Goal: Task Accomplishment & Management: Manage account settings

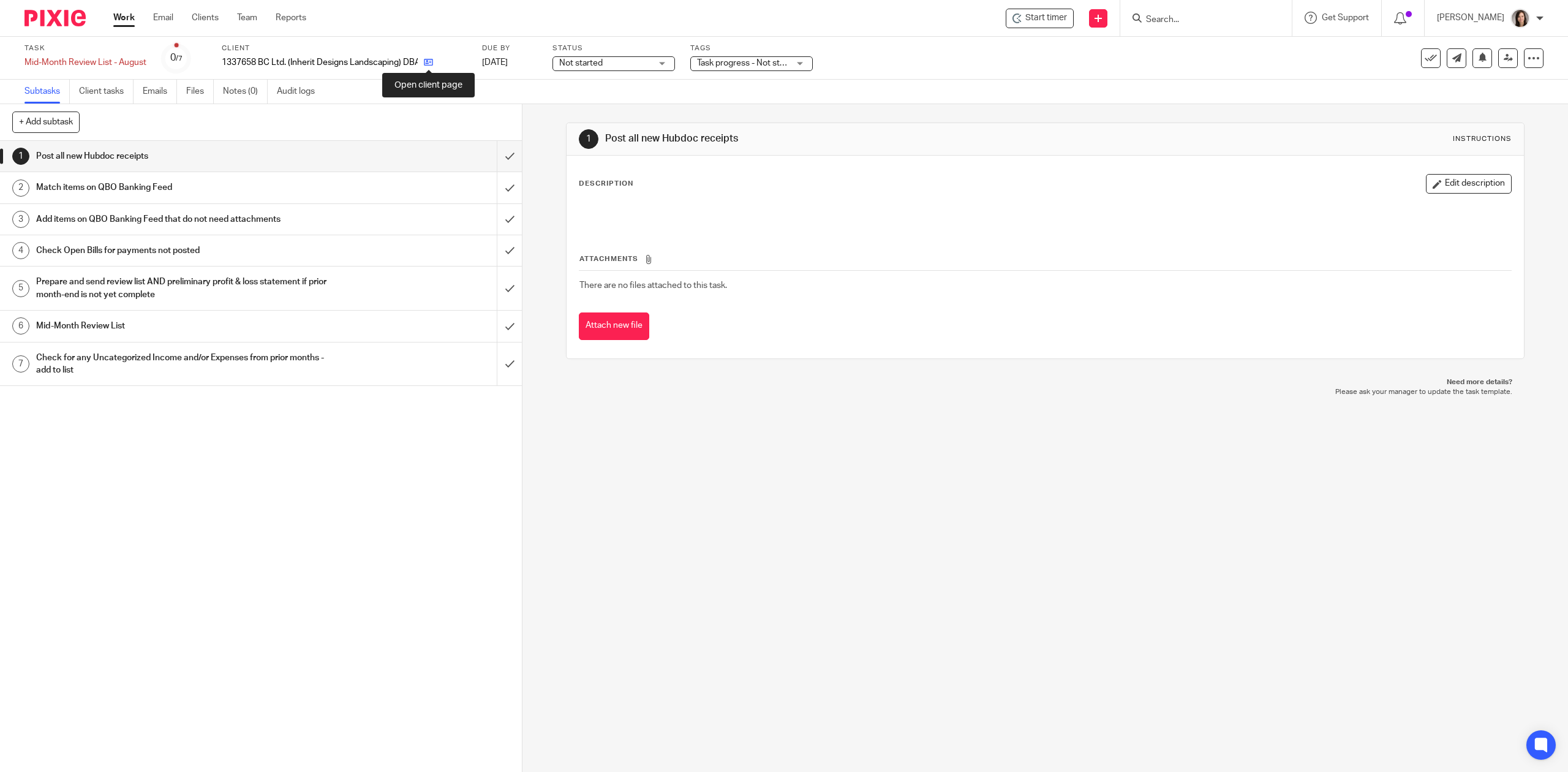
click at [430, 63] on icon at bounding box center [428, 62] width 9 height 9
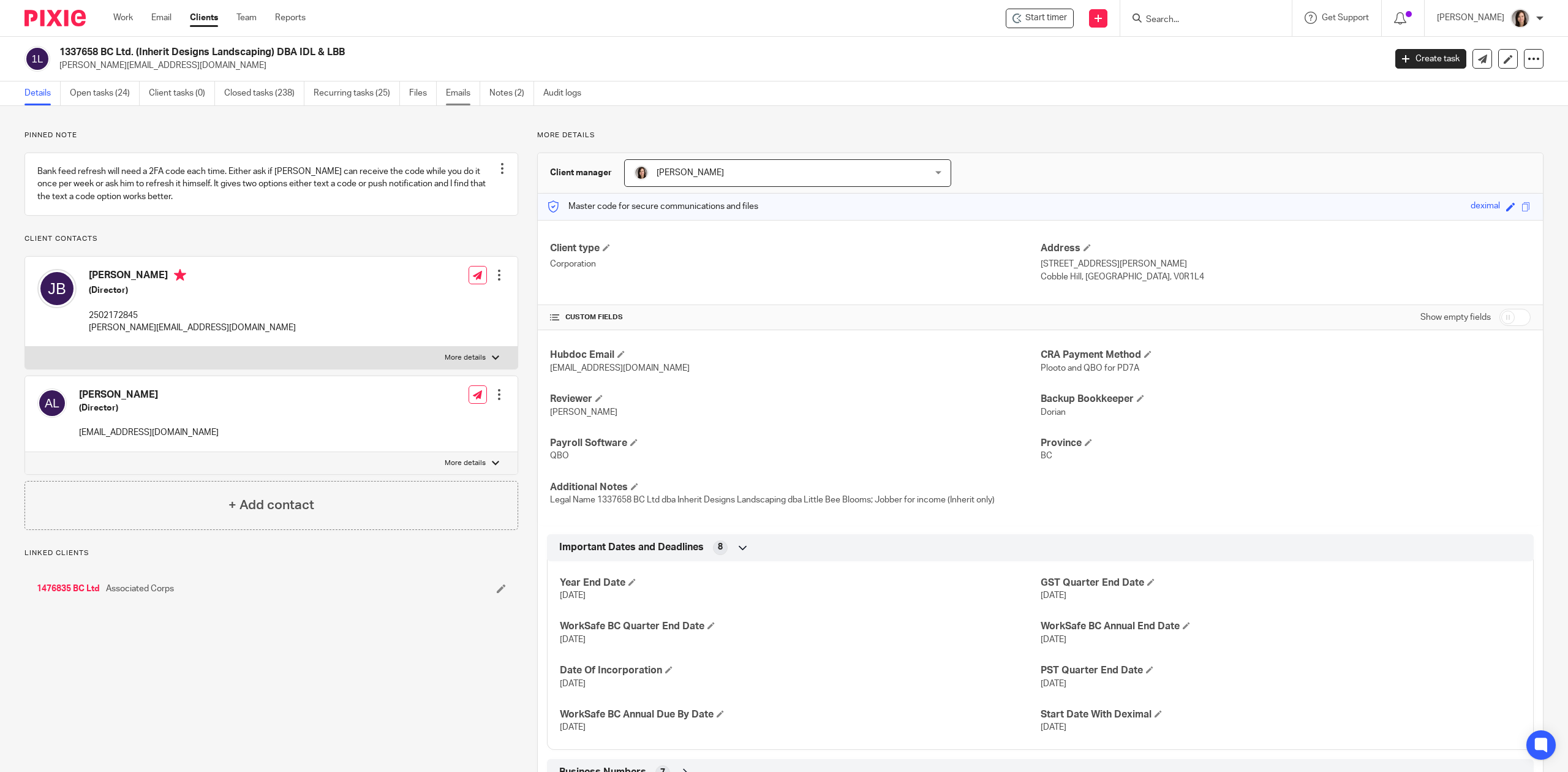
click at [465, 96] on link "Emails" at bounding box center [463, 94] width 34 height 24
click at [109, 90] on link "Open tasks (24)" at bounding box center [105, 94] width 70 height 24
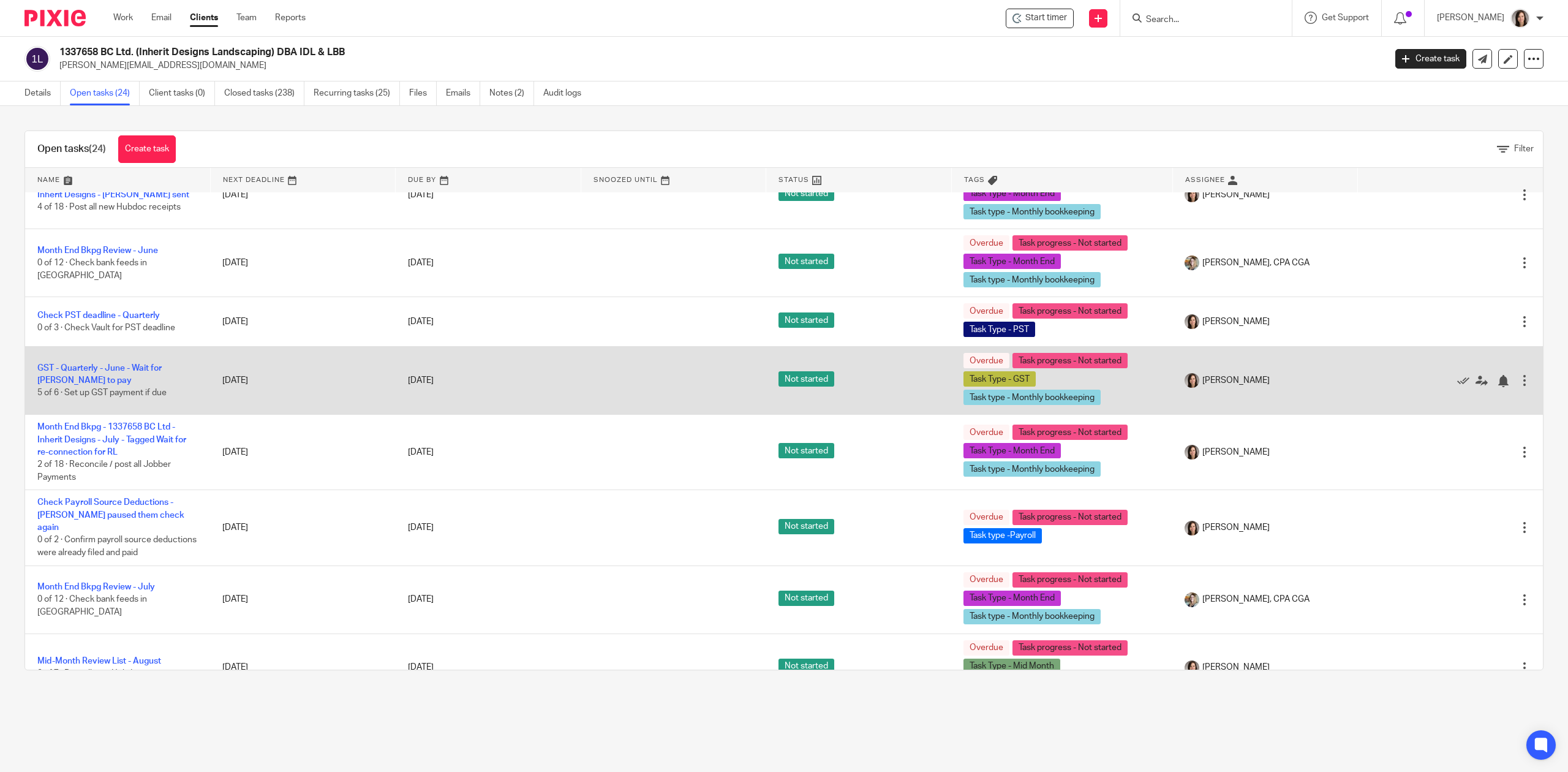
scroll to position [1022, 0]
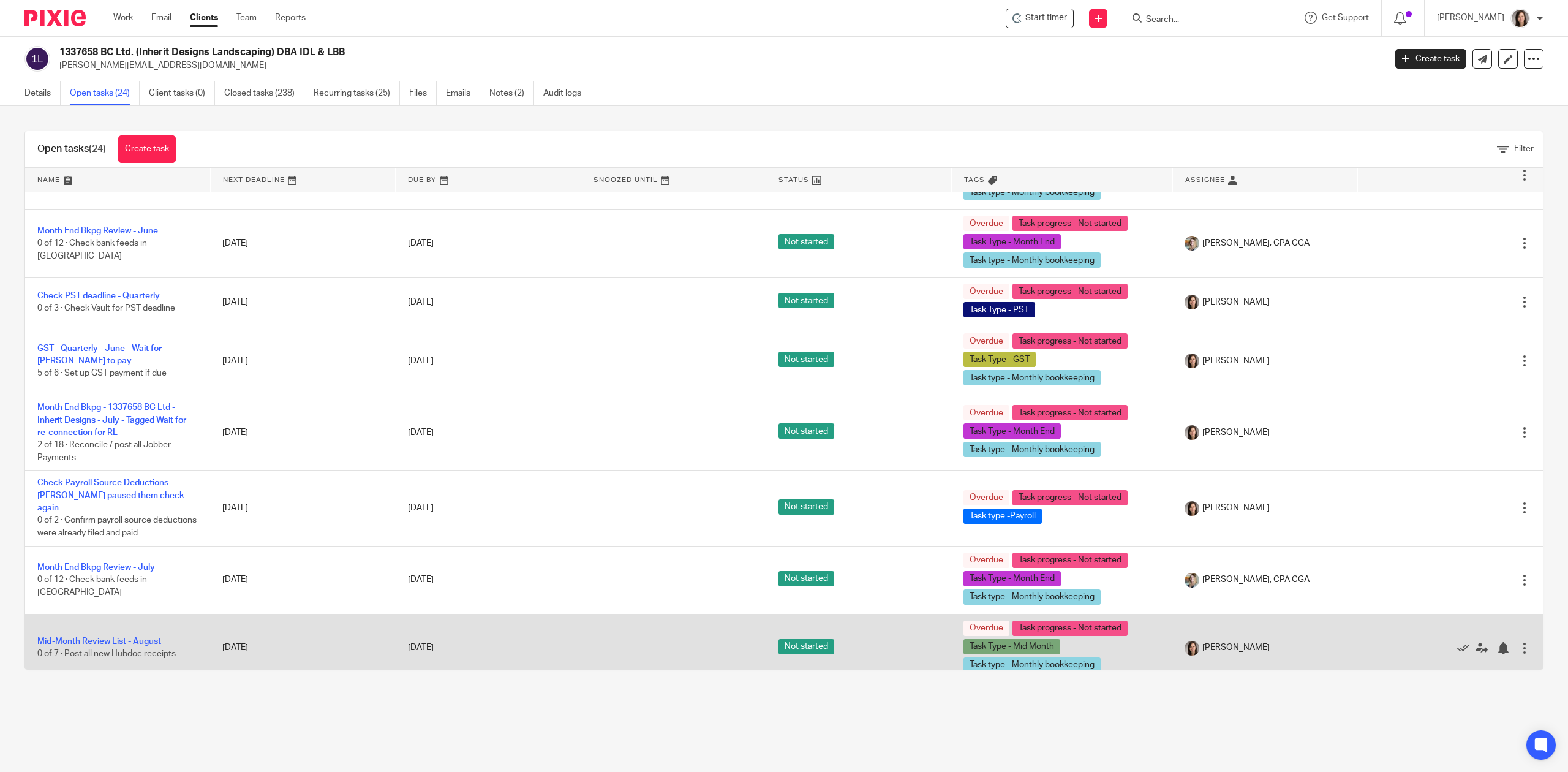
click at [126, 638] on link "Mid-Month Review List - August" at bounding box center [100, 641] width 124 height 9
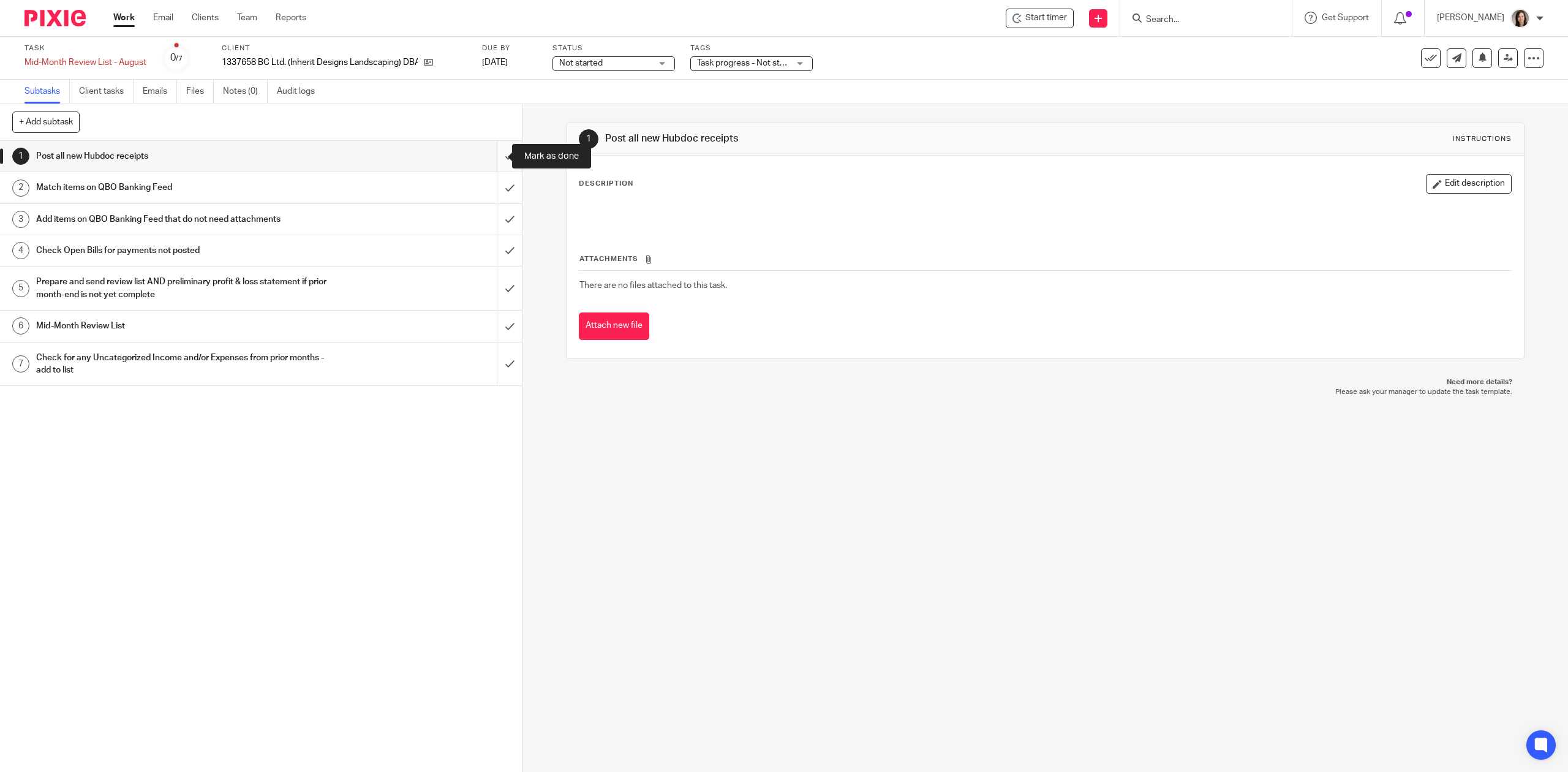
click at [496, 155] on input "submit" at bounding box center [261, 156] width 522 height 30
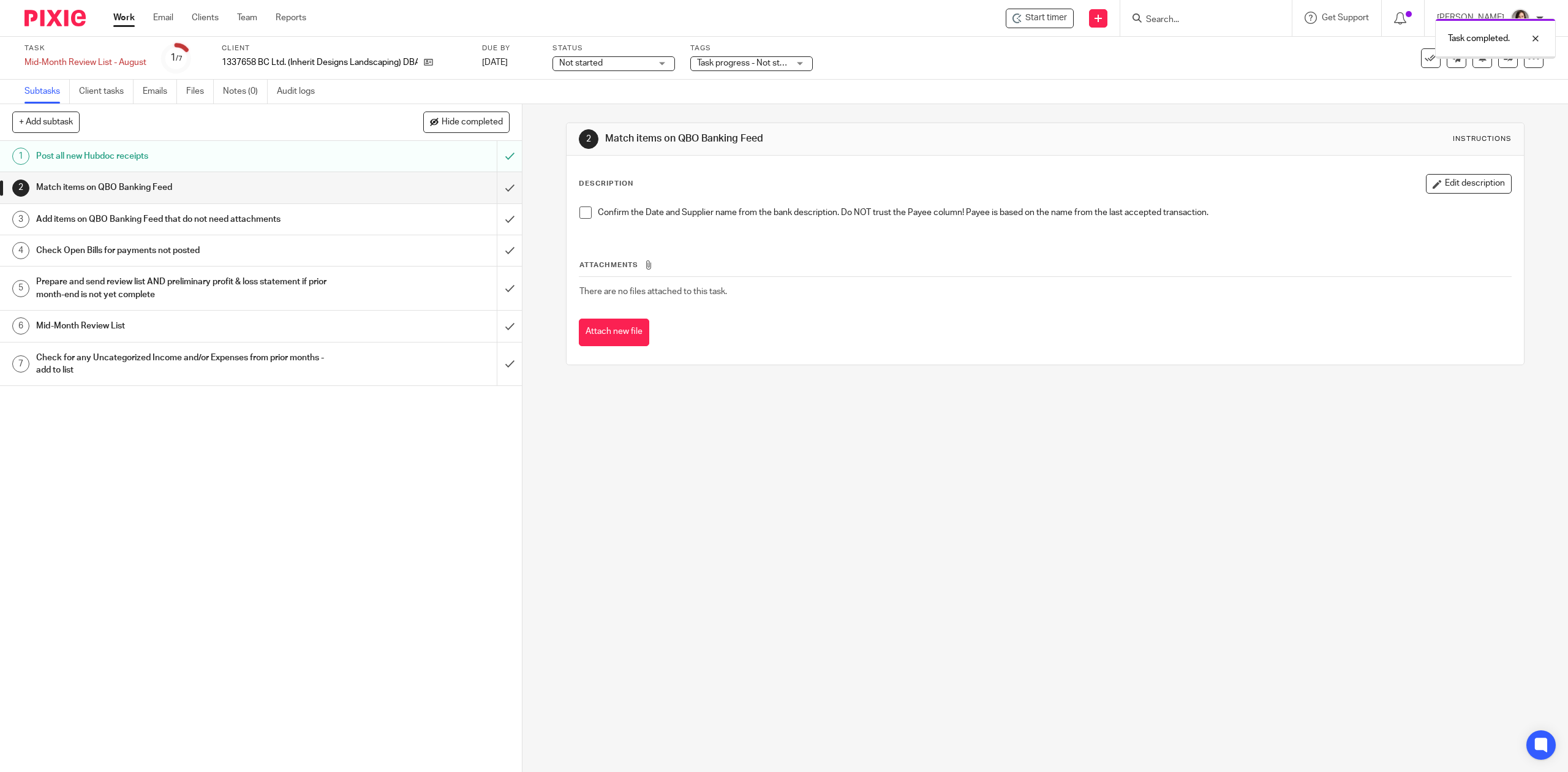
click at [492, 192] on input "submit" at bounding box center [261, 187] width 522 height 30
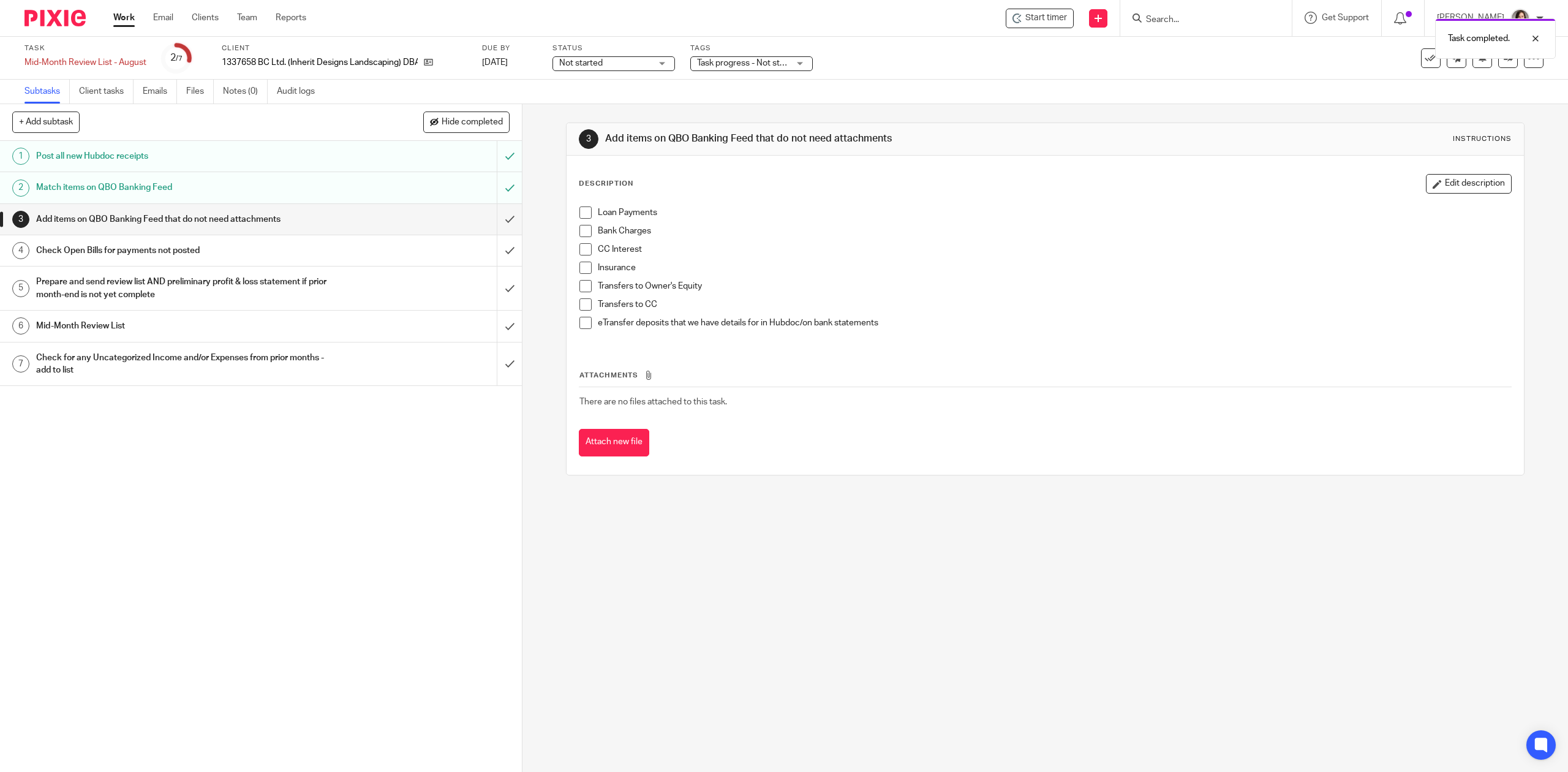
click at [490, 222] on input "submit" at bounding box center [261, 219] width 522 height 30
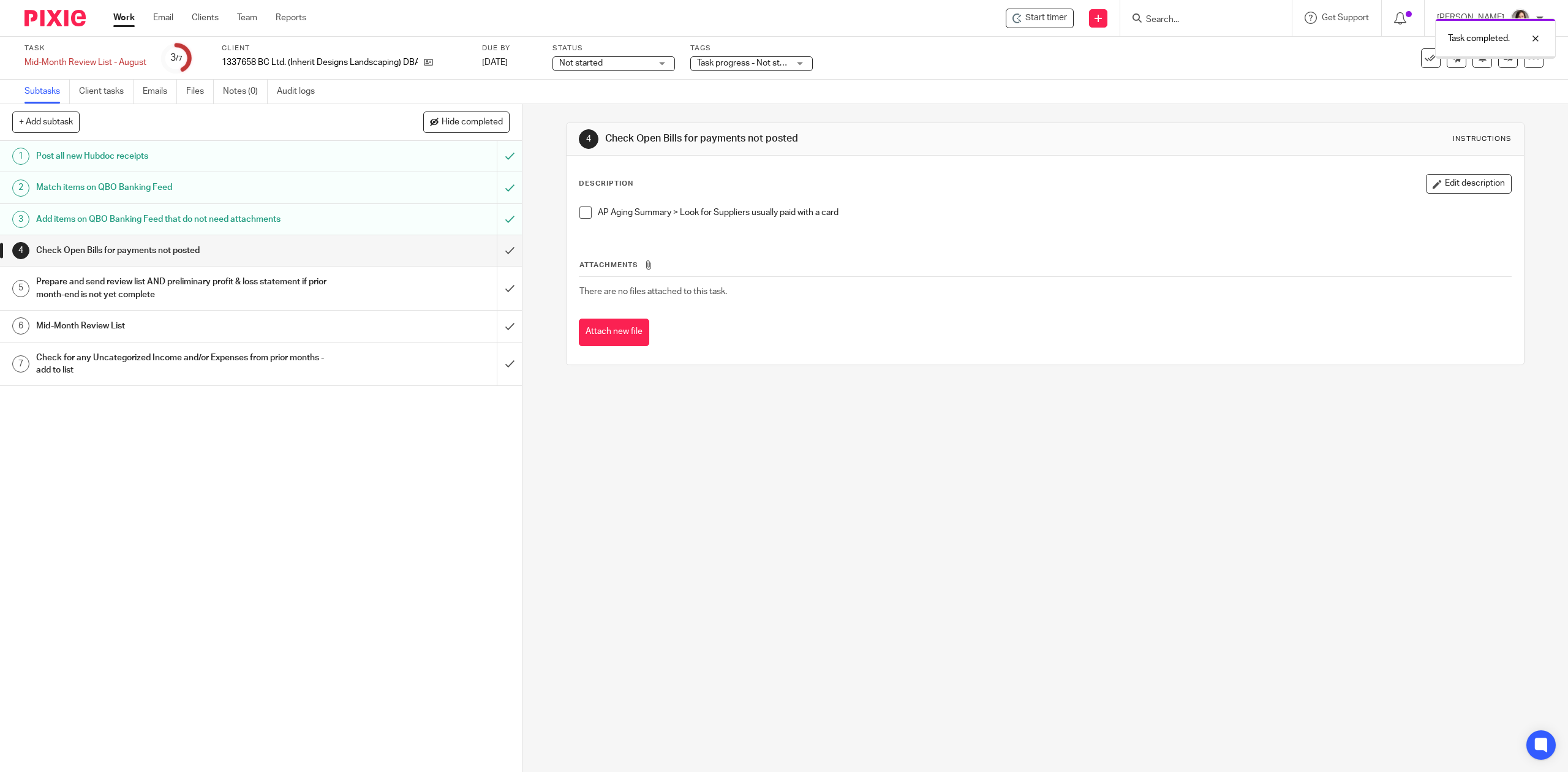
click at [491, 251] on input "submit" at bounding box center [261, 251] width 522 height 30
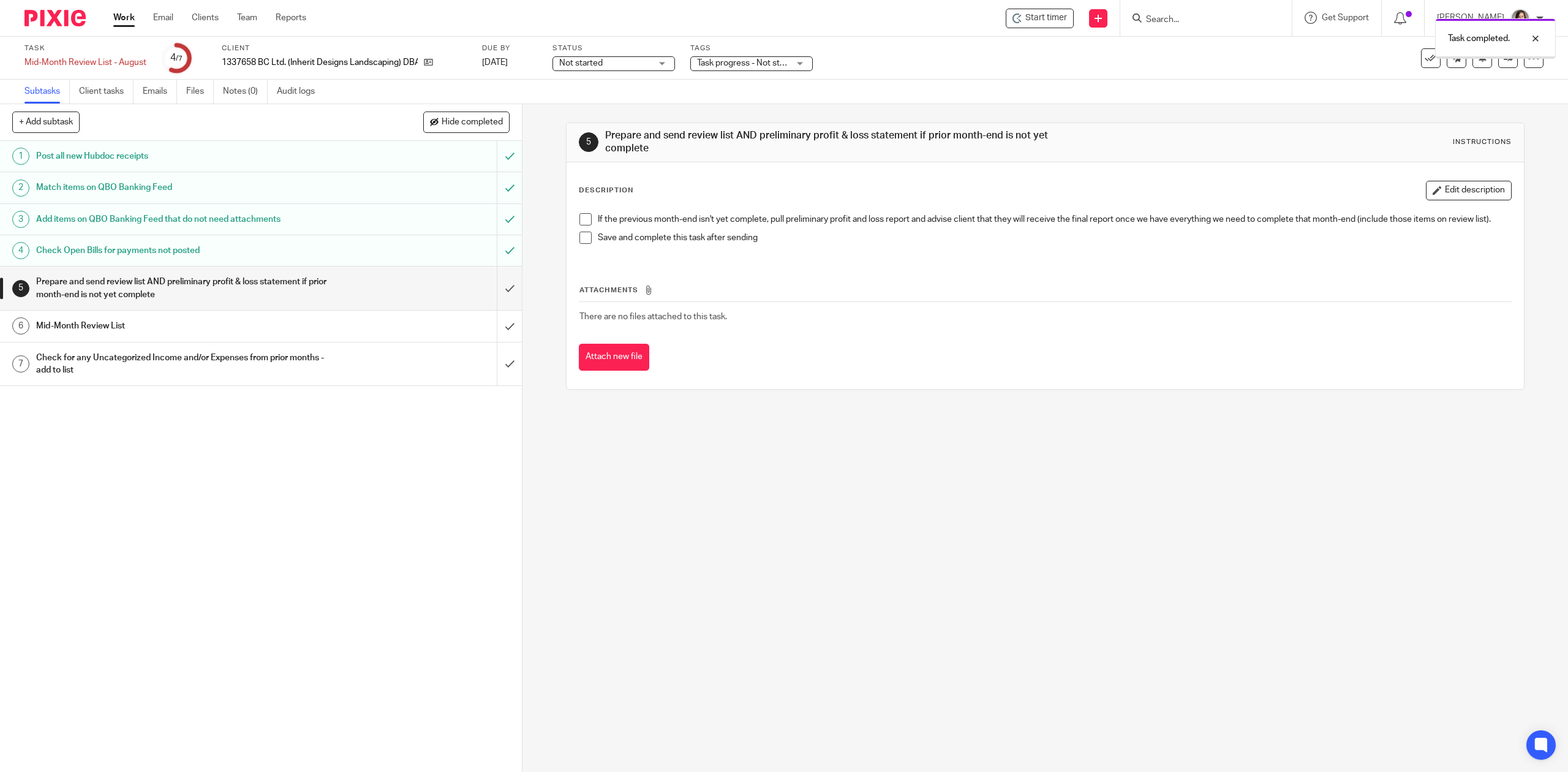
click at [161, 326] on h1 "Mid-Month Review List" at bounding box center [186, 326] width 299 height 18
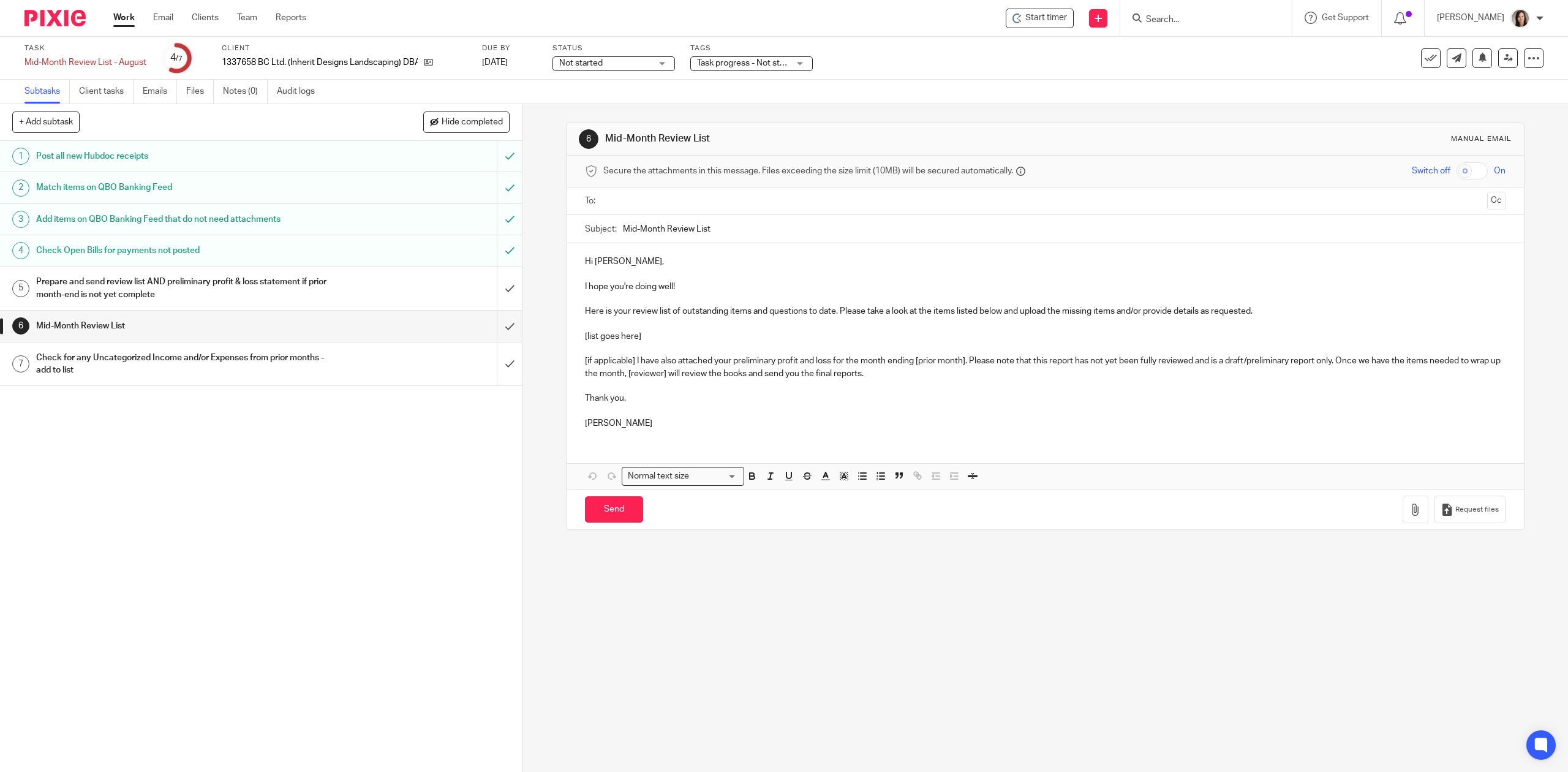
click at [731, 229] on input "Mid-Month Review List" at bounding box center [1064, 229] width 882 height 28
type input "Mid-Month Review List - August"
click at [642, 374] on p "[if applicable] I have also attached your preliminary profit and loss for the m…" at bounding box center [1045, 367] width 920 height 25
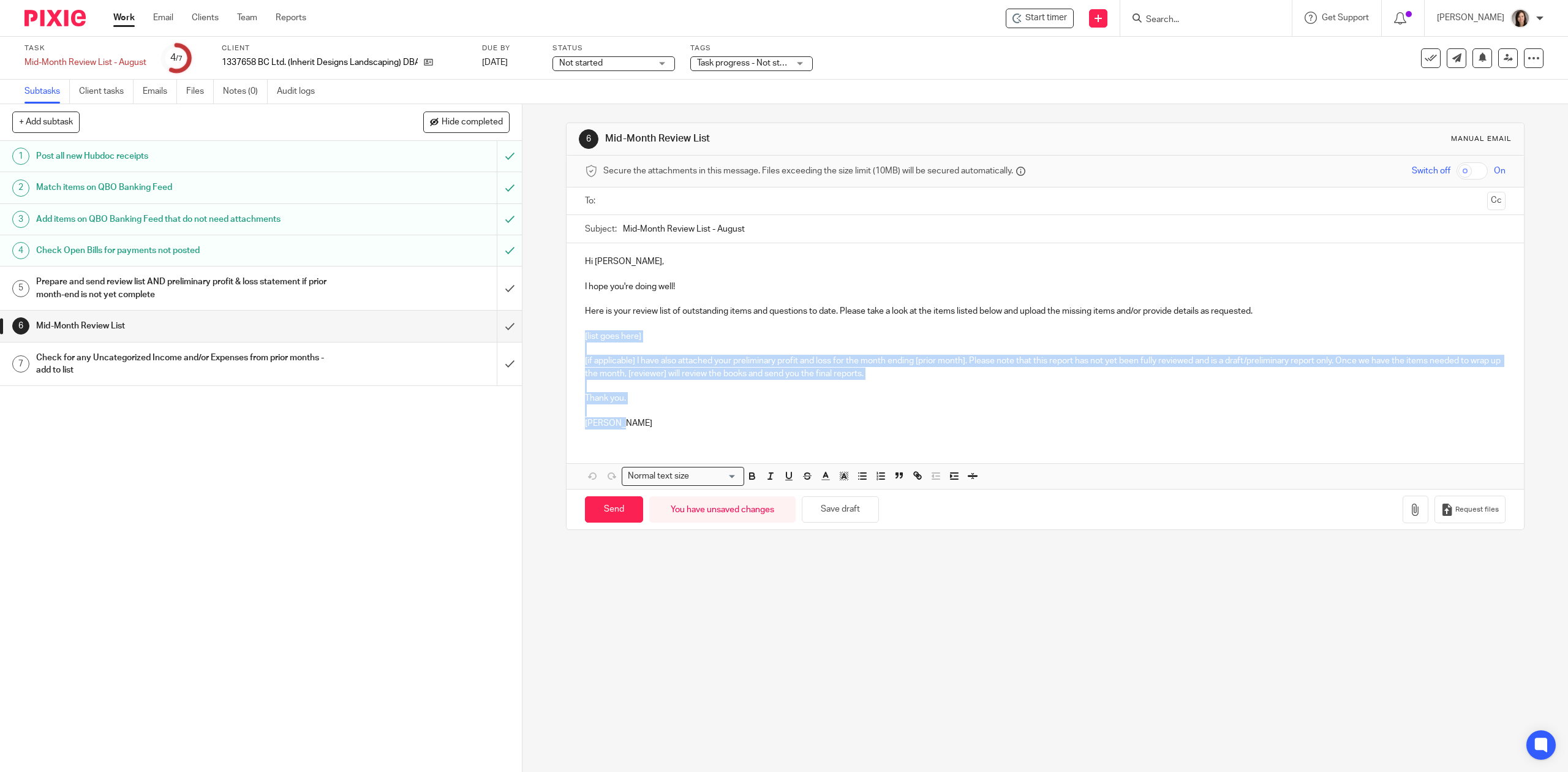
drag, startPoint x: 616, startPoint y: 427, endPoint x: 574, endPoint y: 337, distance: 99.3
click at [574, 337] on div "Hi Joshua, I hope you're doing well! Here is your review list of outstanding it…" at bounding box center [1045, 341] width 957 height 195
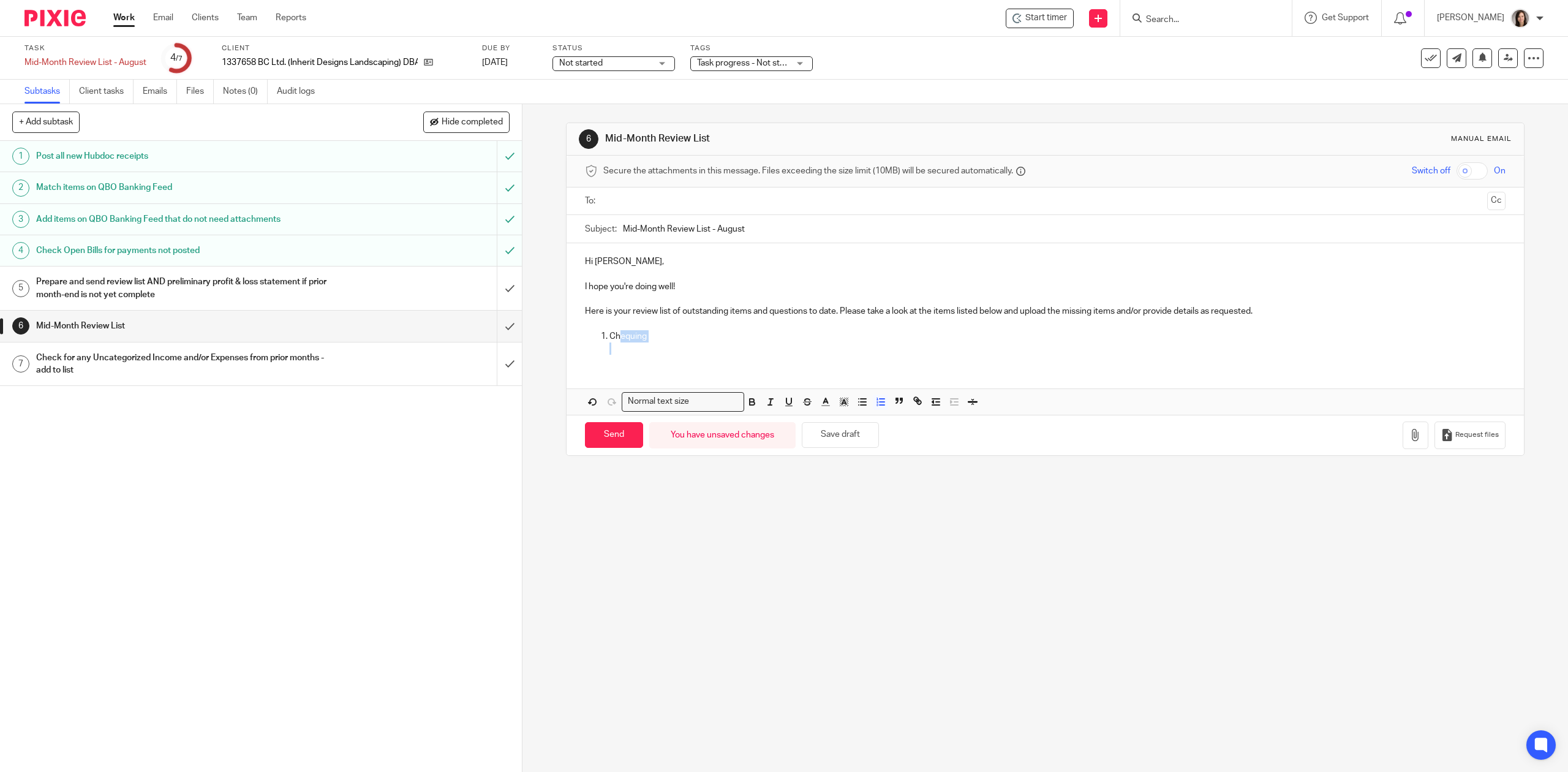
click at [616, 343] on li "Chequing" at bounding box center [1057, 343] width 896 height 25
click at [616, 355] on p at bounding box center [1057, 349] width 896 height 13
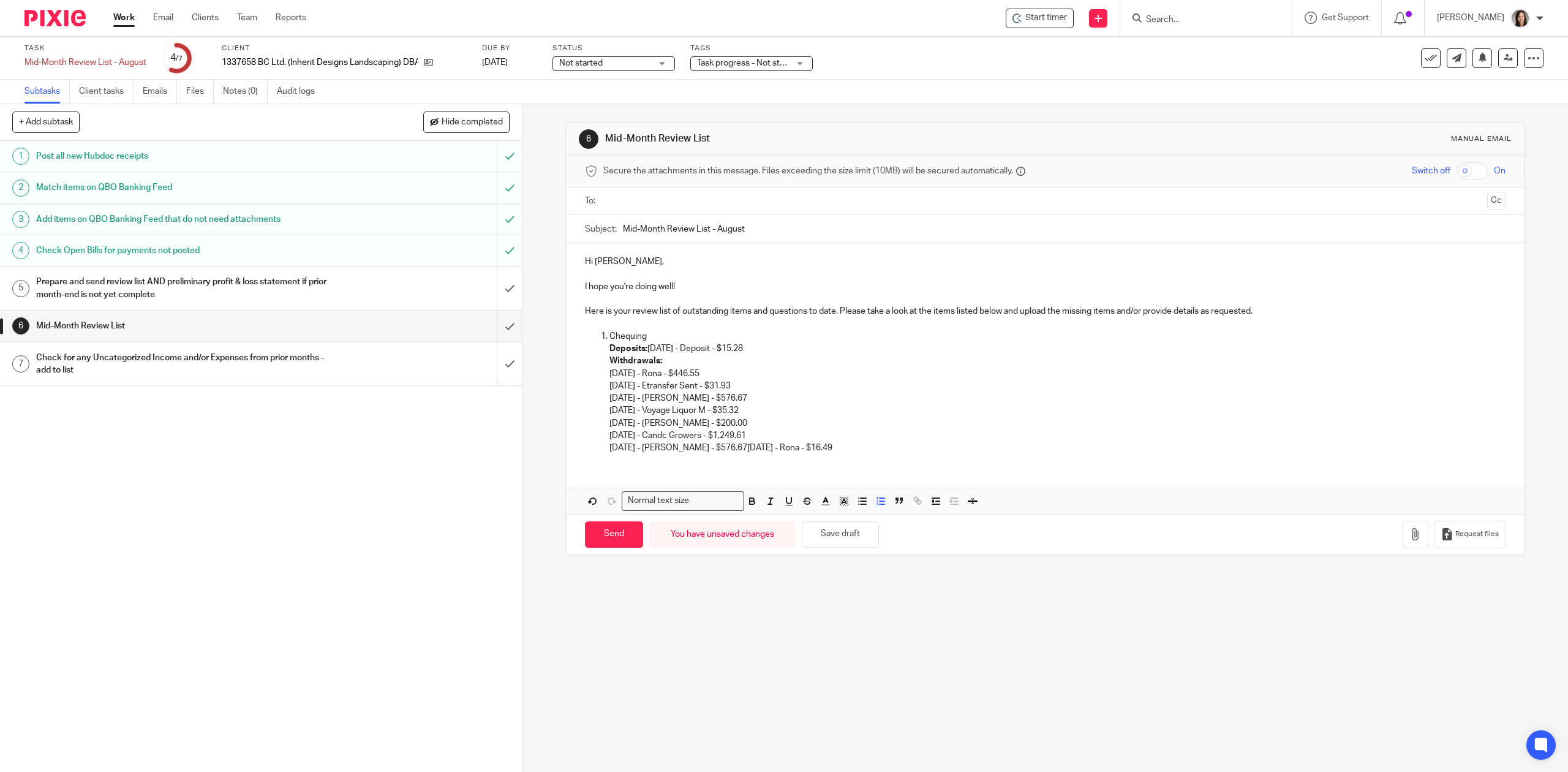
click at [643, 342] on p "Chequing" at bounding box center [1057, 336] width 896 height 13
click at [642, 349] on strong "Deposits:" at bounding box center [629, 348] width 38 height 9
click at [643, 351] on p "Deposits: 08/11/2025 - Deposit - $15.28" at bounding box center [1057, 349] width 896 height 13
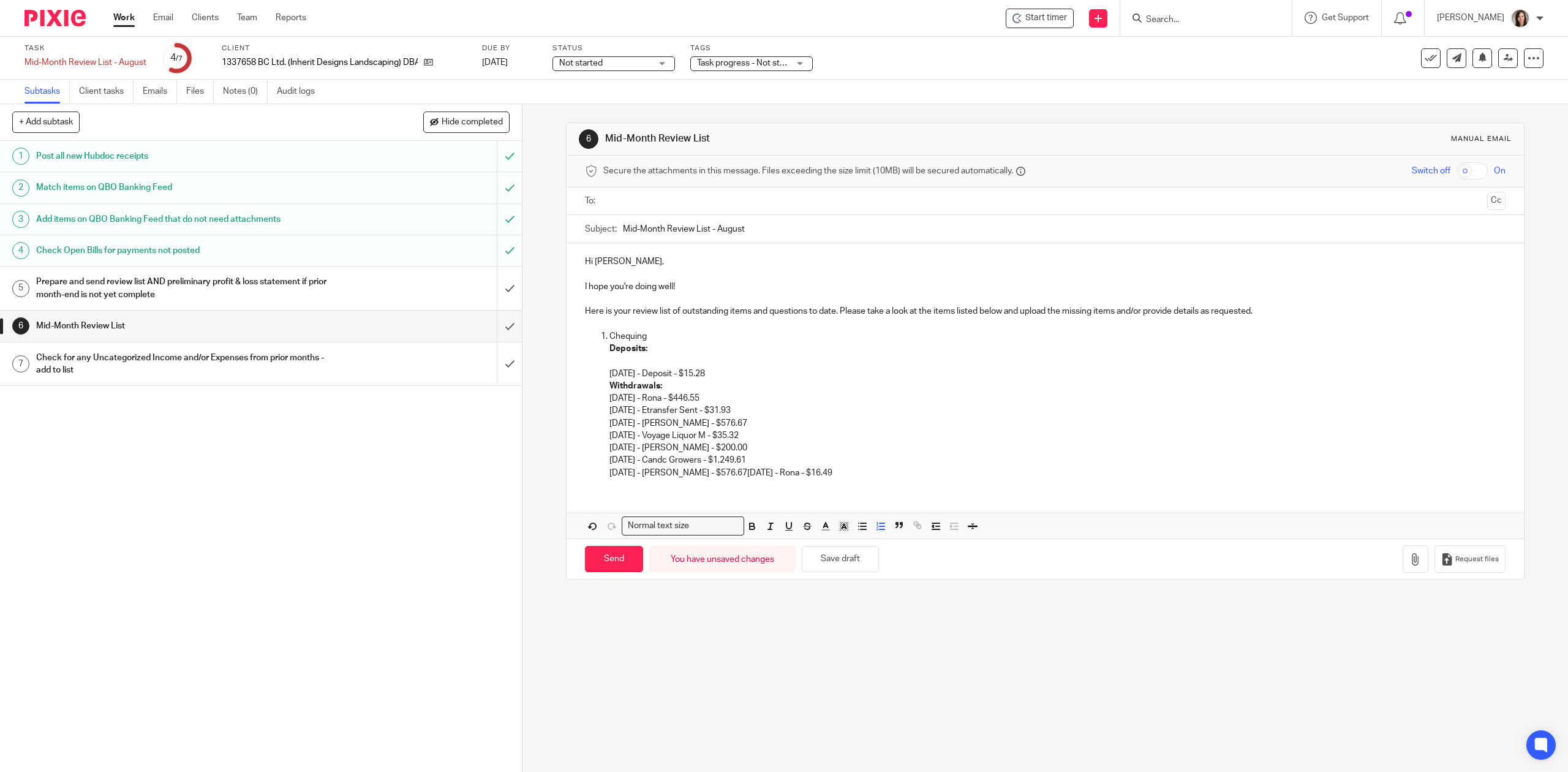
click at [596, 371] on ol "Chequing Deposits: 08/11/2025 - Deposit - $15.28 Withdrawals: 05/15/2025 - Rona…" at bounding box center [1045, 405] width 920 height 149
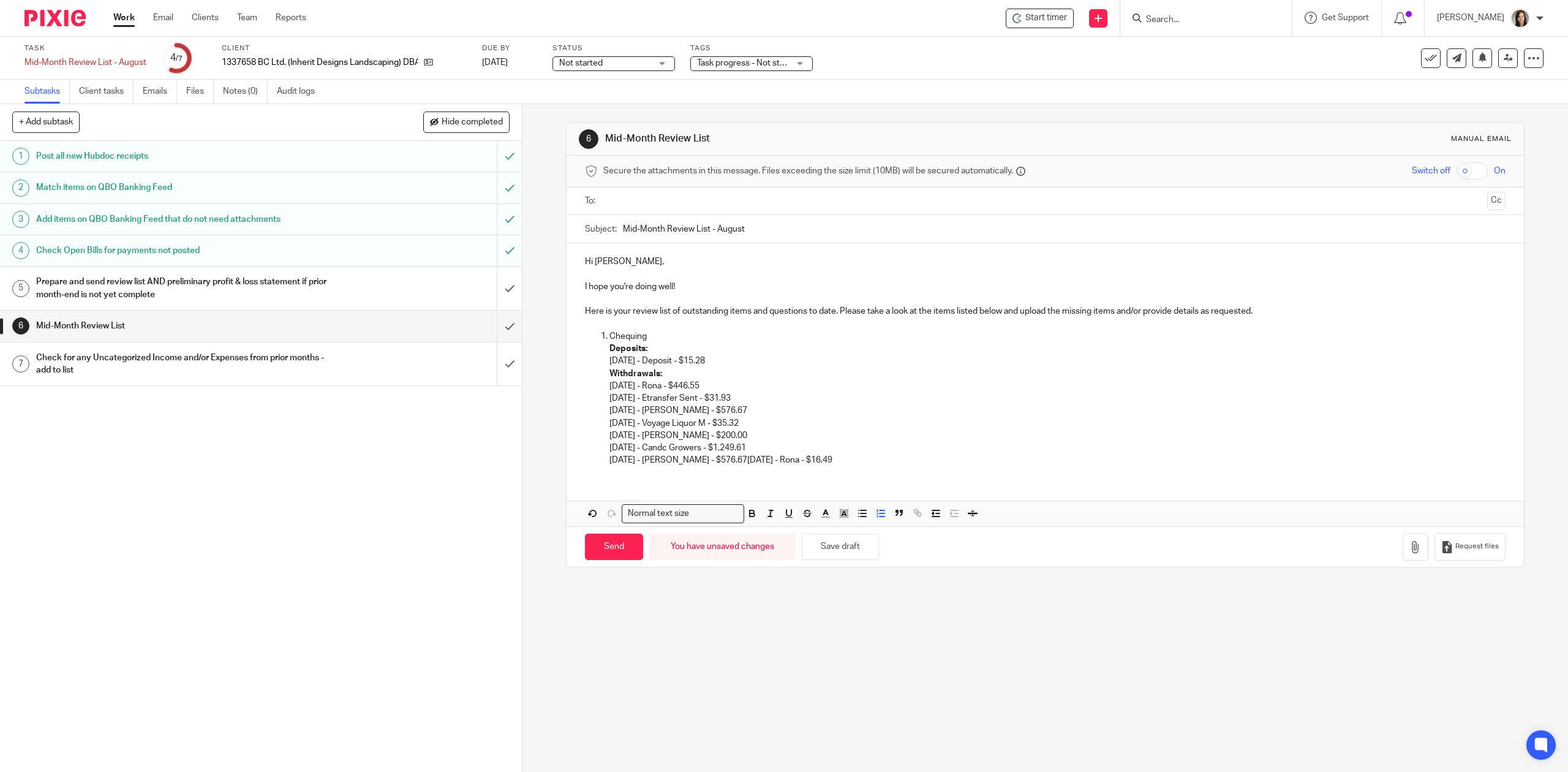
click at [657, 348] on p "Deposits:" at bounding box center [1057, 349] width 896 height 13
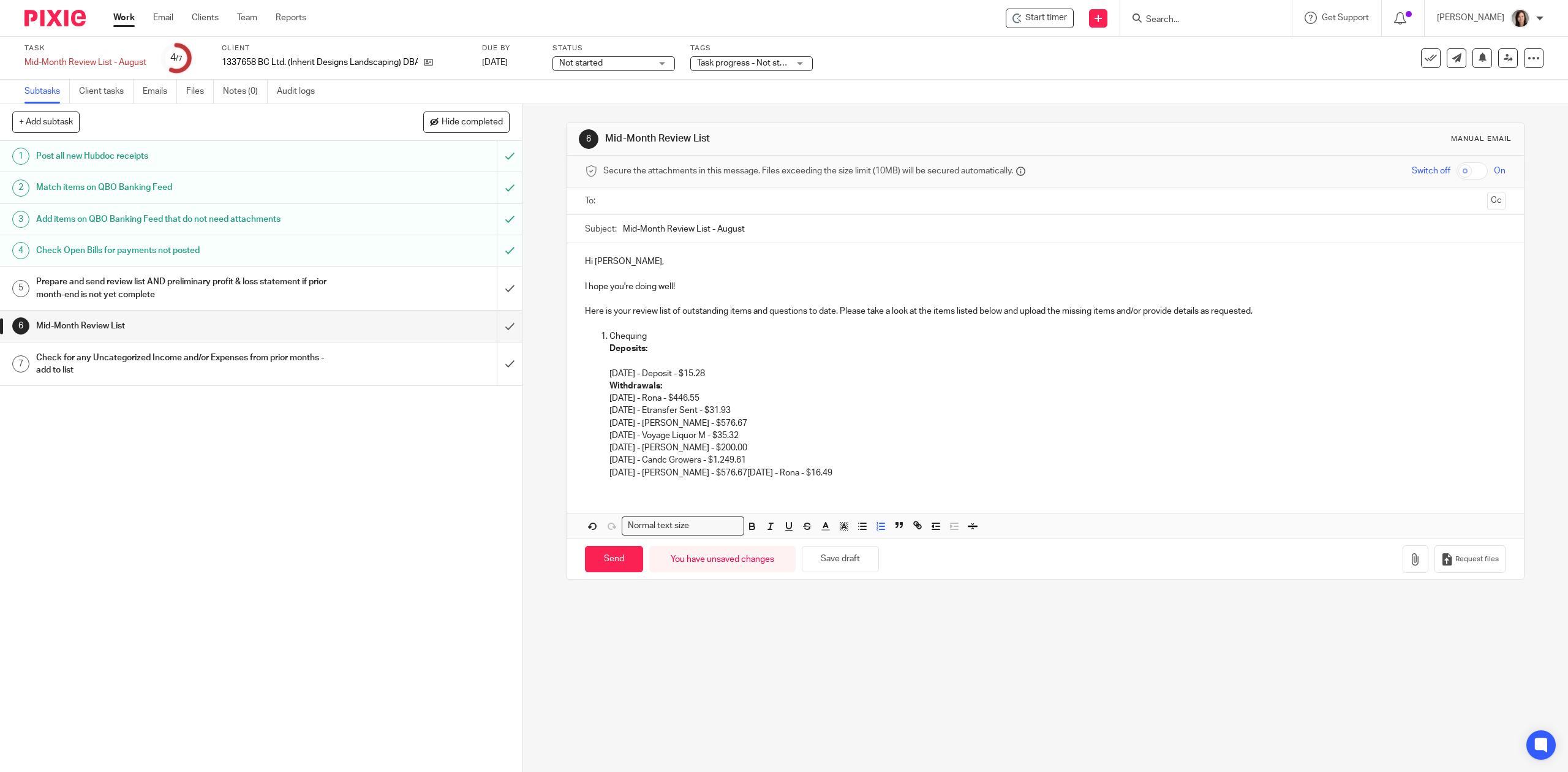
drag, startPoint x: 736, startPoint y: 425, endPoint x: 599, endPoint y: 427, distance: 137.0
click at [599, 427] on ol "Chequing Deposits: 08/11/2025 - Deposit - $15.28 Withdrawals: 05/15/2025 - Rona…" at bounding box center [1045, 405] width 920 height 149
click at [620, 358] on p at bounding box center [1057, 361] width 896 height 13
click at [634, 361] on li "06/30/2025 - Betty Bull - $576.67" at bounding box center [1070, 361] width 871 height 13
click at [738, 363] on p "06/30/2025 - Betty Bull - $576.67" at bounding box center [1057, 361] width 896 height 13
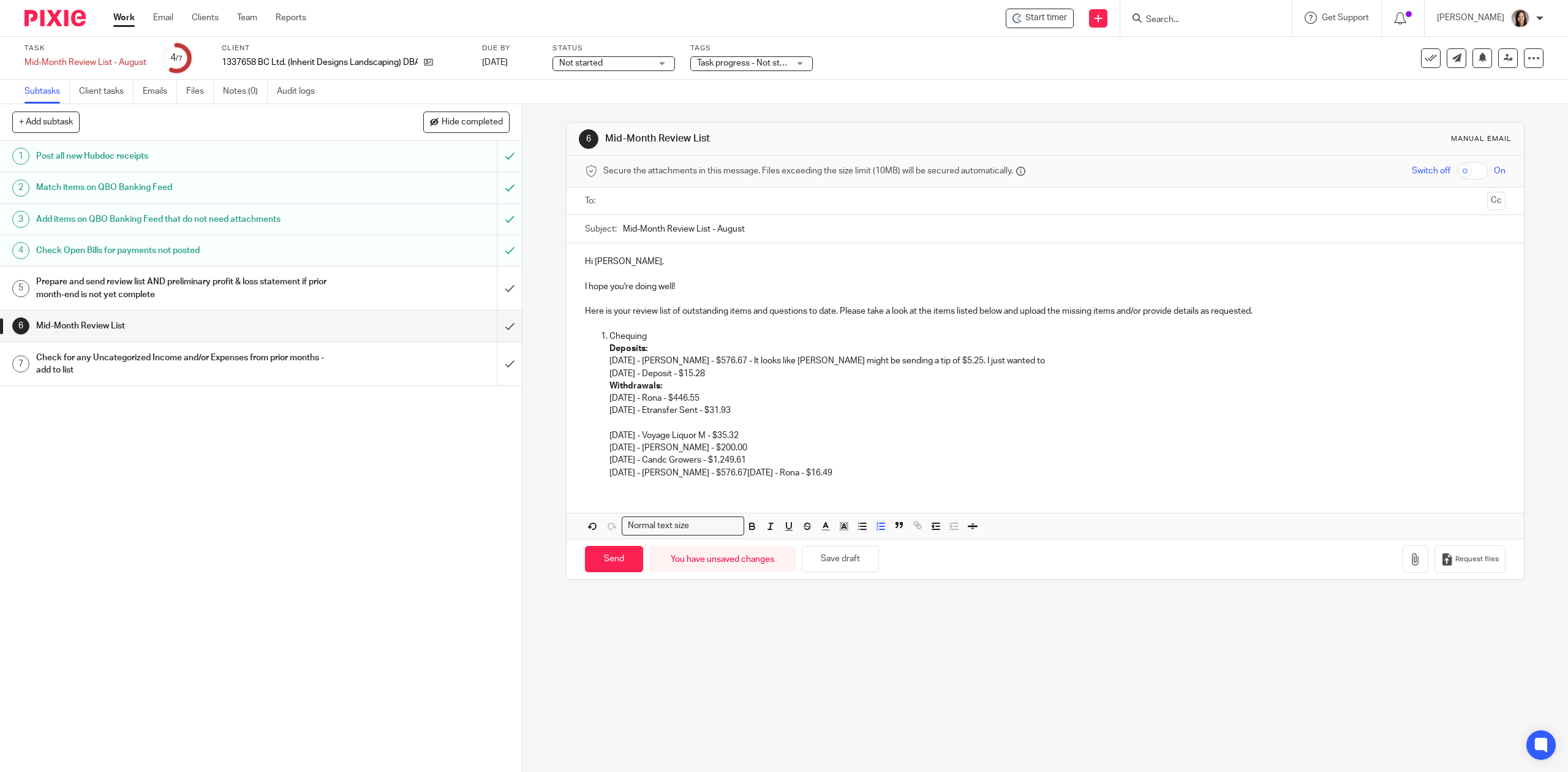
click at [912, 456] on p "Withdrawals: 05/15/2025 - Rona - $446.55 06/13/2025 - Etransfer Sent - $31.93 0…" at bounding box center [1057, 429] width 896 height 100
click at [913, 363] on p "06/30/2025 - Betty Bull - $576.67 - It looks like Betty might be sending a tip …" at bounding box center [1057, 361] width 896 height 13
click at [995, 361] on p "06/30/2025 - Betty Bull - $576.67 - It looks like Betty might be sending a tip …" at bounding box center [1057, 361] width 896 height 13
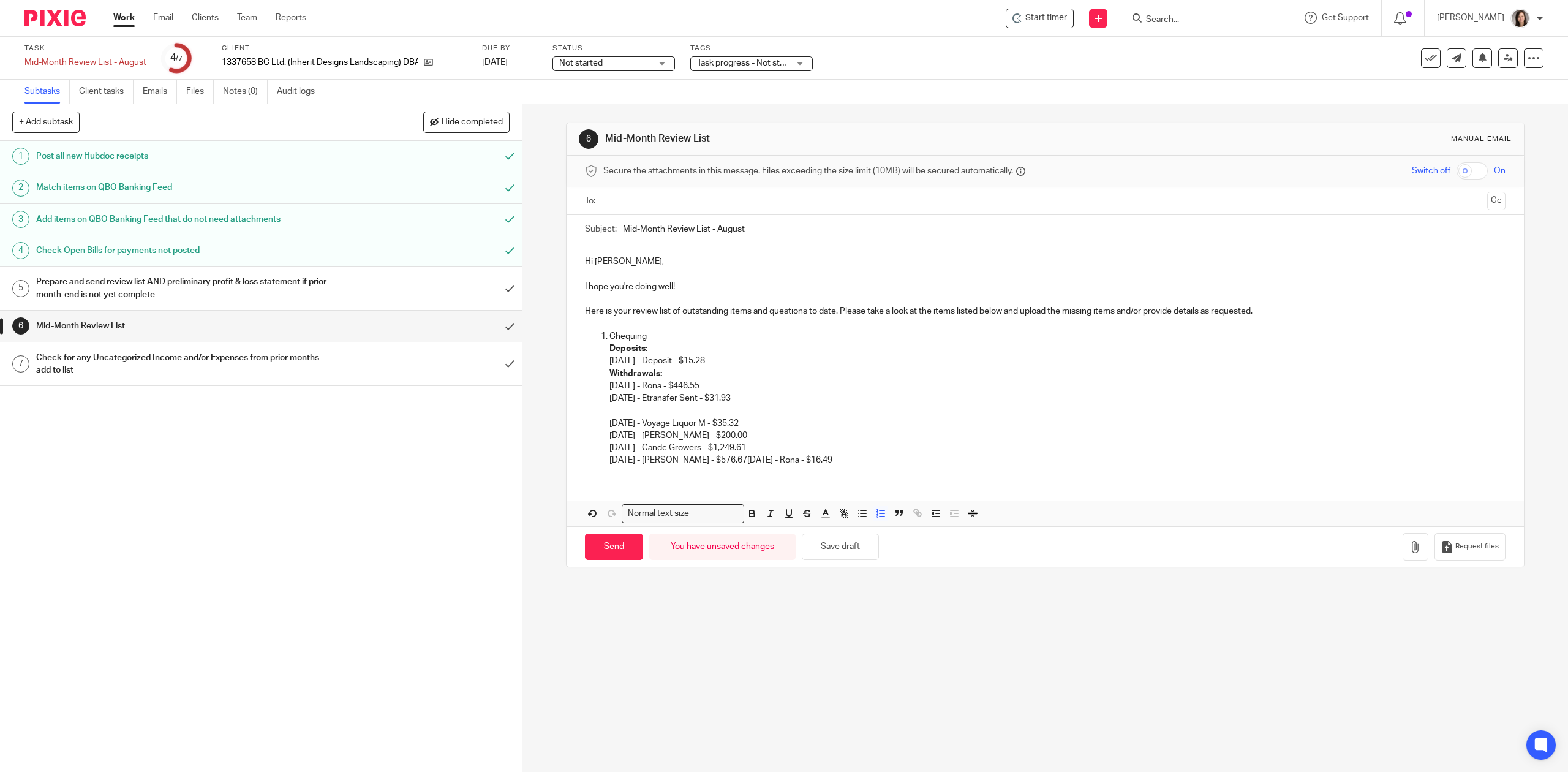
click at [741, 460] on p "Withdrawals: 05/15/2025 - Rona - $446.55 06/13/2025 - Etransfer Sent - $31.93 0…" at bounding box center [1057, 417] width 896 height 100
drag, startPoint x: 733, startPoint y: 461, endPoint x: 601, endPoint y: 461, distance: 132.0
click at [601, 461] on ol "Chequing Deposits: 08/11/2025 - Deposit - $15.28 Withdrawals: 05/15/2025 - Rona…" at bounding box center [1045, 398] width 920 height 136
click at [633, 334] on p "Chequing" at bounding box center [1057, 336] width 896 height 13
drag, startPoint x: 656, startPoint y: 339, endPoint x: 599, endPoint y: 339, distance: 57.0
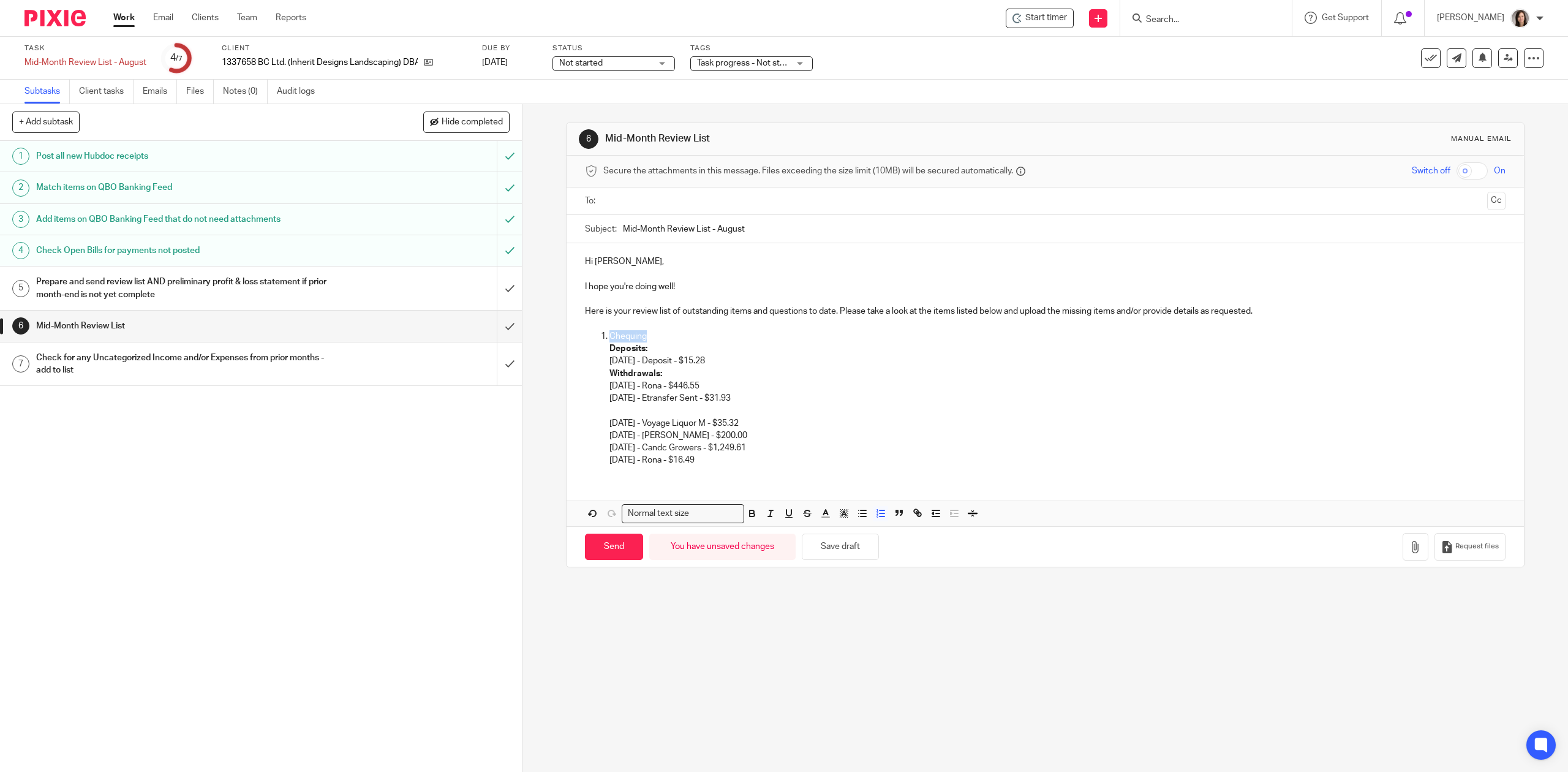
click at [610, 339] on li "Chequing Deposits: 08/11/2025 - Deposit - $15.28 Withdrawals: 05/15/2025 - Rona…" at bounding box center [1057, 398] width 896 height 136
click at [664, 351] on p "Deposits:" at bounding box center [1057, 349] width 896 height 13
click at [716, 393] on p "Withdrawals: 05/15/2025 - Rona - $446.55 06/13/2025 - Etransfer Sent - $31.93 0…" at bounding box center [1057, 417] width 896 height 100
click at [712, 400] on p "Withdrawals: 05/15/2025 - Rona - $446.55 06/13/2025 - Etransfer Sent - $31.93 0…" at bounding box center [1057, 417] width 896 height 100
click at [600, 425] on ol "Chequing Deposits: 08/11/2025 - Deposit - $15.28 Withdrawals: 05/15/2025 - Rona…" at bounding box center [1045, 398] width 920 height 136
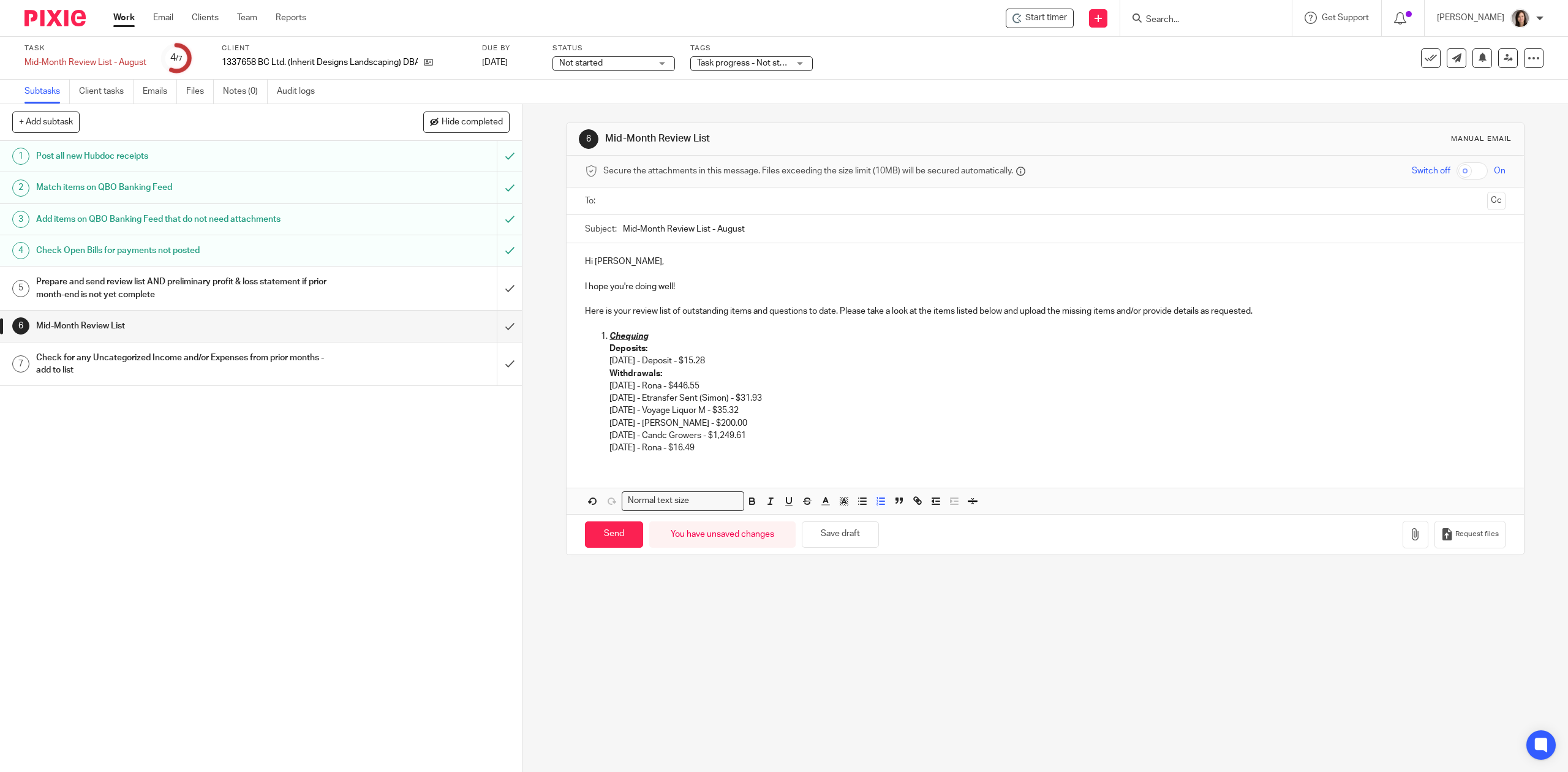
drag, startPoint x: 765, startPoint y: 428, endPoint x: 606, endPoint y: 427, distance: 159.0
click at [610, 427] on p "Withdrawals: 05/15/2025 - Rona - $446.55 06/13/2025 - Etransfer Sent (Simon) - …" at bounding box center [1057, 411] width 896 height 87
click at [666, 353] on p "Deposits:" at bounding box center [1057, 349] width 896 height 13
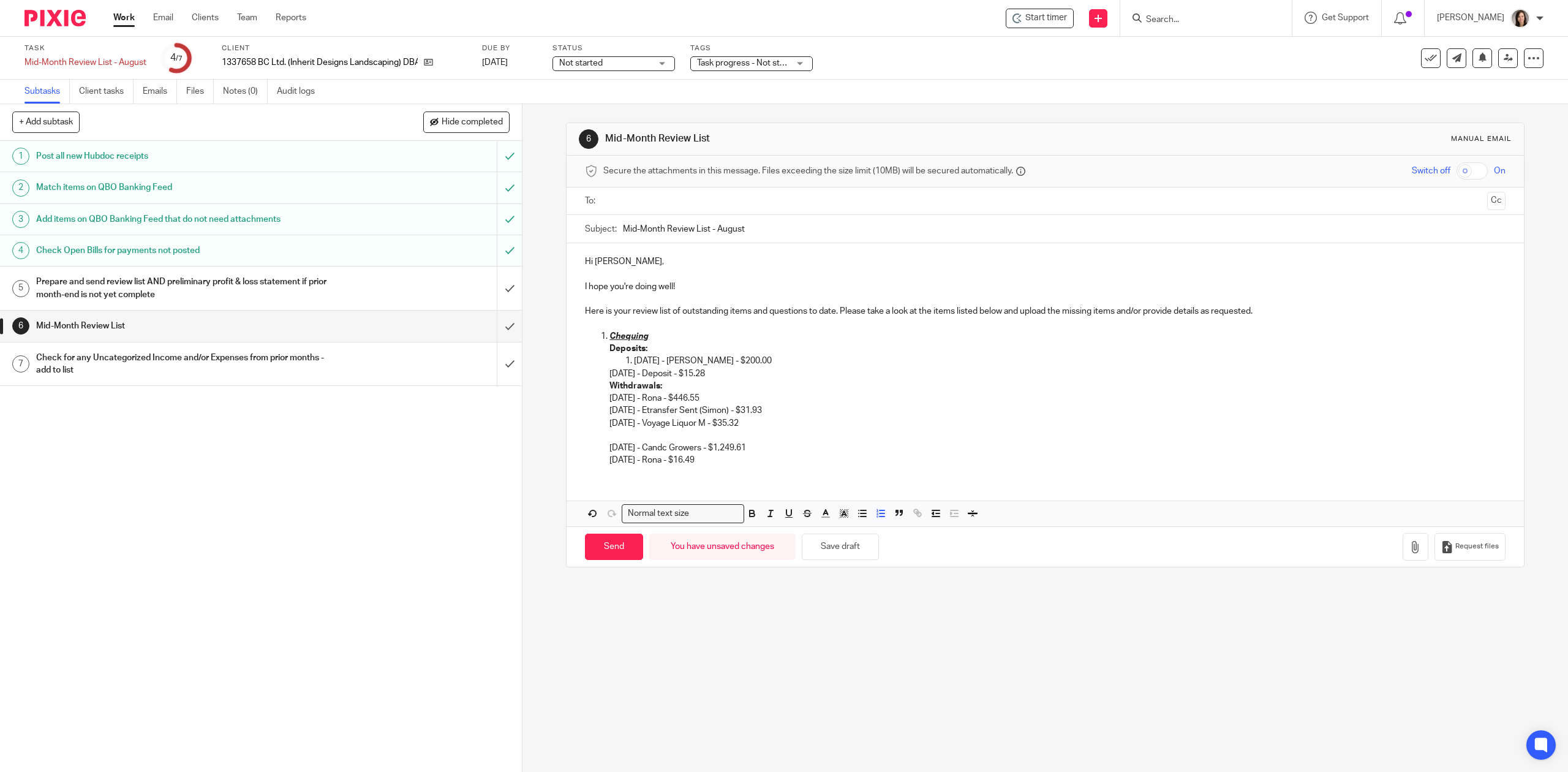
click at [634, 361] on li "07/21/2025 - Carla Leuschen - $200.00" at bounding box center [1070, 361] width 871 height 13
click at [790, 445] on p "Withdrawals: 05/15/2025 - Rona - $446.55 06/13/2025 - Etransfer Sent (Simon) - …" at bounding box center [1057, 423] width 896 height 87
click at [612, 434] on p "Withdrawals: 05/15/2025 - Rona - $446.55 06/13/2025 - Etransfer Sent (Simon) - …" at bounding box center [1057, 423] width 896 height 87
click at [585, 449] on ol "Chequing Deposits: 07/21/2025 - Carla Leuschen - $200.00 08/11/2025 - Deposit -…" at bounding box center [1045, 398] width 920 height 136
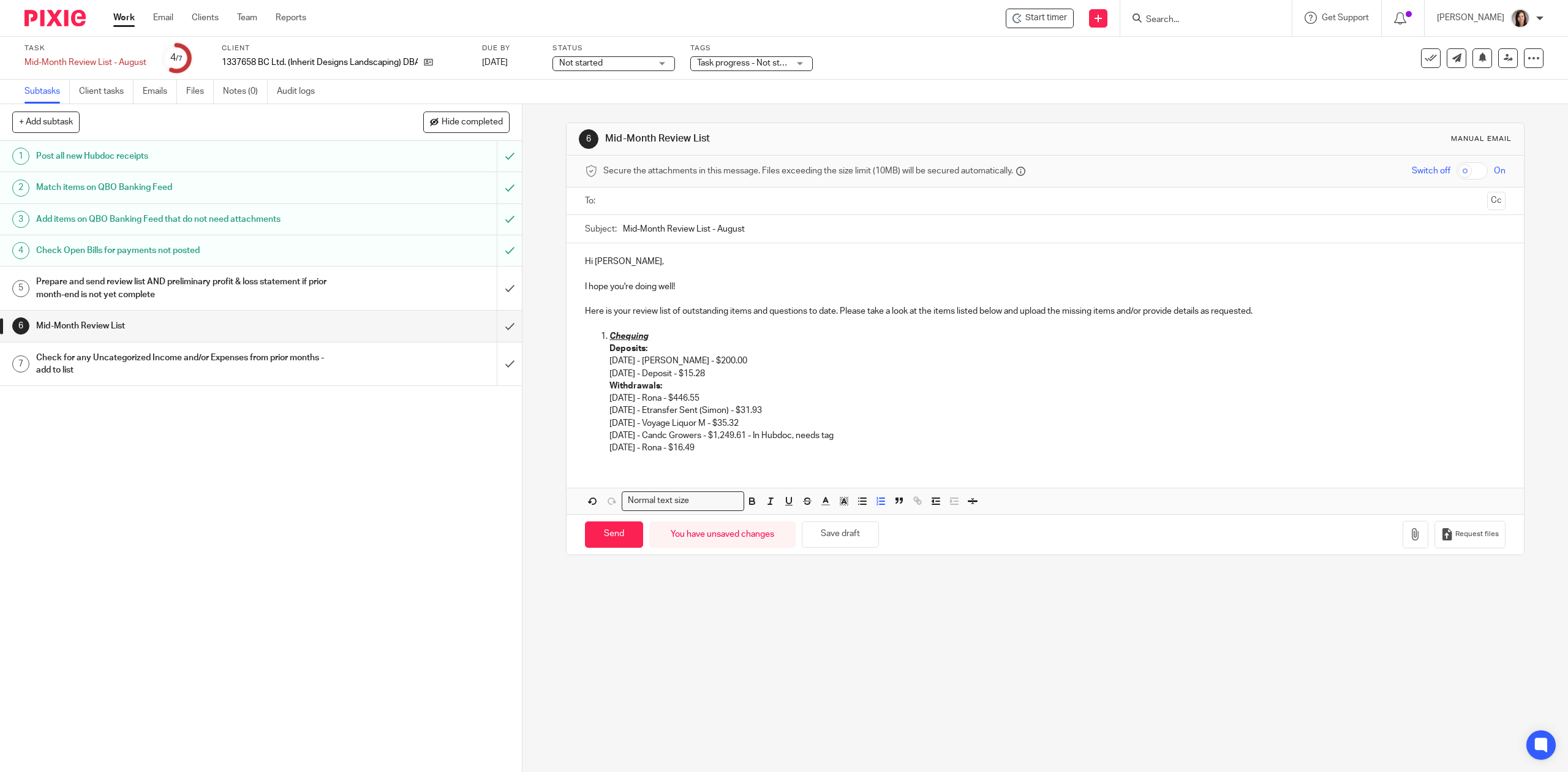
click at [645, 456] on div "Hi Joshua, I hope you're doing well! Here is your review list of outstanding it…" at bounding box center [1045, 353] width 957 height 220
click at [721, 457] on div "Hi Joshua, I hope you're doing well! Here is your review list of outstanding it…" at bounding box center [1045, 353] width 957 height 220
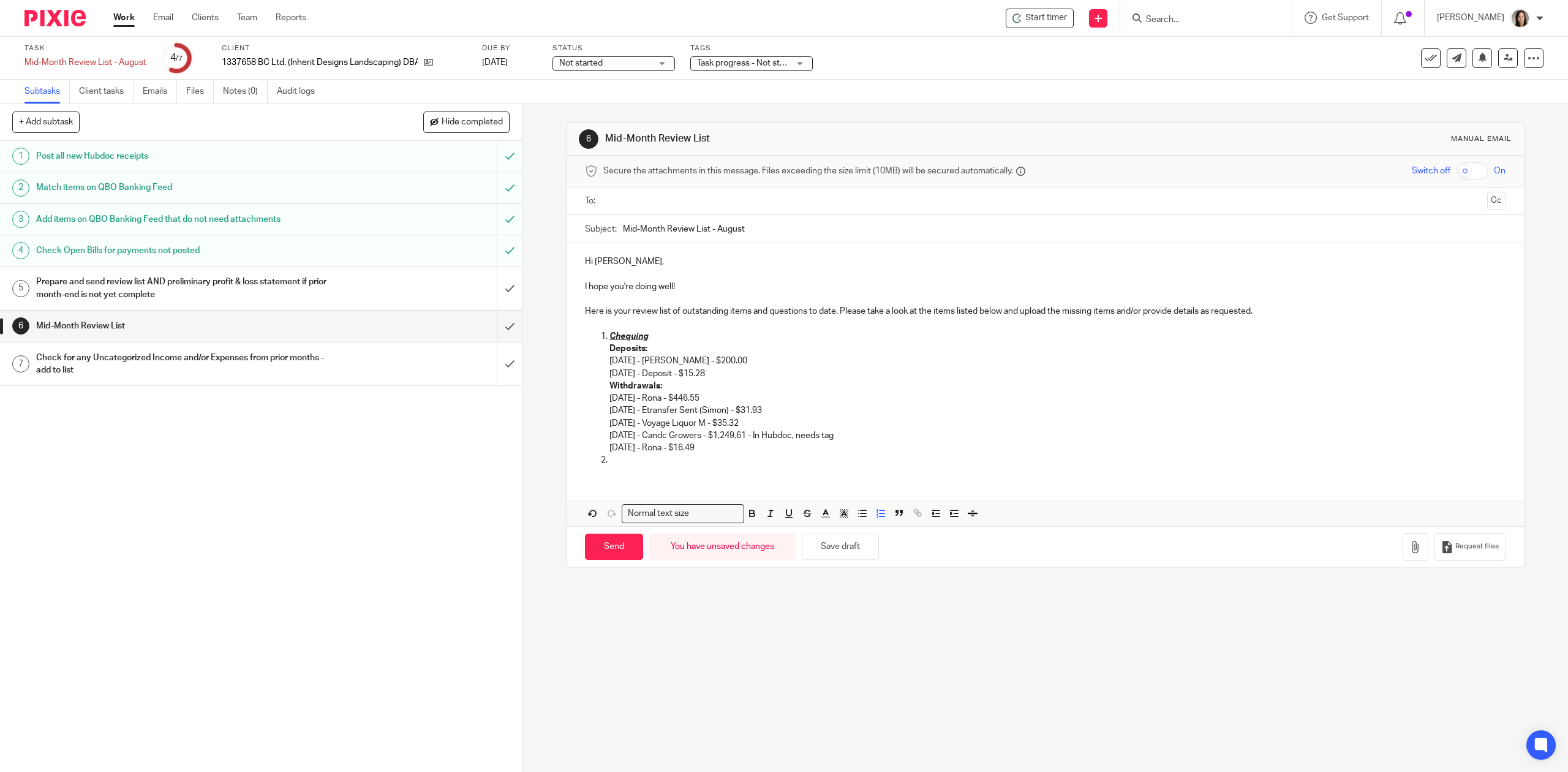
click at [620, 461] on p at bounding box center [1057, 460] width 896 height 13
click at [726, 452] on p "Withdrawals: 05/15/2025 - Rona - $446.55 06/13/2025 - Etransfer Sent (Simon) - …" at bounding box center [1057, 417] width 896 height 74
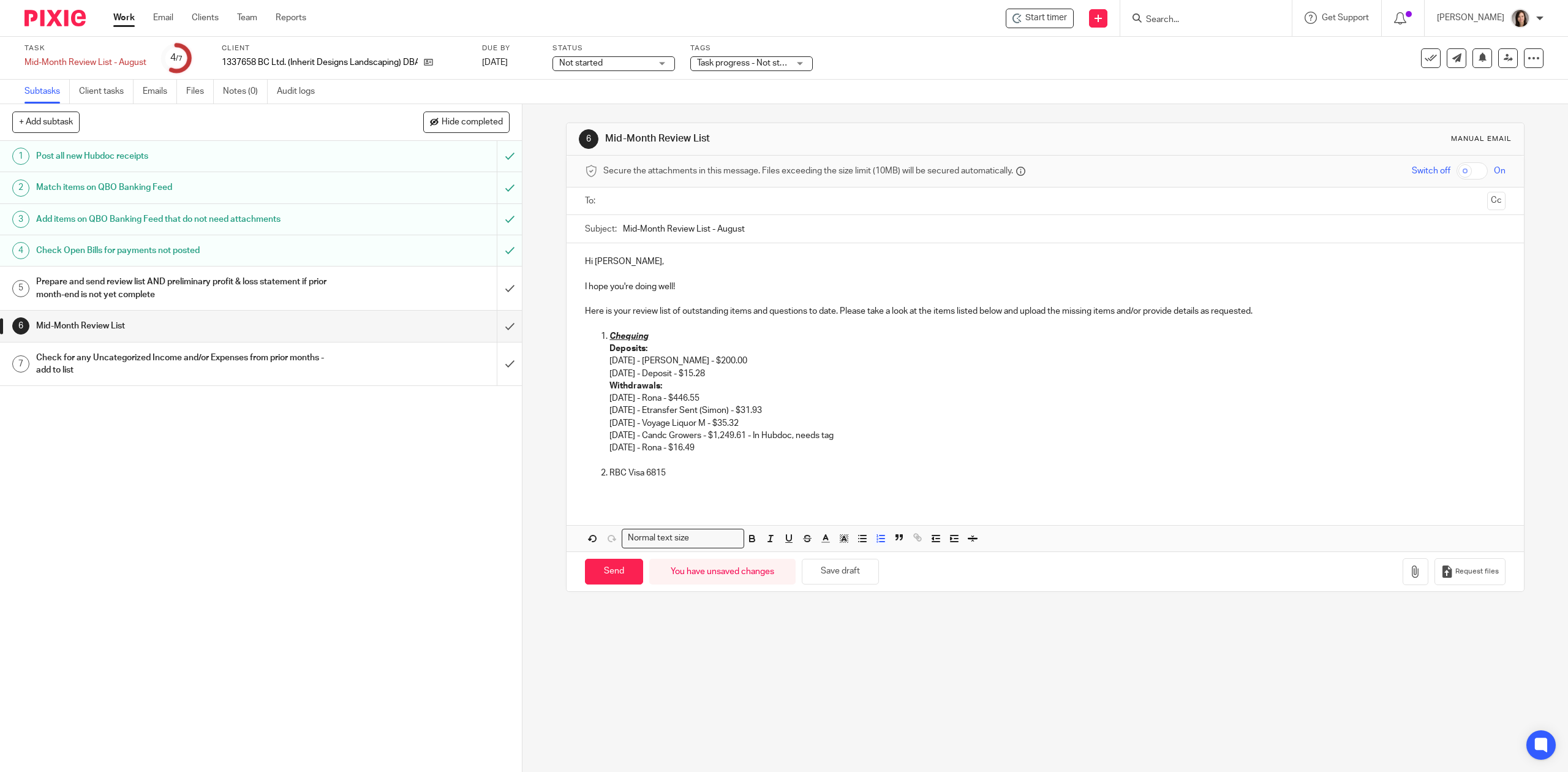
click at [635, 489] on p at bounding box center [1057, 485] width 896 height 13
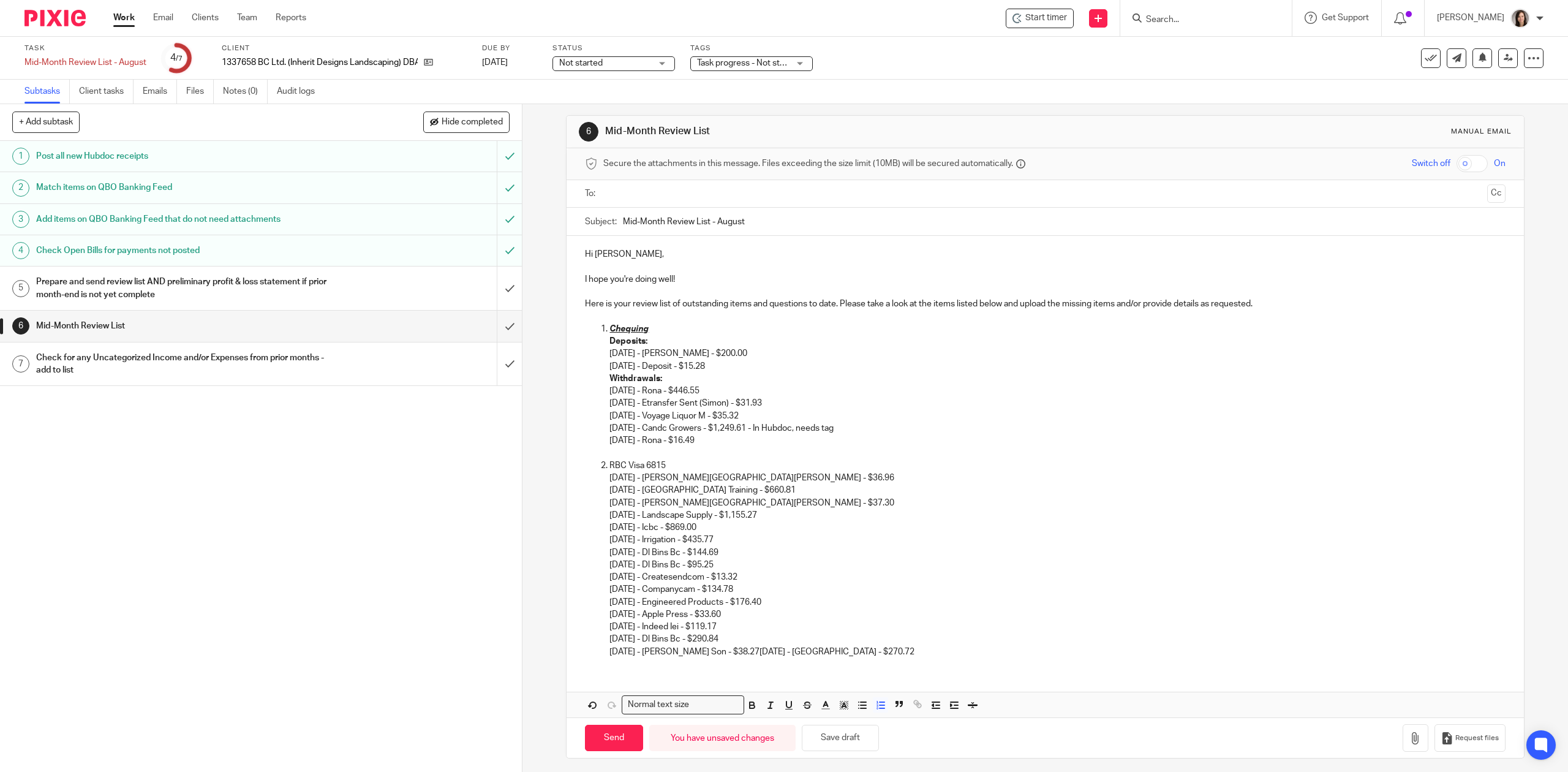
scroll to position [15, 0]
click at [766, 469] on p "03/29/2025 - Rona Cobble Hill - $36.96 04/03/2025 - Cowichan Valley Training - …" at bounding box center [1057, 560] width 896 height 187
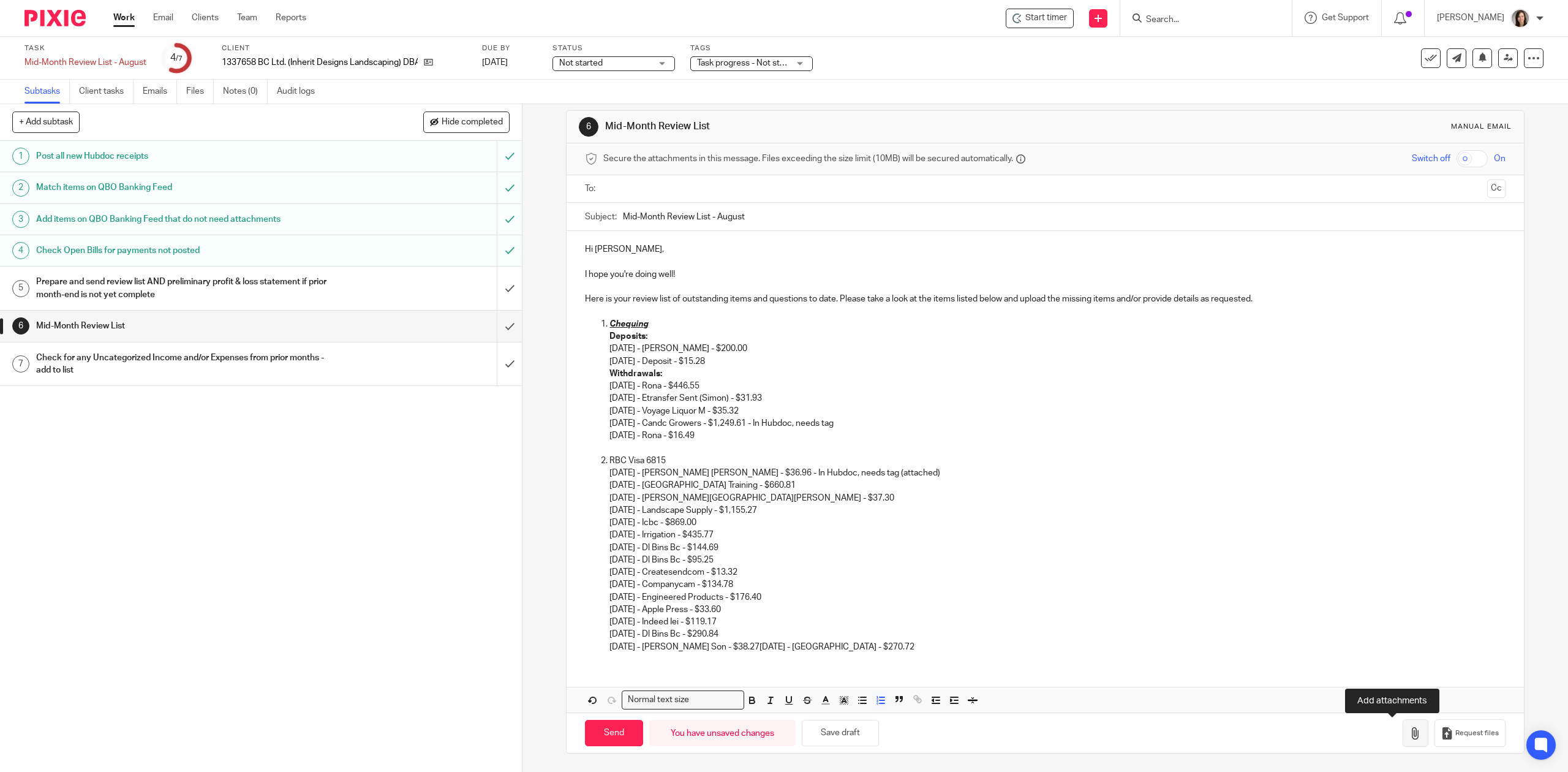
click at [1410, 736] on icon "button" at bounding box center [1416, 733] width 13 height 13
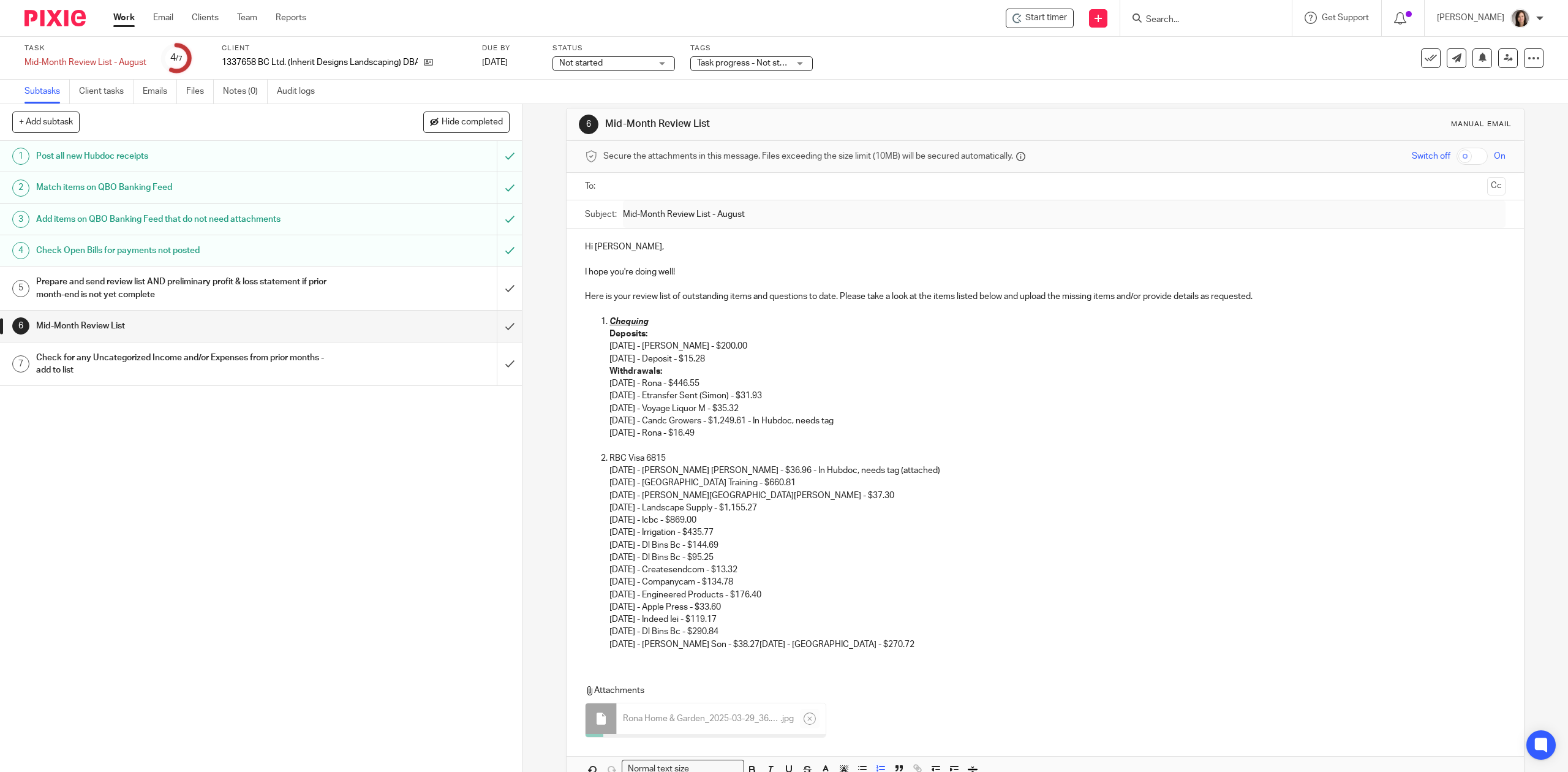
click at [883, 473] on p "03/29/2025 - Rona Cobble Hill - $36.96 - In Hubdoc, needs tag (attached) 04/03/…" at bounding box center [1057, 557] width 896 height 187
click at [795, 398] on p "Withdrawals: 05/15/2025 - Rona - $446.55 06/13/2025 - Etransfer Sent (Simon) - …" at bounding box center [1057, 402] width 896 height 74
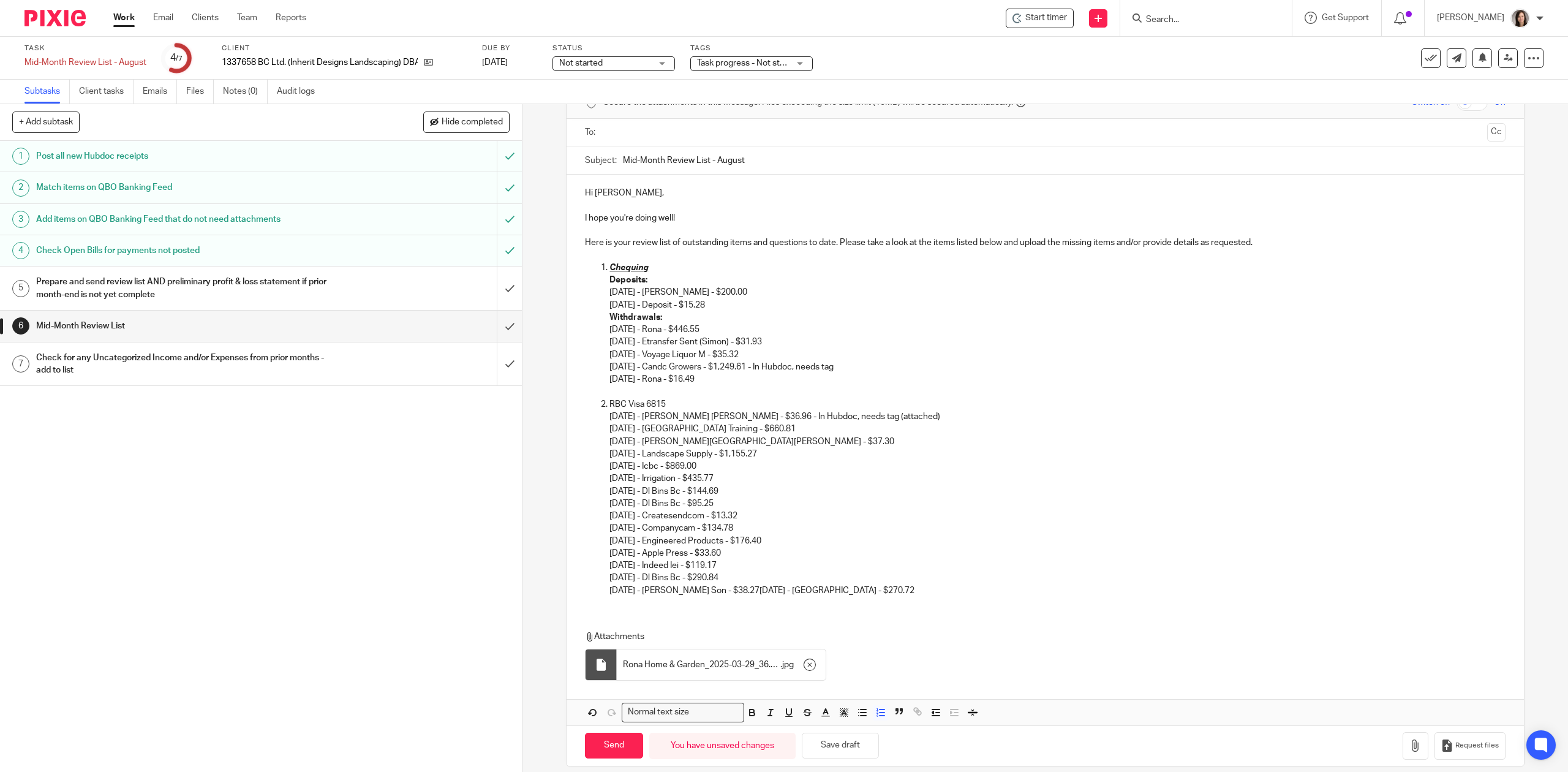
scroll to position [84, 0]
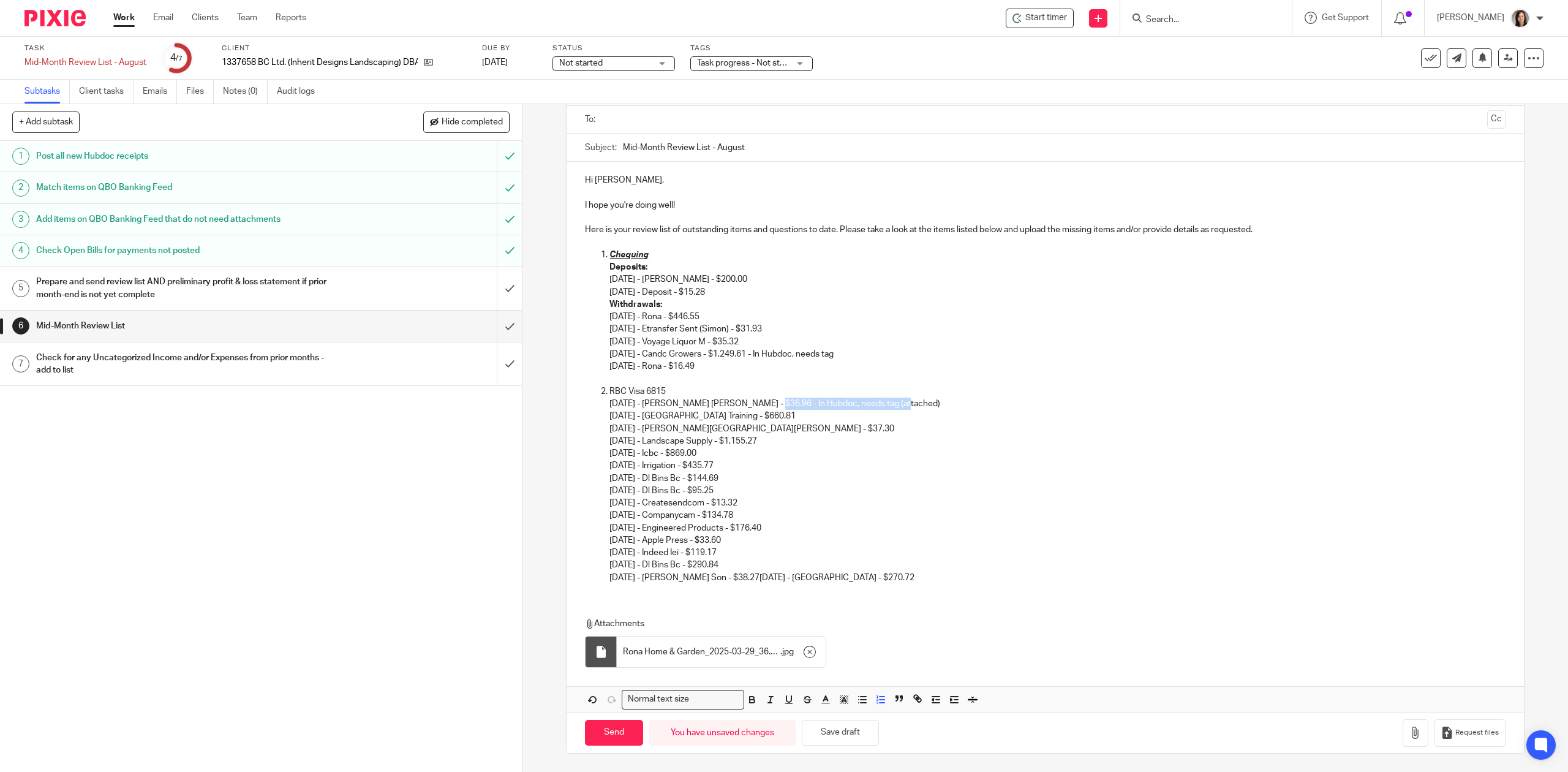
drag, startPoint x: 898, startPoint y: 402, endPoint x: 758, endPoint y: 402, distance: 140.0
click at [758, 402] on p "03/29/2025 - Rona Cobble Hill - $36.96 - In Hubdoc, needs tag (attached) 04/03/…" at bounding box center [1057, 490] width 896 height 187
copy p "- In Hubdoc, needs tag (attached)"
click at [766, 428] on p "03/29/2025 - Rona Cobble Hill - $36.96 - In Hubdoc, needs tag (attached) 04/03/…" at bounding box center [1057, 490] width 896 height 187
click at [1403, 733] on button "button" at bounding box center [1415, 733] width 26 height 28
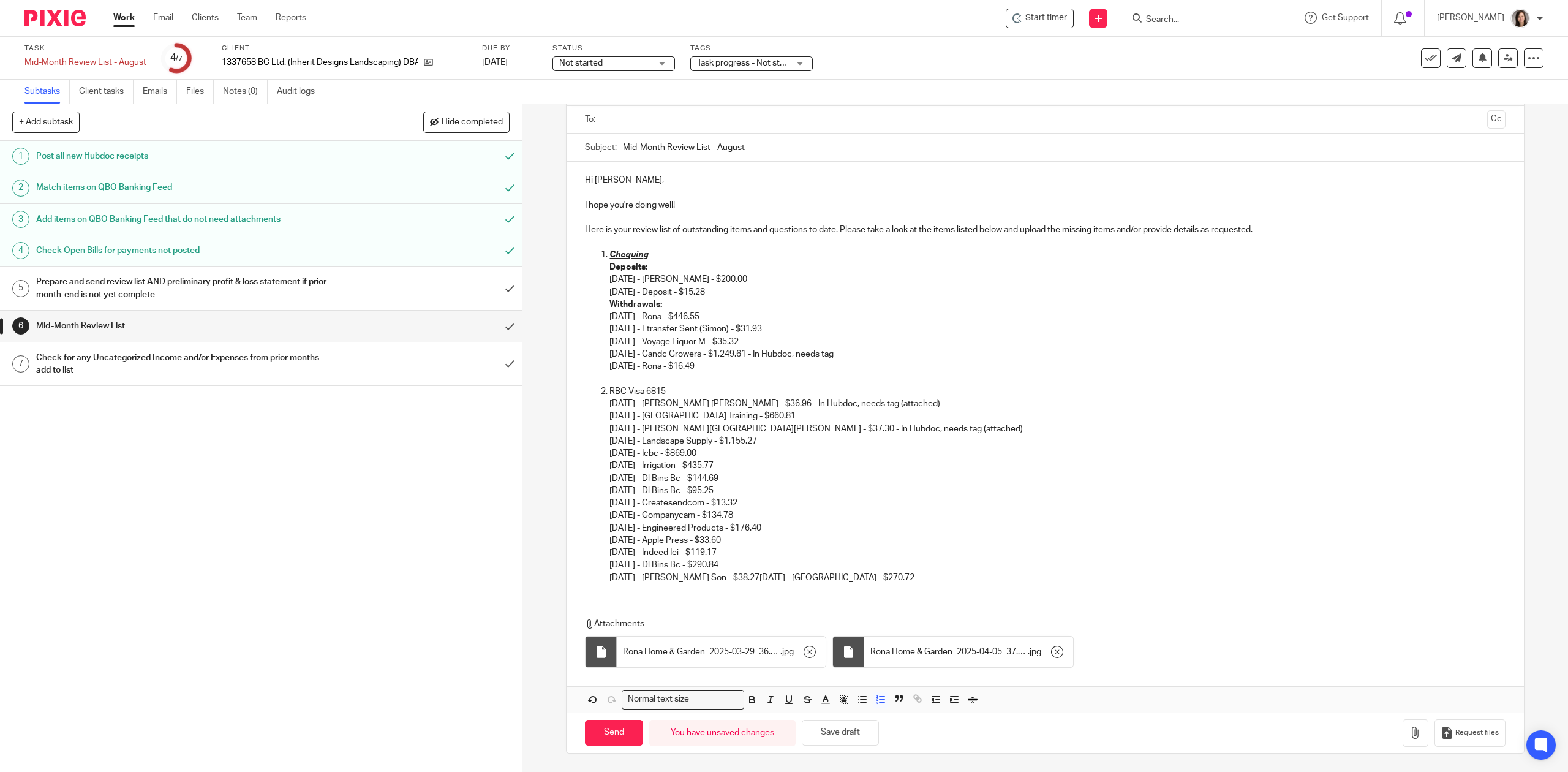
click at [794, 435] on p "03/29/2025 - Rona Cobble Hill - $36.96 - In Hubdoc, needs tag (attached) 04/03/…" at bounding box center [1057, 490] width 896 height 187
click at [1254, 448] on p "03/29/2025 - Rona Cobble Hill - $36.96 - In Hubdoc, needs tag (attached) 04/03/…" at bounding box center [1057, 490] width 896 height 187
drag, startPoint x: 1251, startPoint y: 442, endPoint x: 776, endPoint y: 437, distance: 475.0
click at [776, 437] on p "03/29/2025 - Rona Cobble Hill - $36.96 - In Hubdoc, needs tag (attached) 04/03/…" at bounding box center [1057, 490] width 896 height 187
click at [954, 454] on p "03/29/2025 - Rona Cobble Hill - $36.96 - In Hubdoc, needs tag (attached) 04/03/…" at bounding box center [1057, 490] width 896 height 187
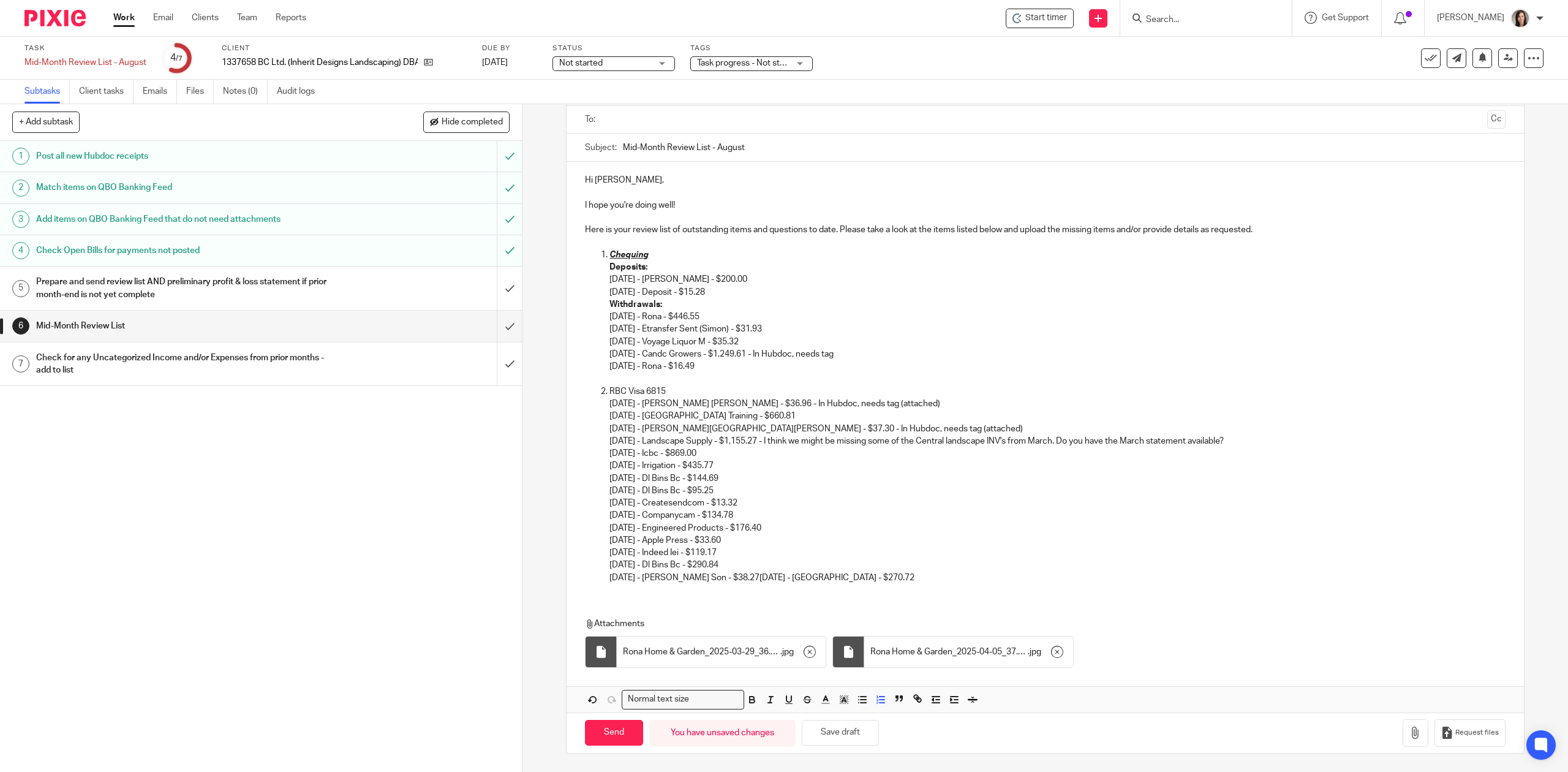
drag, startPoint x: 1250, startPoint y: 438, endPoint x: 782, endPoint y: 439, distance: 468.0
click at [782, 439] on p "03/29/2025 - Rona Cobble Hill - $36.96 - In Hubdoc, needs tag (attached) 04/03/…" at bounding box center [1057, 490] width 896 height 187
click at [817, 438] on strong "I think we might be missing some of the Central landscape INV's from March. Do …" at bounding box center [1005, 441] width 487 height 9
drag, startPoint x: 898, startPoint y: 424, endPoint x: 760, endPoint y: 425, distance: 138.0
click at [760, 425] on p "03/29/2025 - Rona Cobble Hill - $36.96 - In Hubdoc, needs tag (attached) 04/03/…" at bounding box center [1057, 490] width 896 height 187
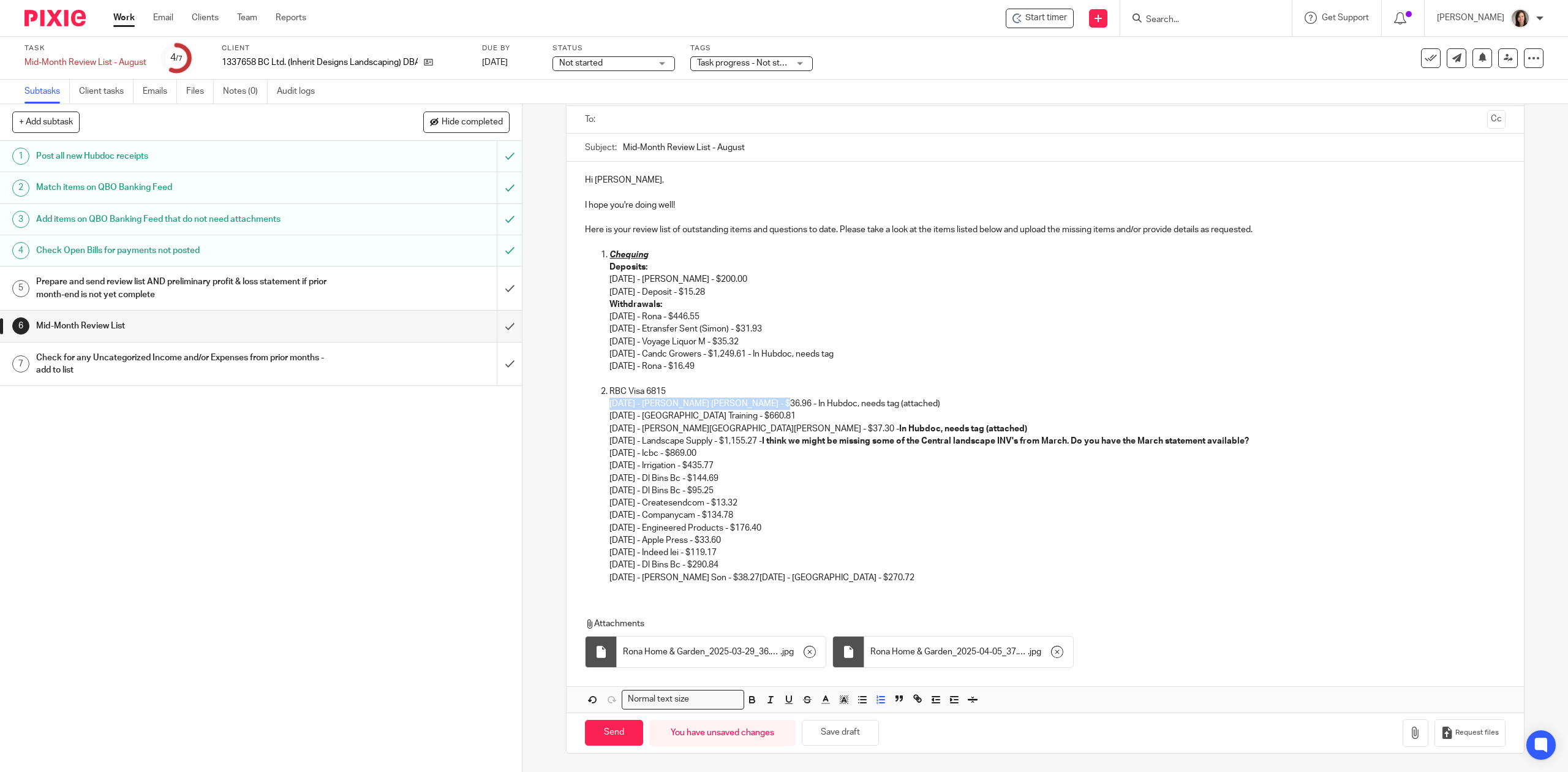
drag, startPoint x: 888, startPoint y: 400, endPoint x: 760, endPoint y: 401, distance: 128.0
click at [760, 401] on p "03/29/2025 - Rona Cobble Hill - $36.96 - In Hubdoc, needs tag (attached) 04/03/…" at bounding box center [1057, 490] width 896 height 187
click at [902, 412] on p "03/29/2025 - Rona Cobble Hill - $36.96 - In Hubdoc, needs tag (attached) 04/03/…" at bounding box center [1057, 490] width 896 height 187
drag, startPoint x: 860, startPoint y: 351, endPoint x: 769, endPoint y: 353, distance: 91.0
click at [769, 353] on p "Withdrawals: 05/15/2025 - Rona - $446.55 06/13/2025 - Etransfer Sent (Simon) - …" at bounding box center [1057, 336] width 896 height 74
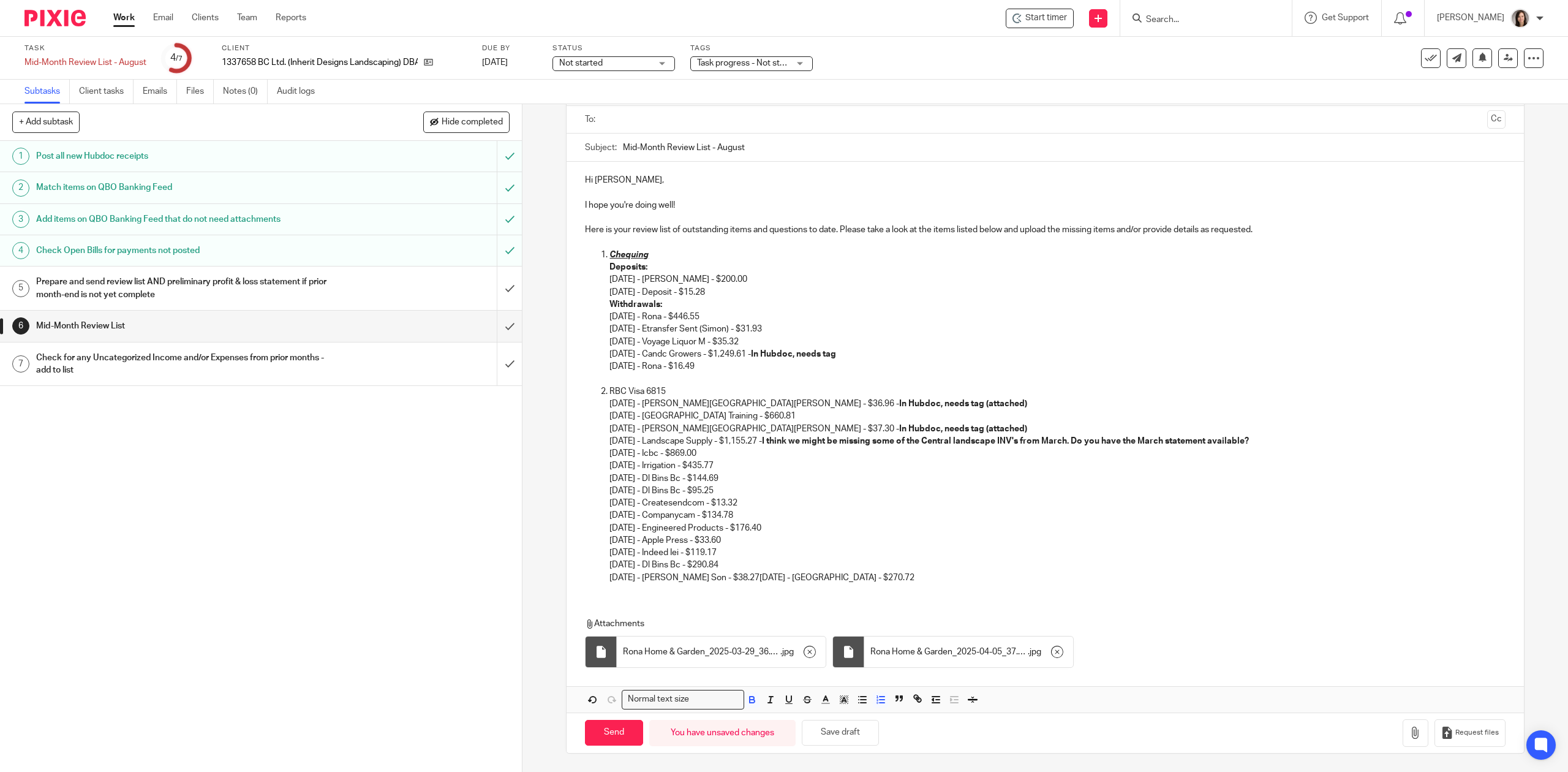
click at [772, 295] on p "08/11/2025 - Deposit - $15.28" at bounding box center [1057, 292] width 896 height 13
click at [828, 740] on button "Save draft" at bounding box center [840, 733] width 77 height 26
click at [726, 442] on p "03/29/2025 - Rona Cobble Hill - $36.96 - In Hubdoc, needs tag (attached) 04/03/…" at bounding box center [1057, 490] width 896 height 187
click at [724, 455] on p "03/29/2025 - Rona Cobble Hill - $36.96 - In Hubdoc, needs tag (attached) 04/03/…" at bounding box center [1057, 490] width 896 height 187
drag, startPoint x: 726, startPoint y: 449, endPoint x: 598, endPoint y: 451, distance: 128.0
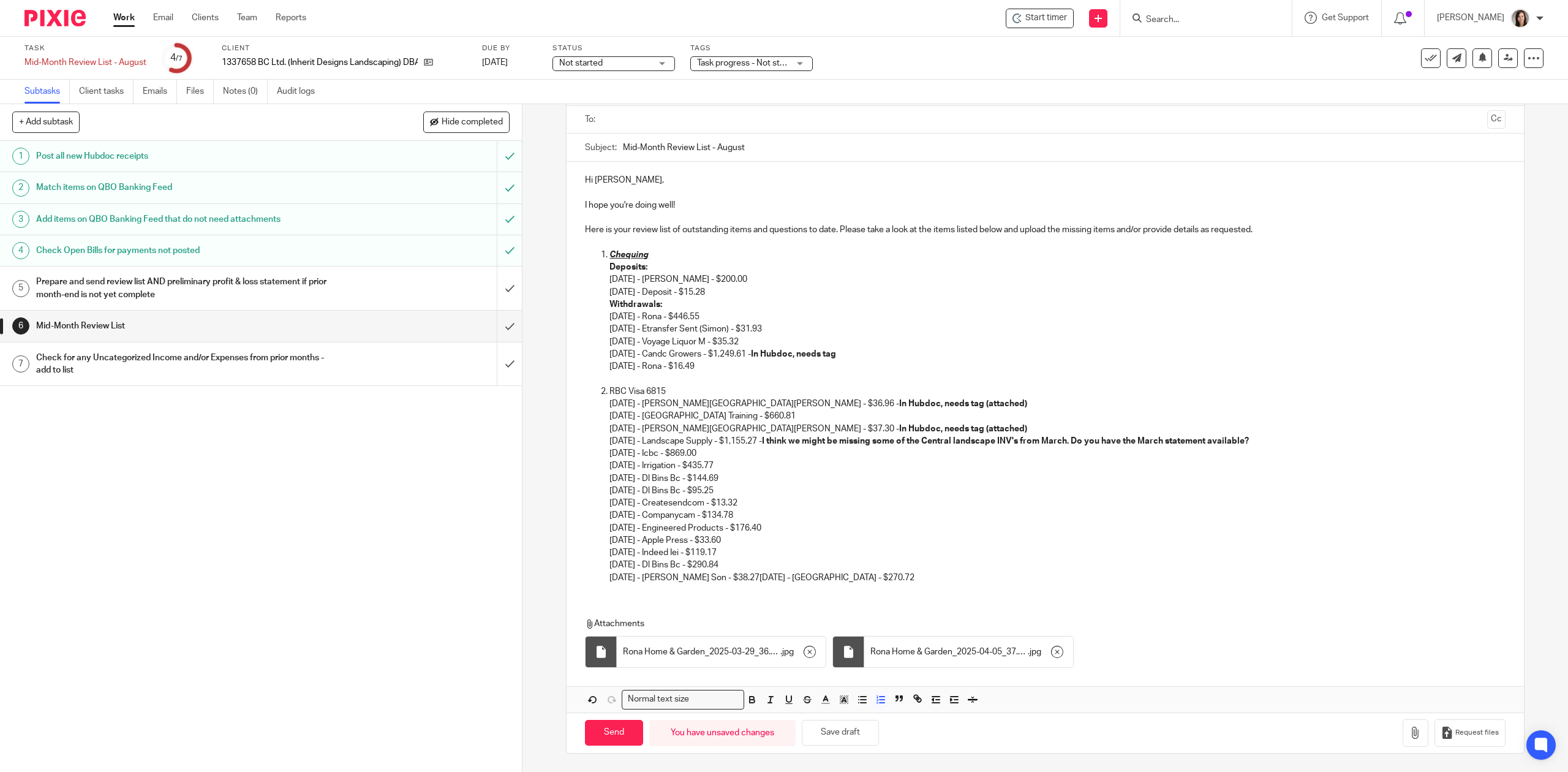
click at [598, 451] on ol "Chequing Deposits: 07/21/2025 - Carla Leuschen - $200.00 08/11/2025 - Deposit -…" at bounding box center [1045, 416] width 920 height 335
click at [603, 467] on ol "Chequing Deposits: 07/21/2025 - Carla Leuschen - $200.00 08/11/2025 - Deposit -…" at bounding box center [1045, 416] width 920 height 335
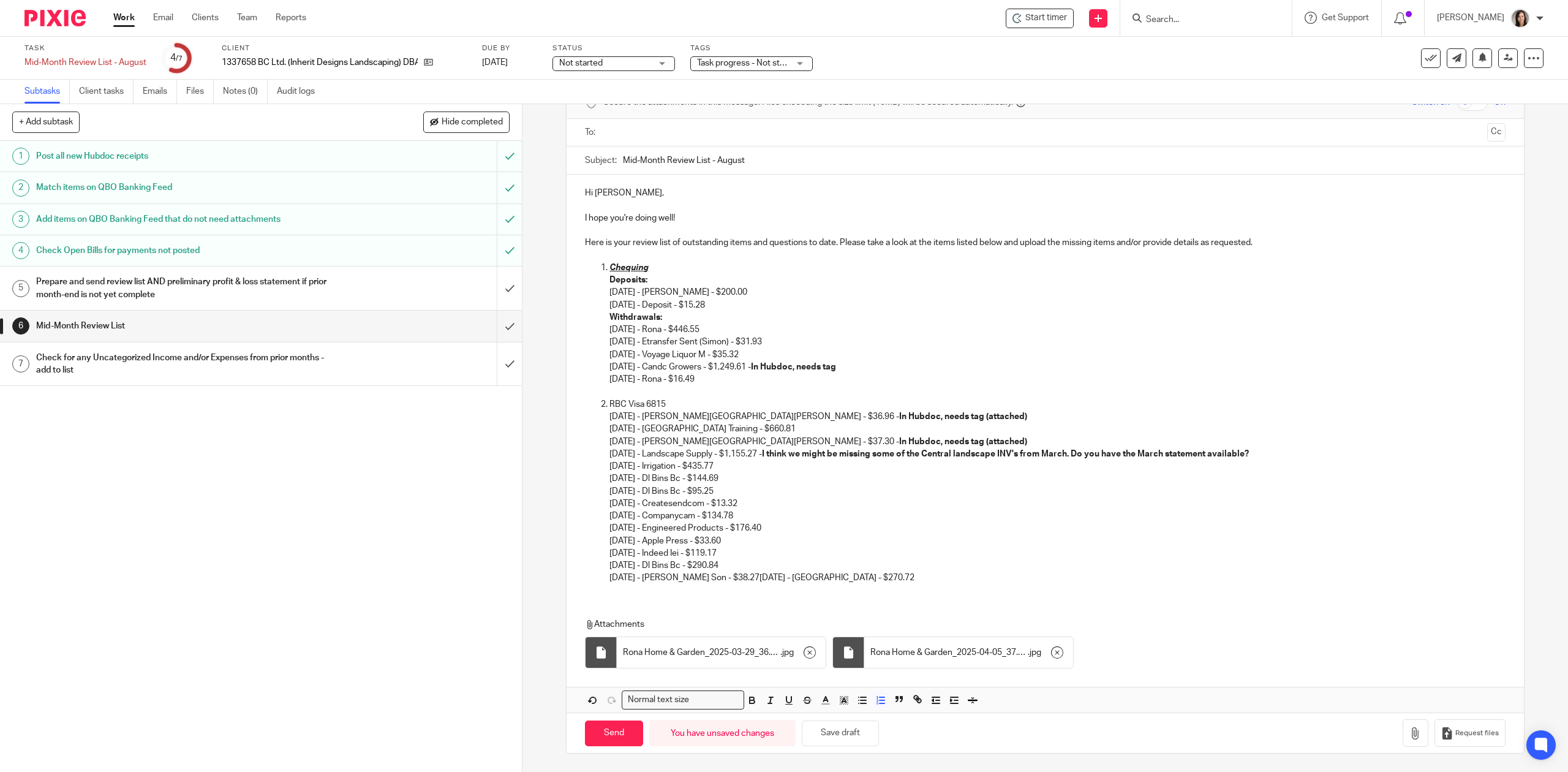
drag, startPoint x: 755, startPoint y: 517, endPoint x: 592, endPoint y: 508, distance: 163.2
click at [592, 508] on ol "Chequing Deposits: 07/21/2025 - Carla Leuschen - $200.00 08/11/2025 - Deposit -…" at bounding box center [1045, 423] width 920 height 323
click at [610, 525] on p "03/29/2025 - Rona Cobble Hill - $36.96 - In Hubdoc, needs tag (attached) 04/03/…" at bounding box center [1057, 498] width 896 height 174
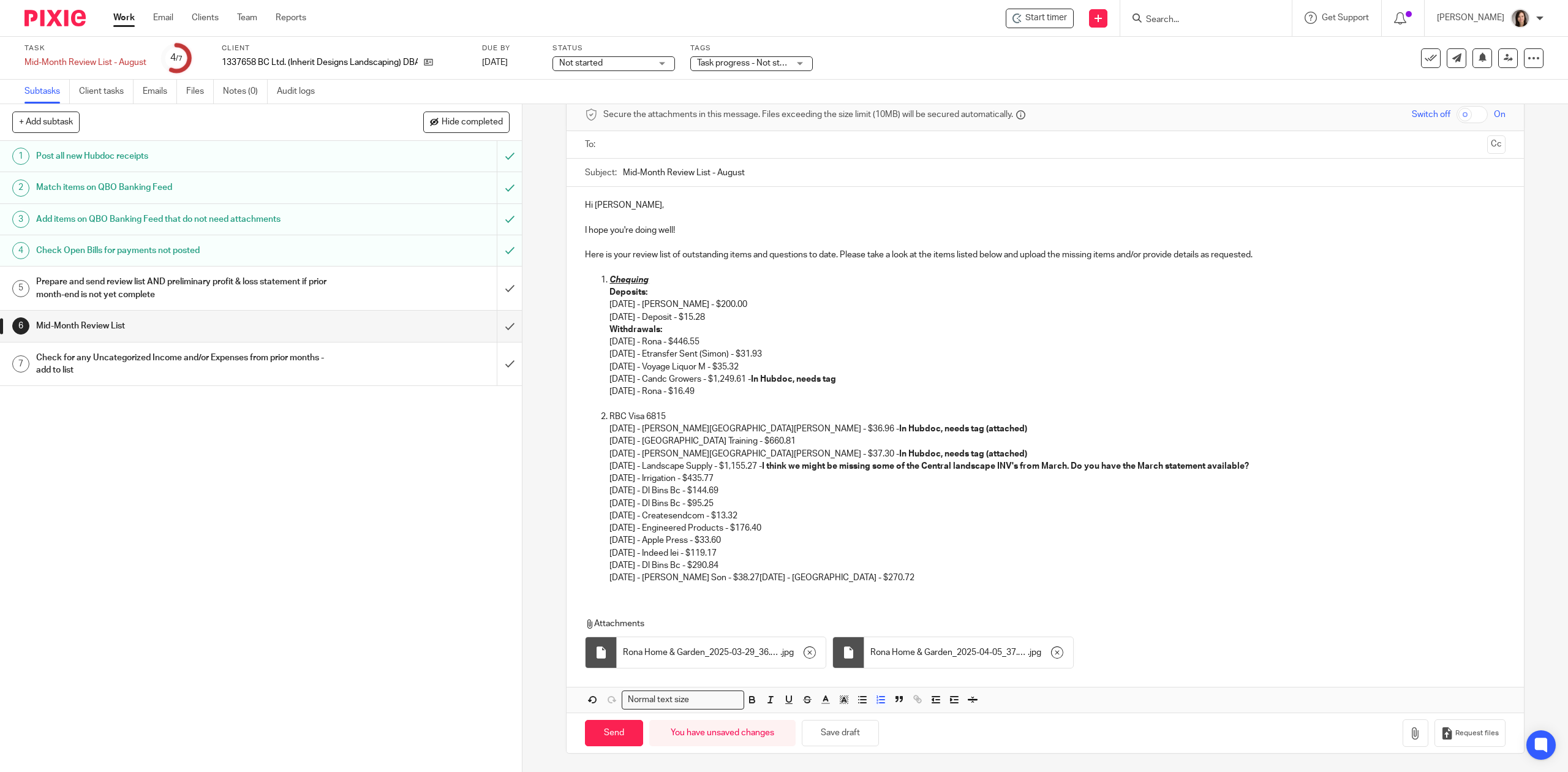
scroll to position [59, 0]
click at [784, 525] on p "03/29/2025 - Rona Cobble Hill - $36.96 - In Hubdoc, needs tag (attached) 04/03/…" at bounding box center [1057, 503] width 896 height 161
drag, startPoint x: 872, startPoint y: 531, endPoint x: 785, endPoint y: 531, distance: 87.0
click at [785, 531] on p "03/29/2025 - Rona Cobble Hill - $36.96 - In Hubdoc, needs tag (attached) 04/03/…" at bounding box center [1057, 503] width 896 height 161
click at [933, 531] on p "03/29/2025 - Rona Cobble Hill - $36.96 - In Hubdoc, needs tag (attached) 04/03/…" at bounding box center [1057, 503] width 896 height 161
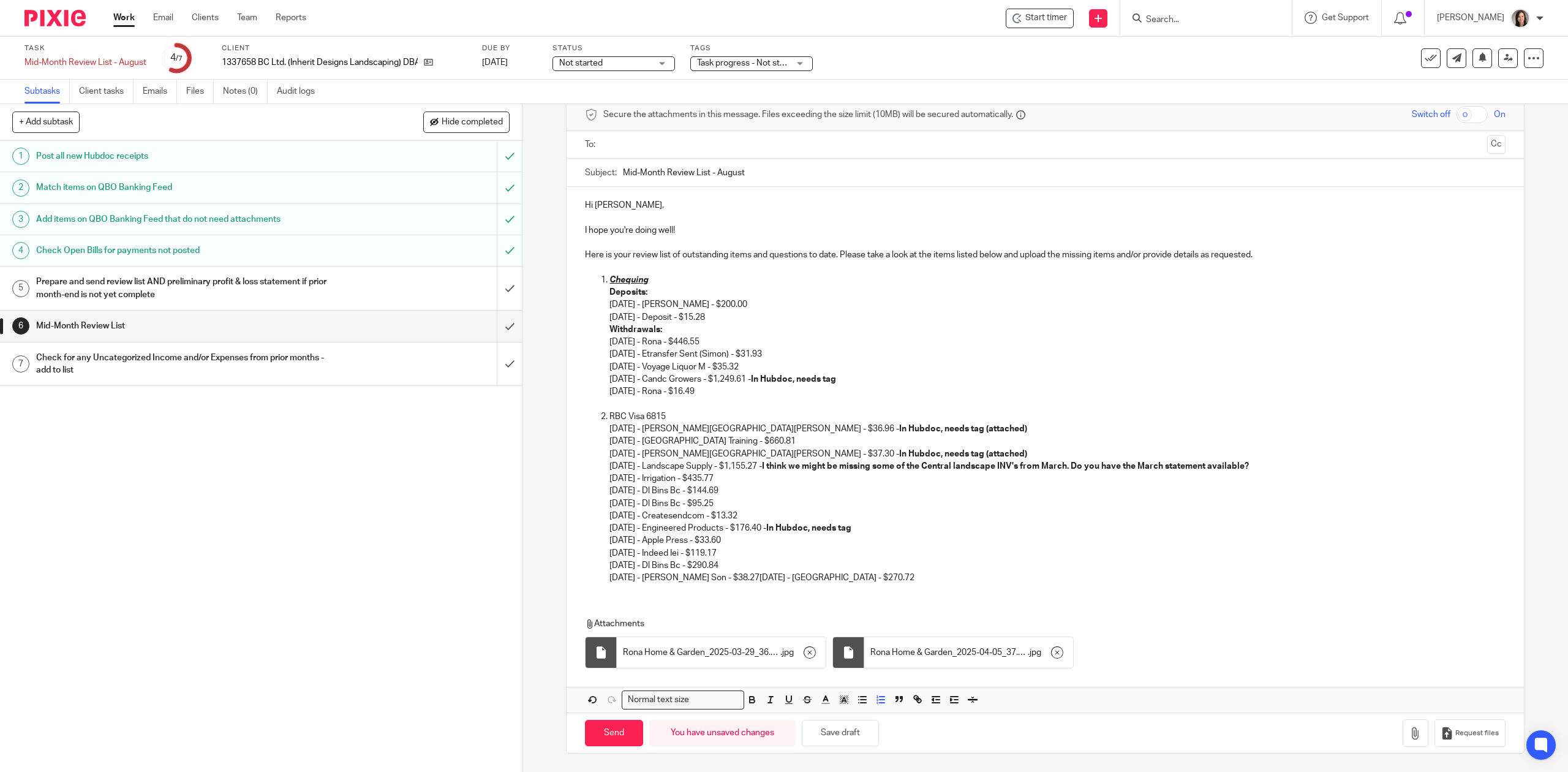
drag, startPoint x: 974, startPoint y: 575, endPoint x: 761, endPoint y: 579, distance: 213.0
click at [761, 579] on p "03/29/2025 - Rona Cobble Hill - $36.96 - In Hubdoc, needs tag (attached) 04/03/…" at bounding box center [1057, 503] width 896 height 161
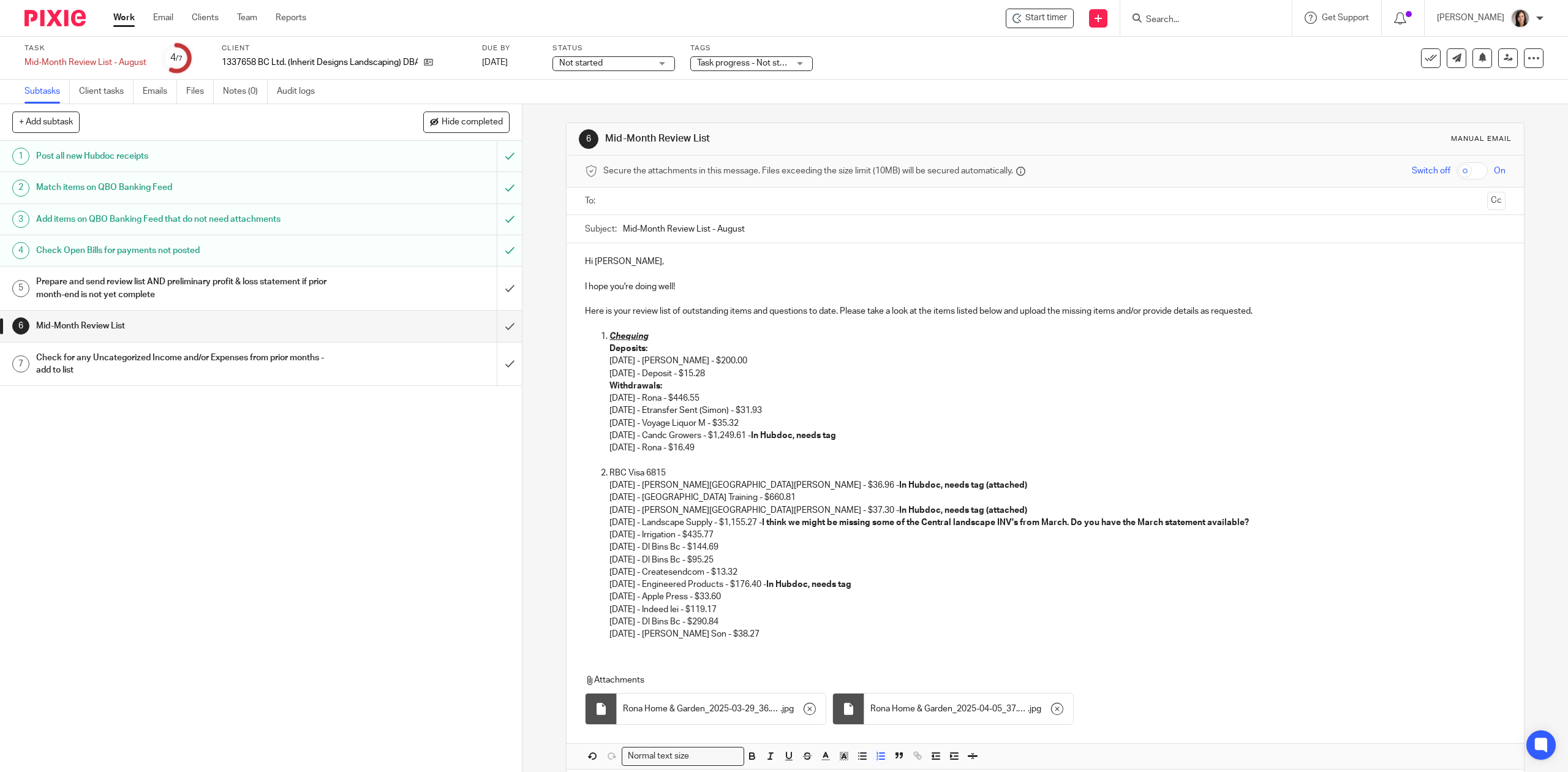
click at [658, 649] on div "Hi Joshua, I hope you're doing well! Here is your review list of outstanding it…" at bounding box center [1045, 446] width 957 height 406
click at [653, 645] on div "Hi Joshua, I hope you're doing well! Here is your review list of outstanding it…" at bounding box center [1045, 446] width 957 height 406
click at [779, 636] on p "03/29/2025 - Rona Cobble Hill - $36.96 - In Hubdoc, needs tag (attached) 04/03/…" at bounding box center [1057, 560] width 896 height 161
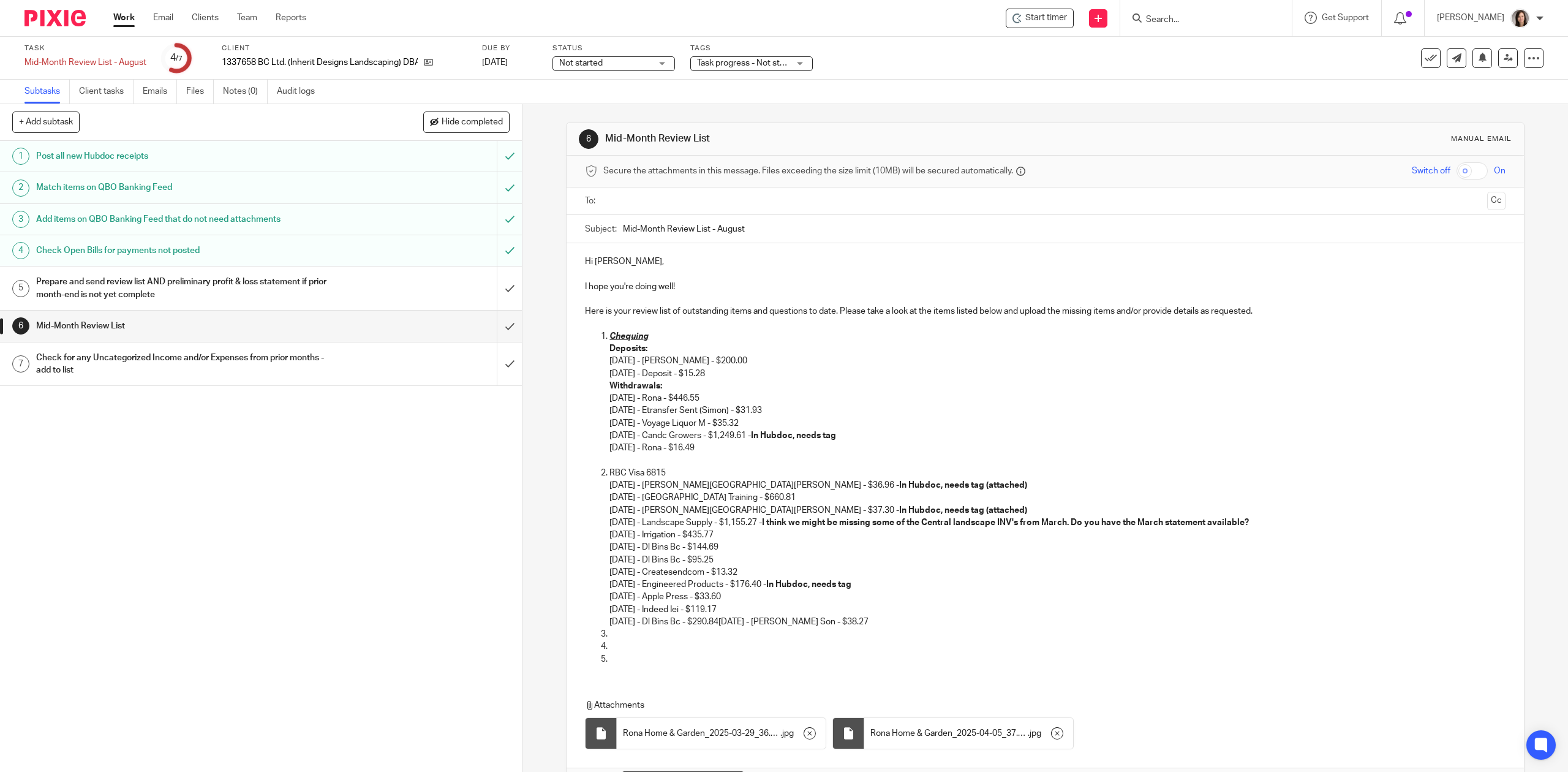
click at [732, 630] on p at bounding box center [1057, 634] width 896 height 13
click at [634, 638] on p "08/07/2025 - Hillside Stone & Garden - $270.72" at bounding box center [1070, 634] width 871 height 13
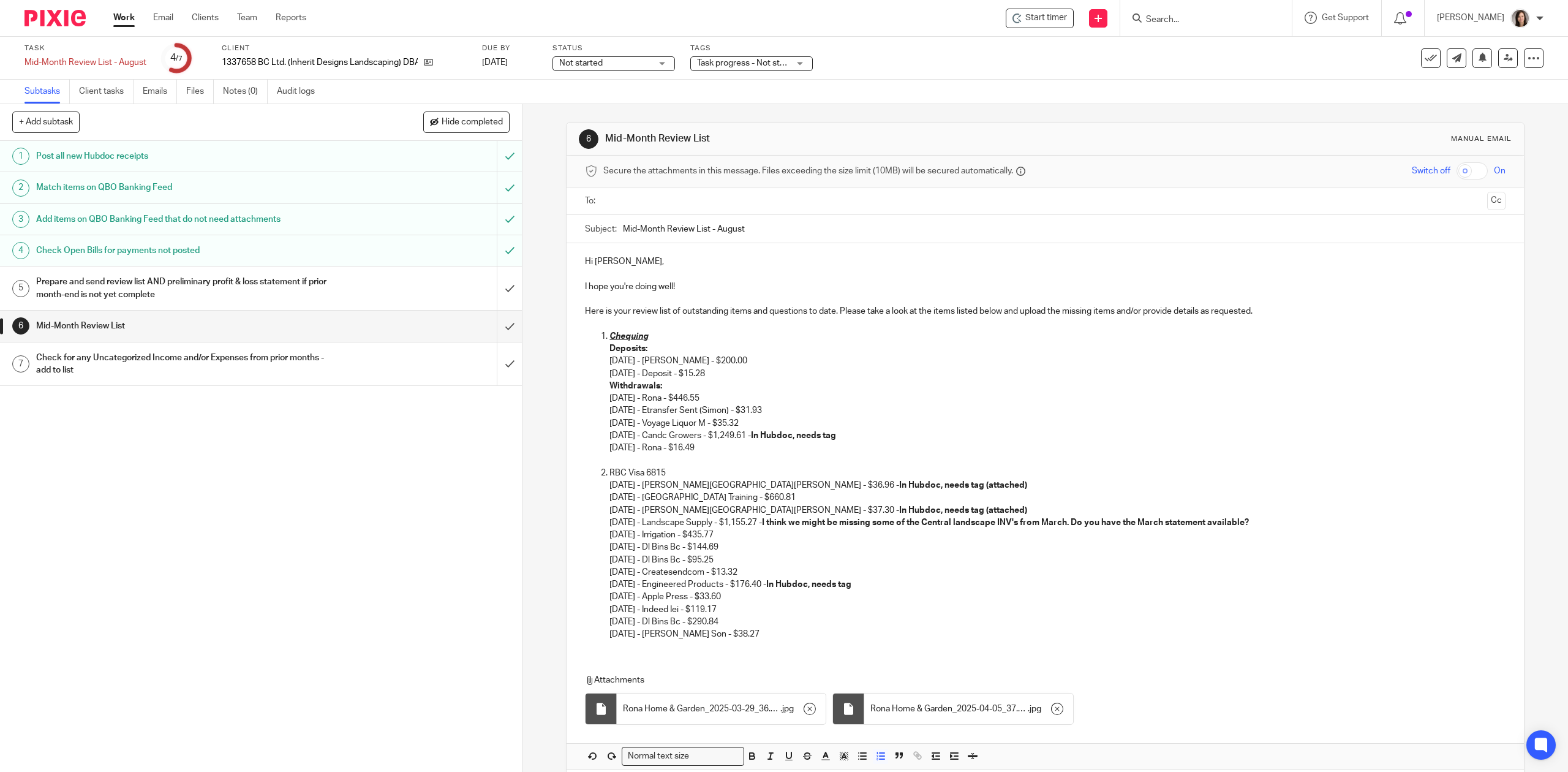
drag, startPoint x: 726, startPoint y: 643, endPoint x: 696, endPoint y: 646, distance: 30.1
click at [724, 643] on div "Hi Joshua, I hope you're doing well! Here is your review list of outstanding it…" at bounding box center [1045, 446] width 957 height 406
click at [632, 658] on div "Hi Joshua, I hope you're doing well! Here is your review list of outstanding it…" at bounding box center [1045, 506] width 957 height 525
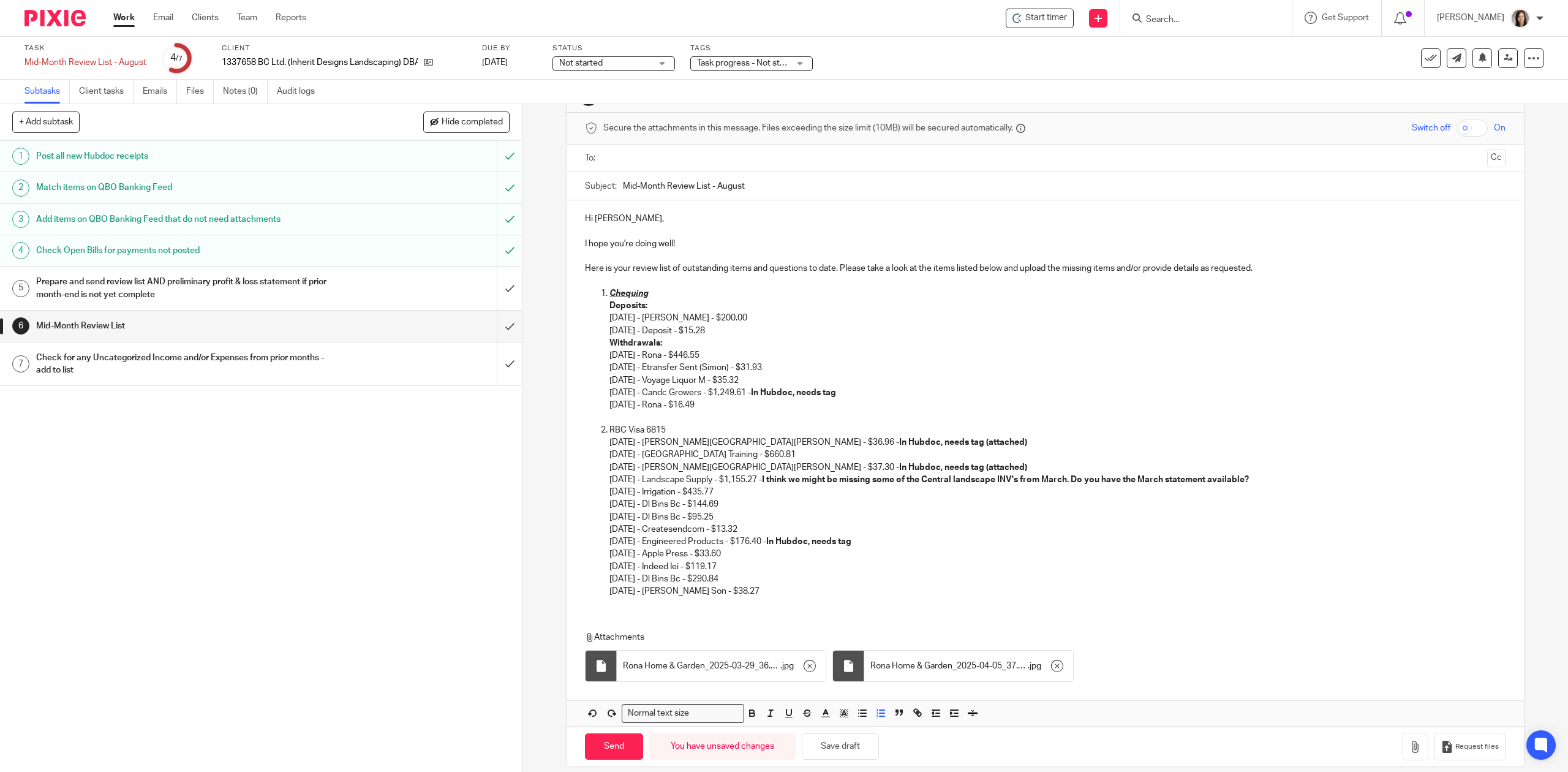
scroll to position [59, 0]
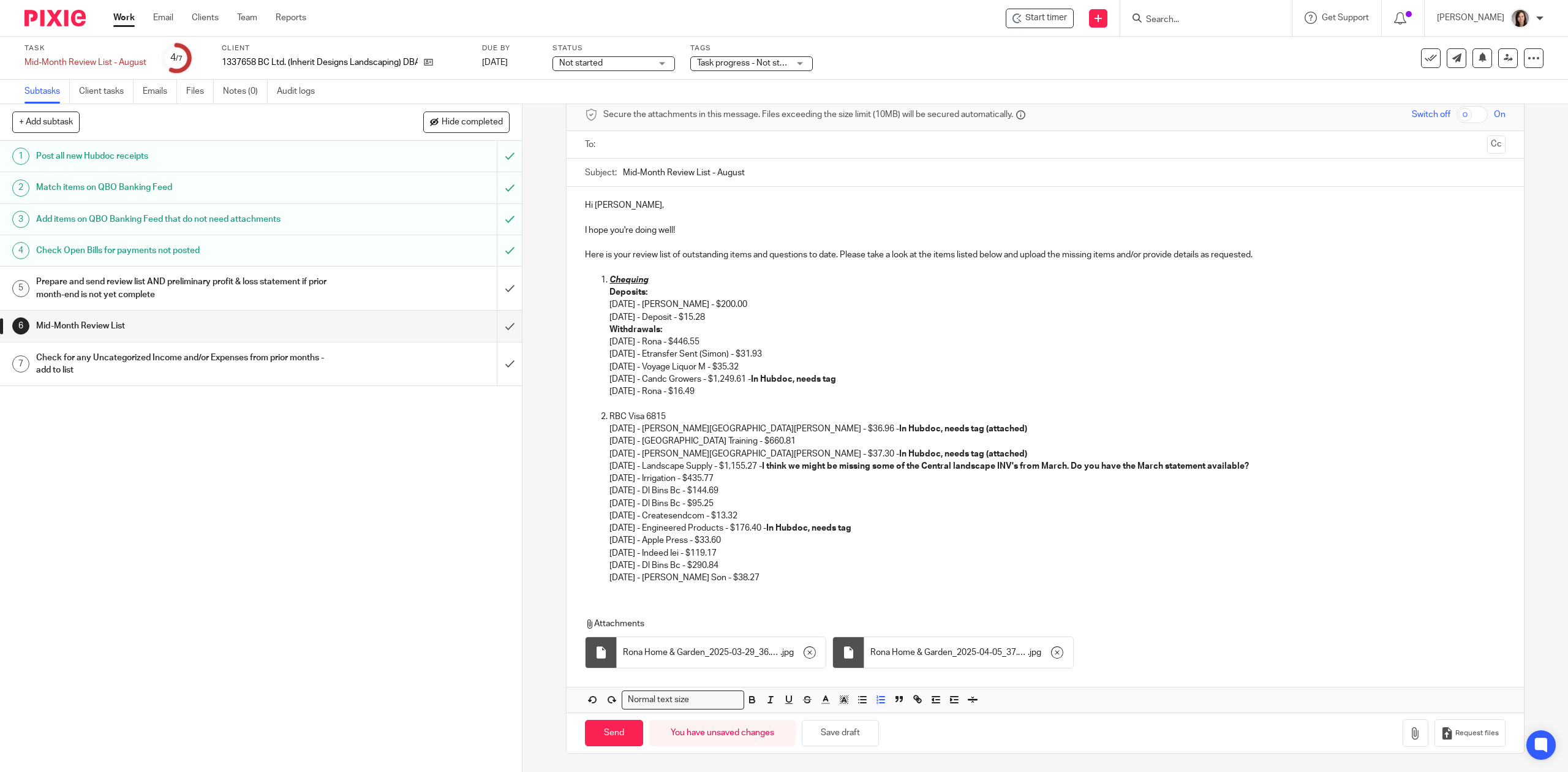
click at [772, 595] on div "Hi Joshua, I hope you're doing well! Here is your review list of outstanding it…" at bounding box center [1045, 449] width 957 height 525
click at [664, 593] on div "Hi Joshua, I hope you're doing well! Here is your review list of outstanding it…" at bounding box center [1045, 449] width 957 height 525
click at [621, 582] on p "03/29/2025 - Rona Cobble Hill - $36.96 - In Hubdoc, needs tag (attached) 04/03/…" at bounding box center [1057, 503] width 896 height 161
click at [616, 579] on p "03/29/2025 - Rona Cobble Hill - $36.96 - In Hubdoc, needs tag (attached) 04/03/…" at bounding box center [1057, 503] width 896 height 161
click at [610, 579] on p "03/29/2025 - Rona Cobble Hill - $36.96 - In Hubdoc, needs tag (attached) 04/03/…" at bounding box center [1057, 503] width 896 height 161
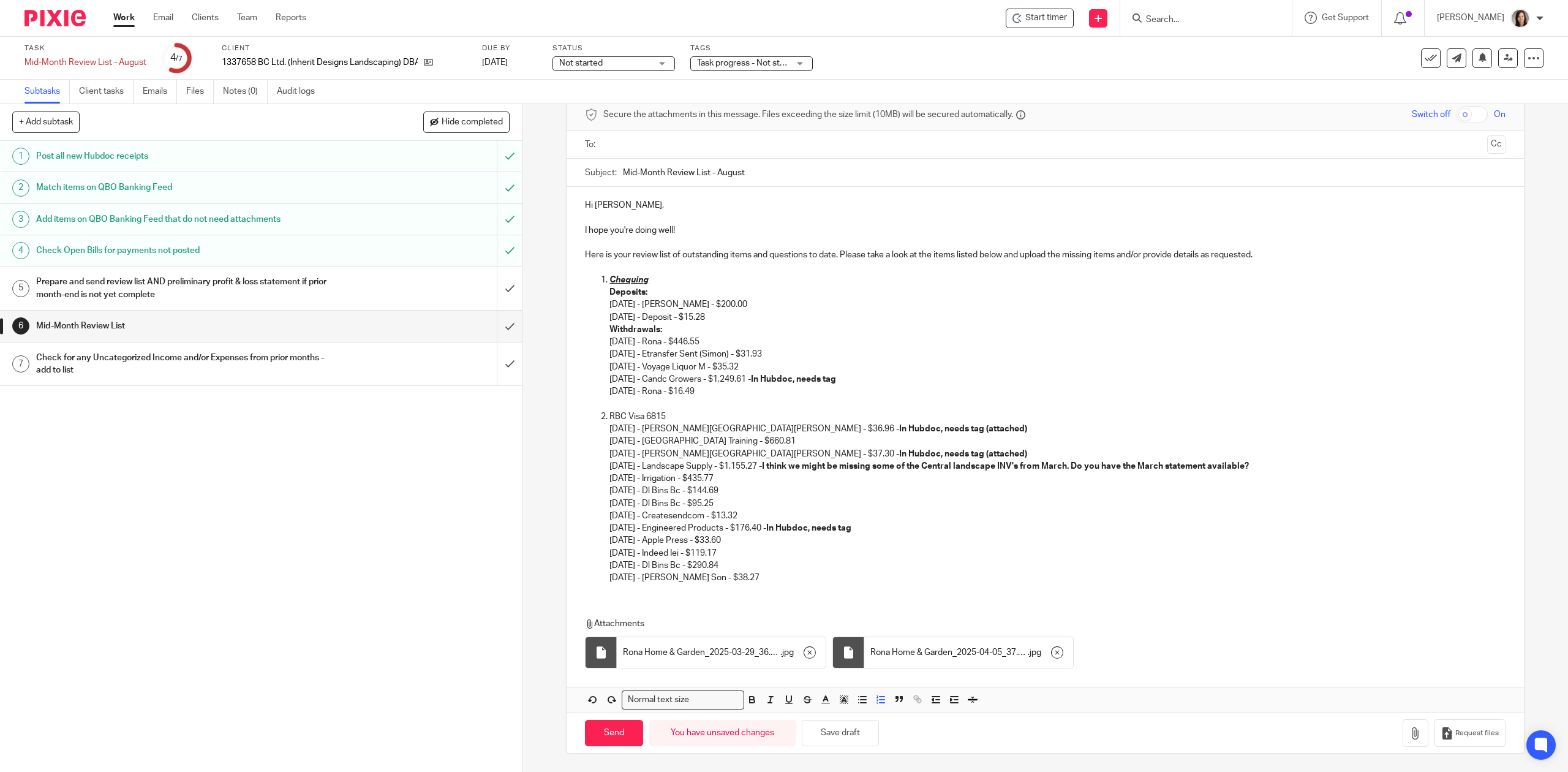
click at [765, 581] on p "03/29/2025 - Rona Cobble Hill - $36.96 - In Hubdoc, needs tag (attached) 04/03/…" at bounding box center [1057, 503] width 896 height 161
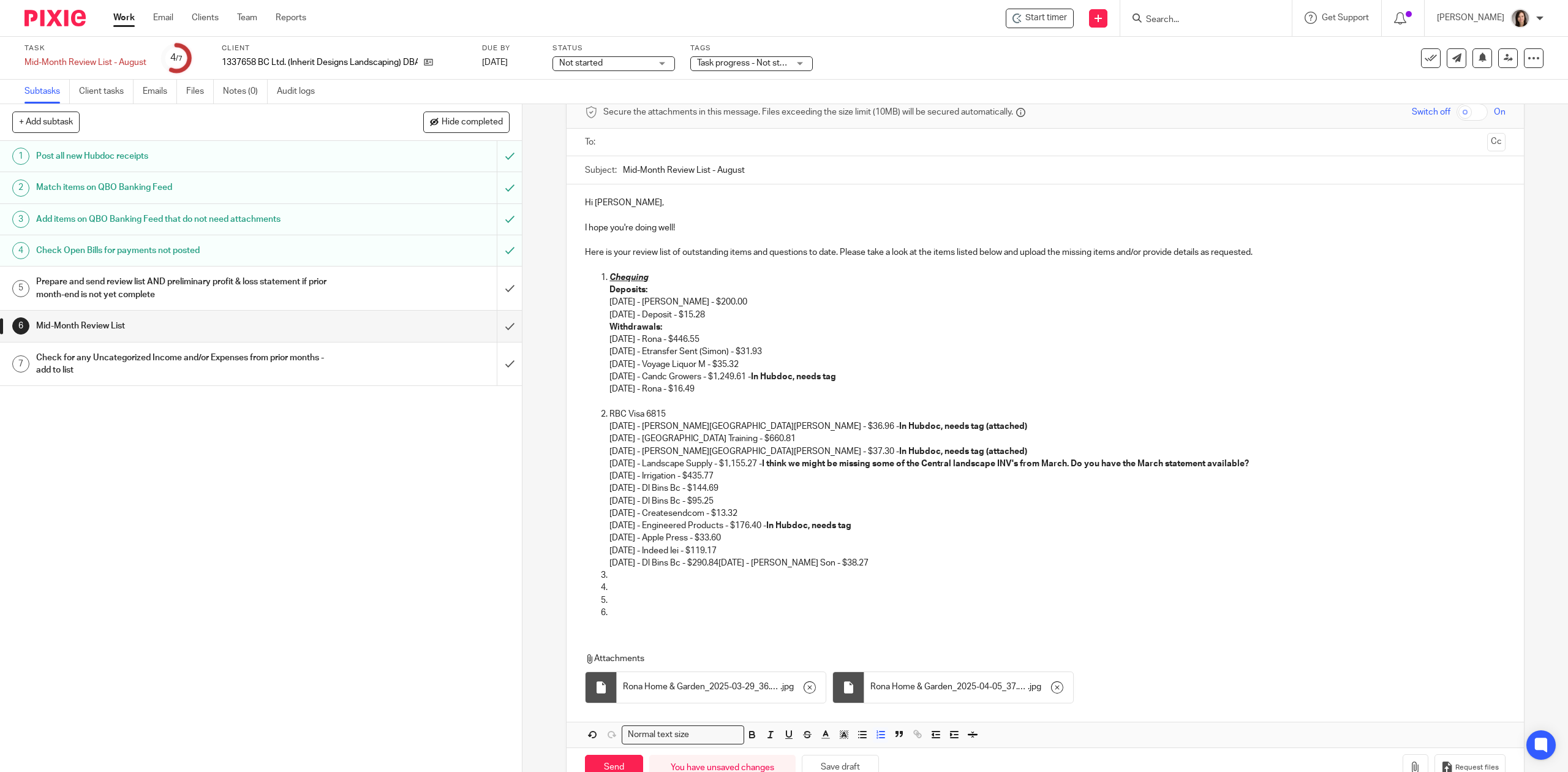
click at [660, 582] on p at bounding box center [1057, 587] width 896 height 13
click at [610, 586] on p "08/07/2025 - Hillside Stone & Garden - $270.72" at bounding box center [1057, 587] width 896 height 13
drag, startPoint x: 912, startPoint y: 572, endPoint x: 736, endPoint y: 561, distance: 176.3
click at [736, 561] on ol "Chequing Deposits: 07/21/2025 - Carla Leuschen - $200.00 08/11/2025 - Deposit -…" at bounding box center [1045, 445] width 920 height 347
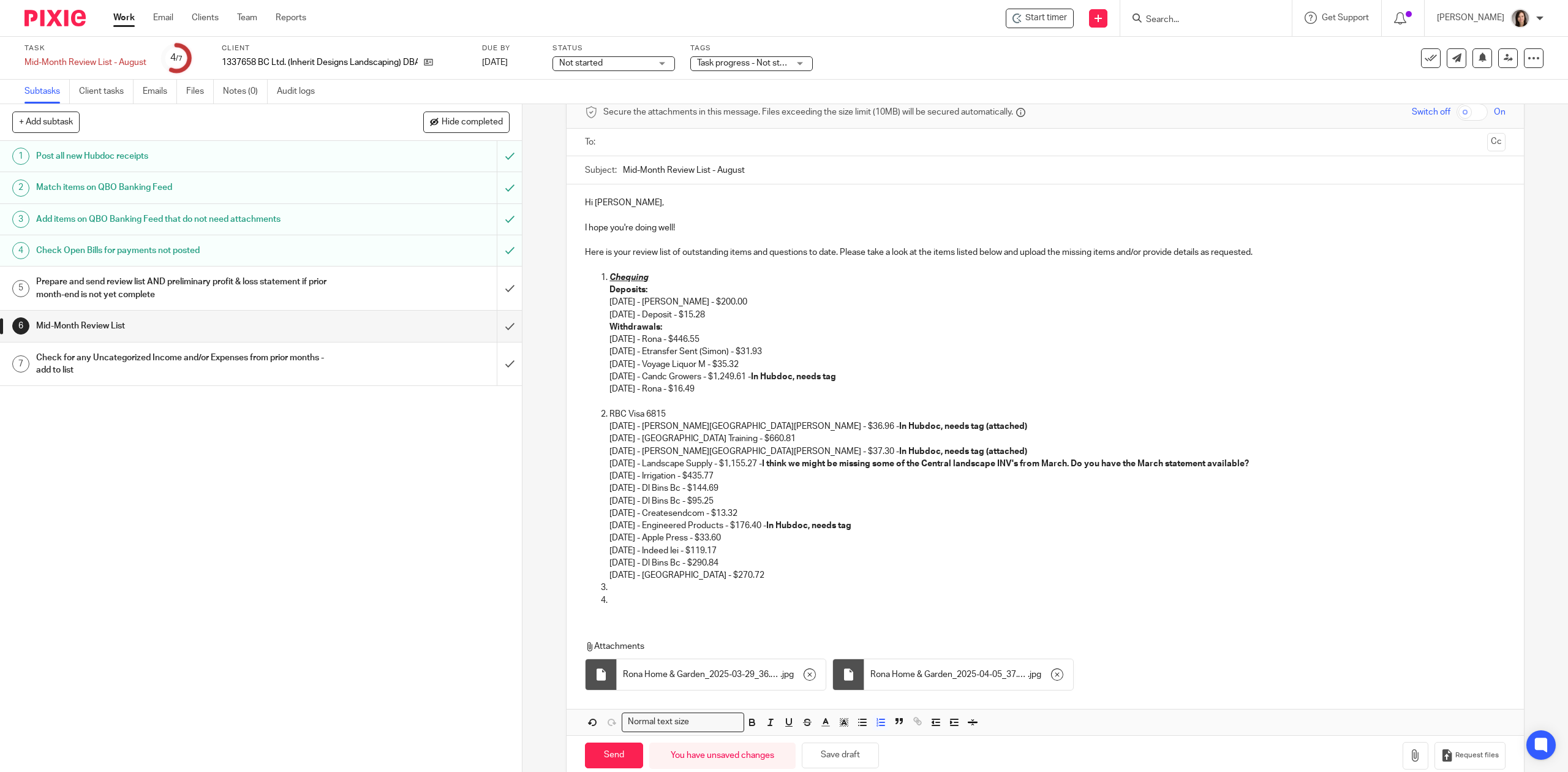
scroll to position [0, 0]
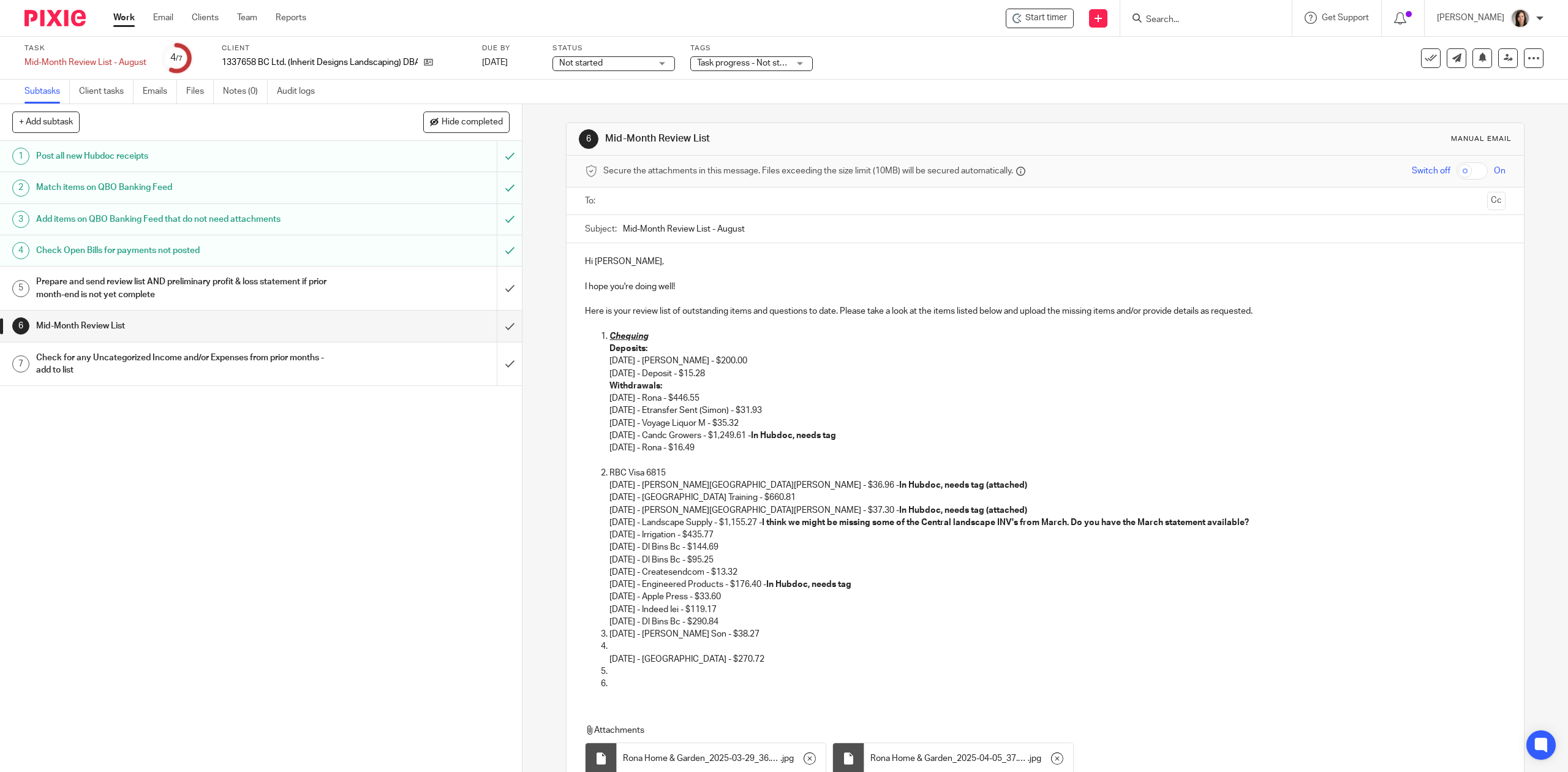
click at [610, 647] on li "08/07/2025 - Hillside Stone & Garden - $270.72" at bounding box center [1057, 653] width 896 height 25
click at [601, 661] on ol "Chequing Deposits: 07/21/2025 - Carla Leuschen - $200.00 08/11/2025 - Deposit -…" at bounding box center [1045, 510] width 920 height 360
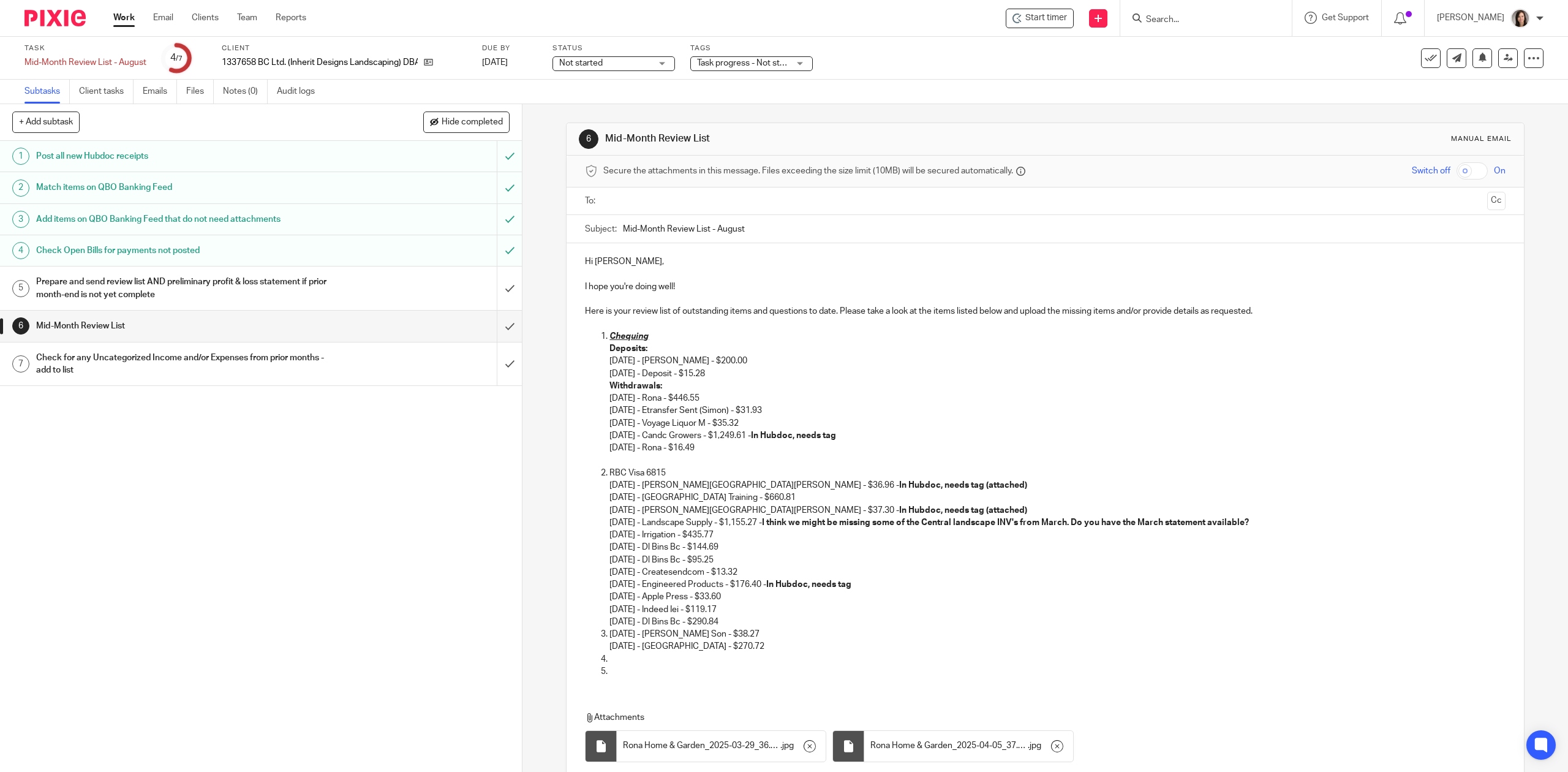
click at [610, 638] on li "08/07/2025 - E B Horsman Son - $38.27 08/07/2025 - Hillside Stone & Garden - $2…" at bounding box center [1057, 641] width 896 height 25
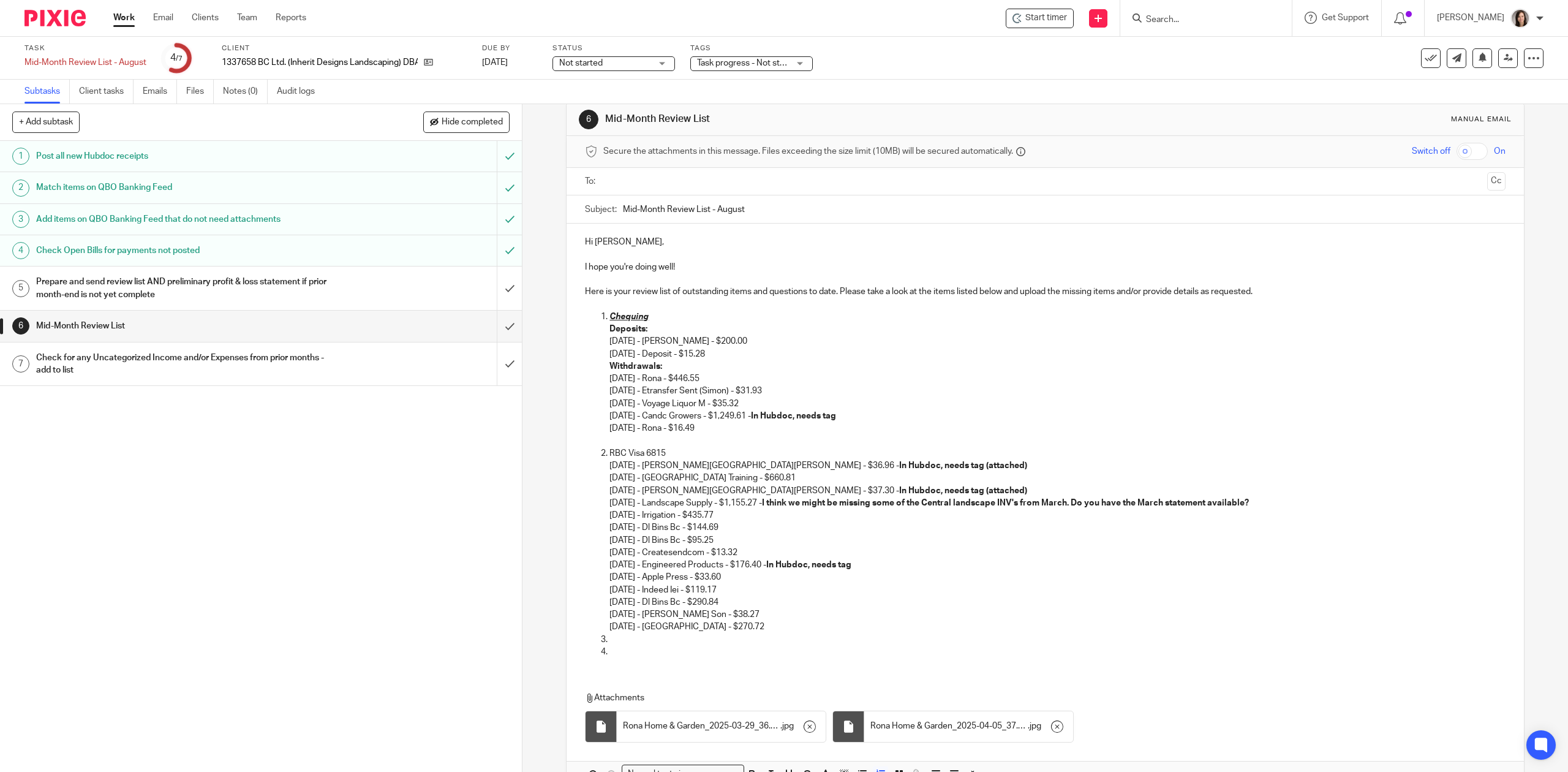
scroll to position [96, 0]
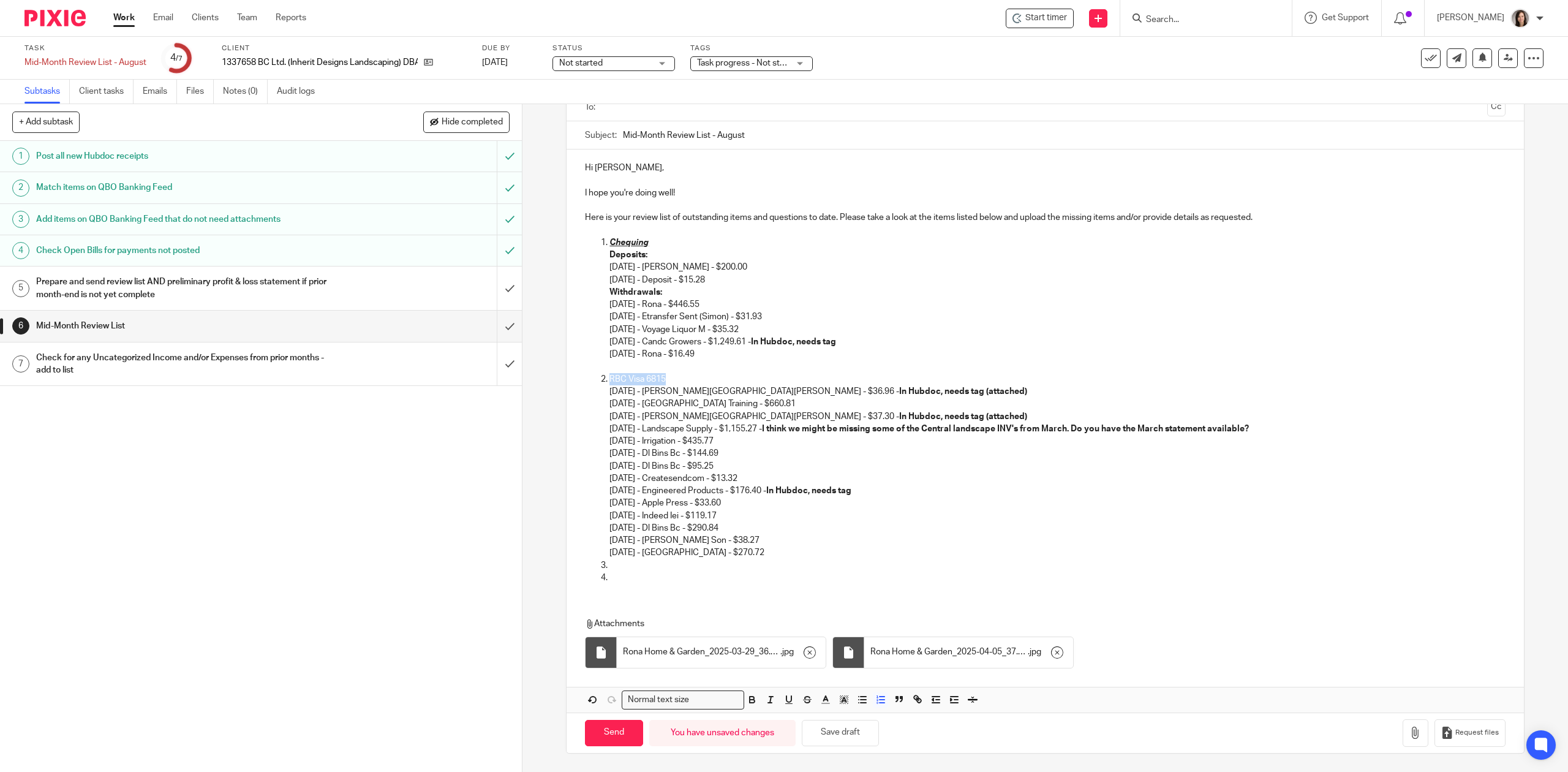
drag, startPoint x: 674, startPoint y: 378, endPoint x: 587, endPoint y: 378, distance: 87.0
click at [587, 378] on ol "Chequing Deposits: 07/21/2025 - Carla Leuschen - $200.00 08/11/2025 - Deposit -…" at bounding box center [1045, 410] width 920 height 347
click at [630, 572] on p at bounding box center [1057, 578] width 896 height 13
click at [629, 560] on p at bounding box center [1057, 566] width 896 height 13
click at [620, 564] on p at bounding box center [1057, 566] width 896 height 13
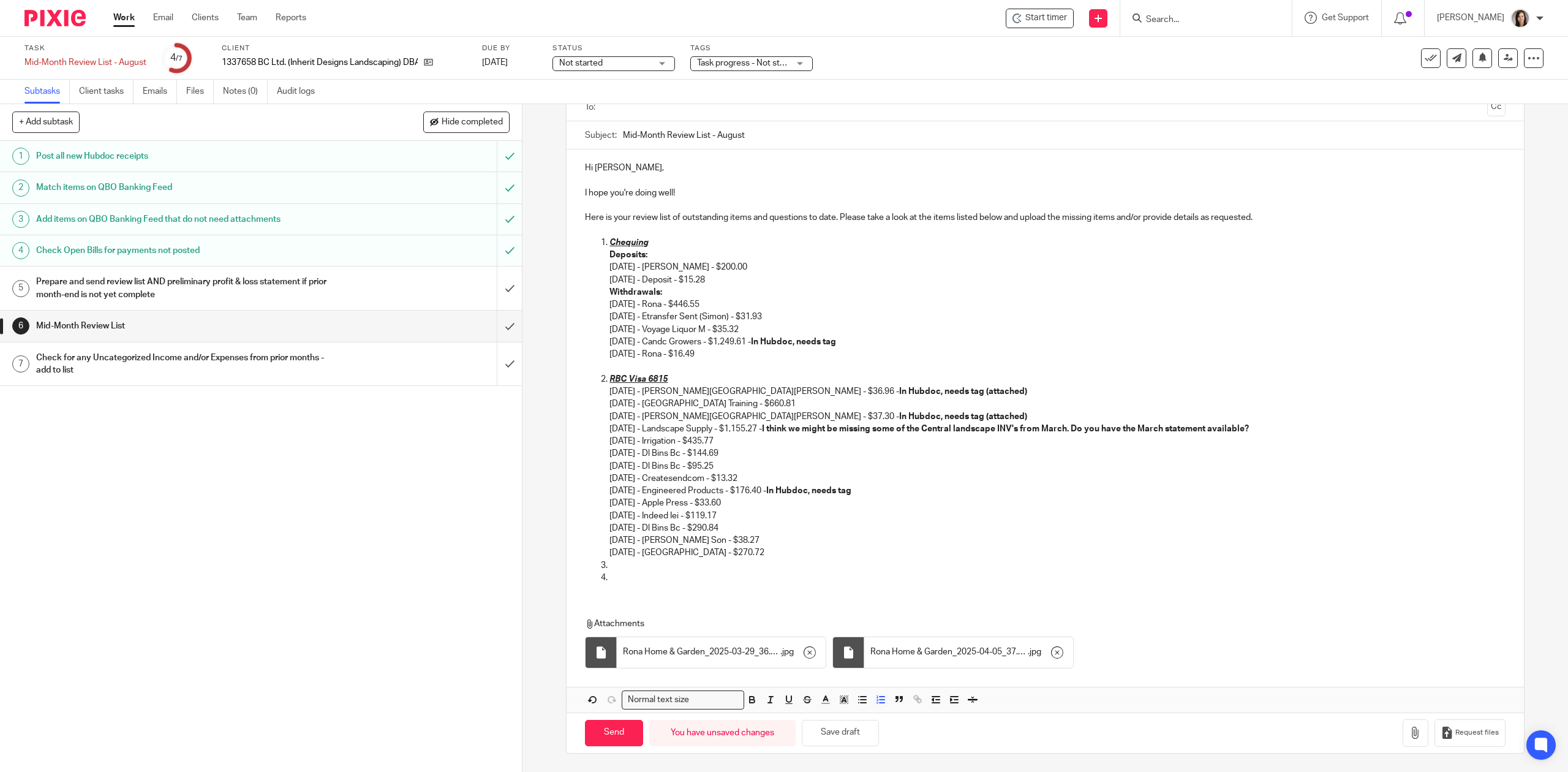
click at [613, 562] on p at bounding box center [1057, 566] width 896 height 13
click at [650, 575] on p at bounding box center [1057, 578] width 896 height 13
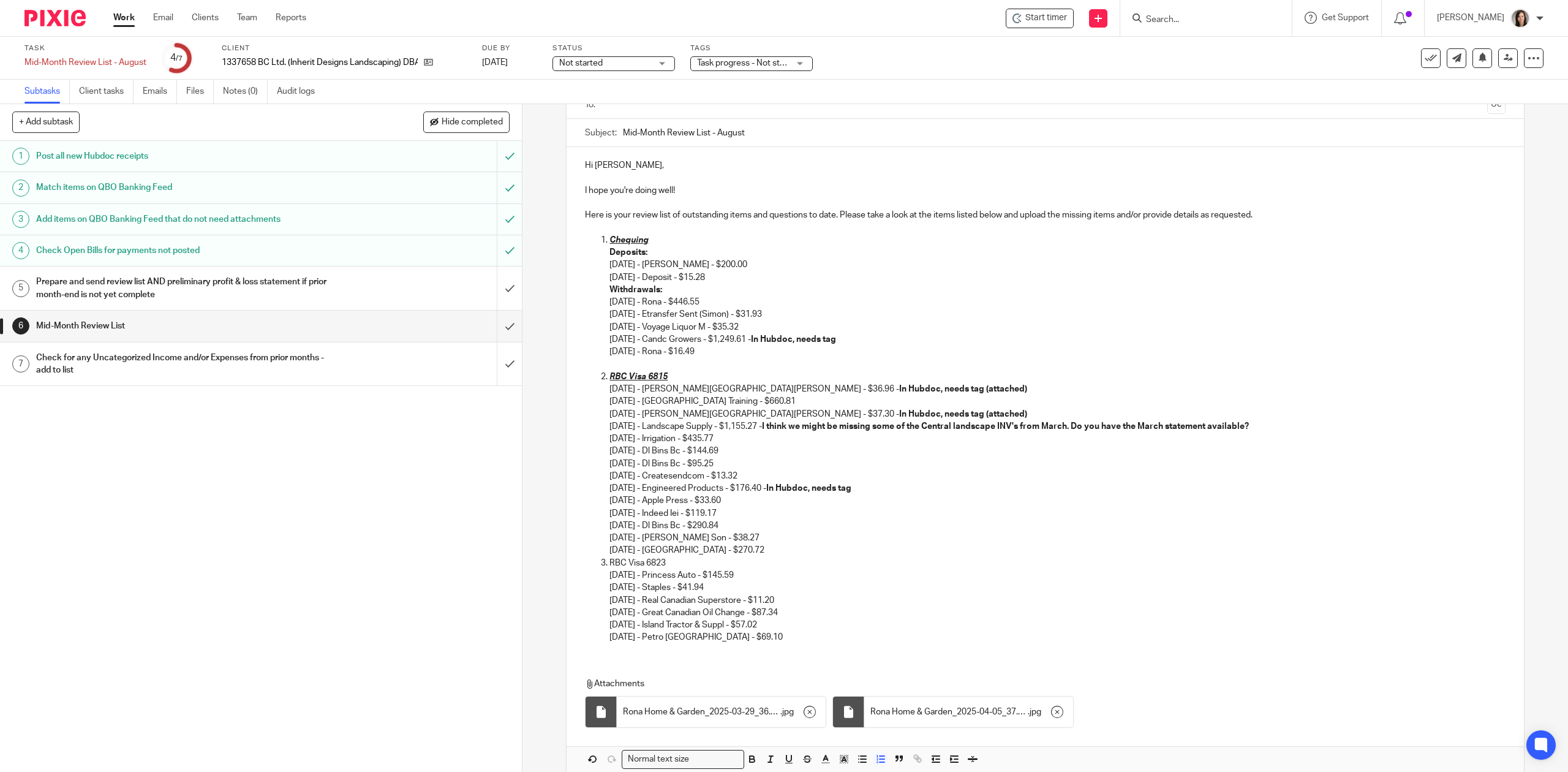
click at [775, 544] on p "08/07/2025 - E B Horsman Son - $38.27" at bounding box center [1057, 538] width 896 height 13
click at [794, 548] on p "08/07/2025 - Hillside Stone & Garden - $270.72" at bounding box center [1057, 550] width 896 height 13
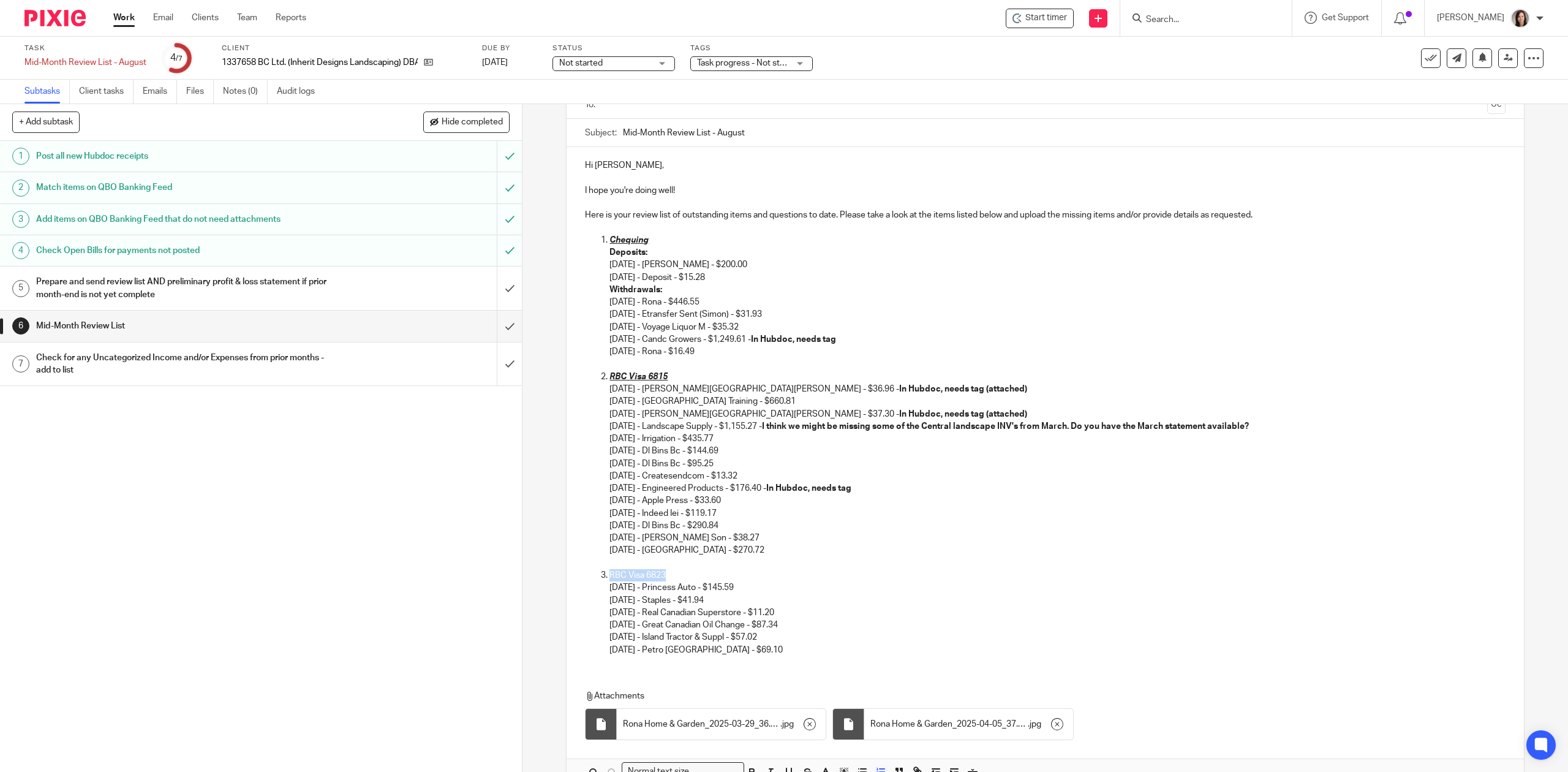
drag, startPoint x: 670, startPoint y: 576, endPoint x: 578, endPoint y: 575, distance: 92.0
click at [578, 575] on div "Hi Joshua, I hope you're doing well! Here is your review list of outstanding it…" at bounding box center [1045, 406] width 957 height 518
click at [782, 591] on p "05/09/2025 - Princess Auto - $145.59 06/11/2025 - Staples - $41.94 07/04/2025 -…" at bounding box center [1057, 618] width 896 height 74
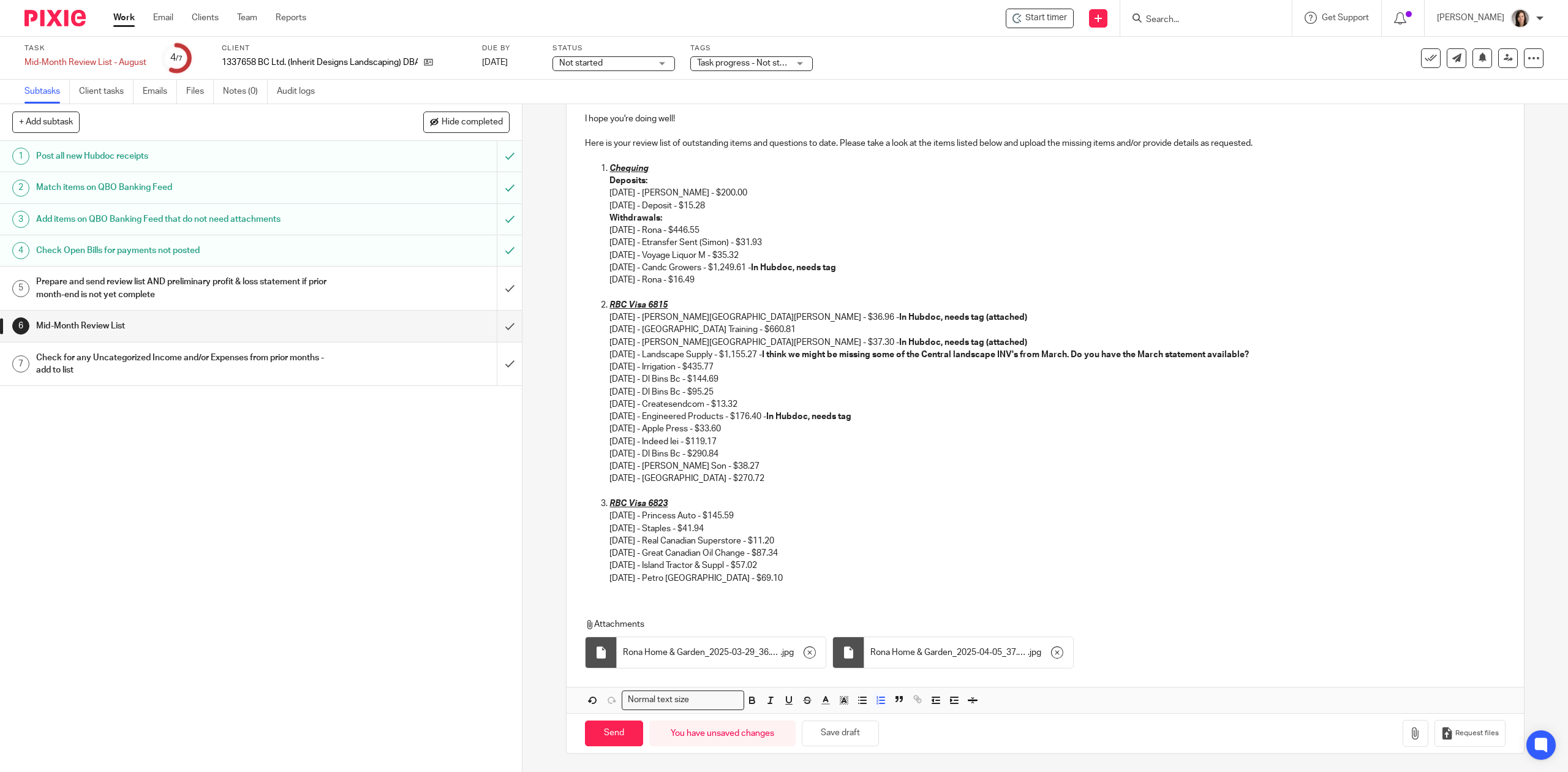
scroll to position [170, 0]
drag, startPoint x: 755, startPoint y: 571, endPoint x: 763, endPoint y: 571, distance: 8.0
click at [756, 571] on p "05/09/2025 - Princess Auto - $145.59 06/11/2025 - Staples - $41.94 07/04/2025 -…" at bounding box center [1057, 547] width 896 height 74
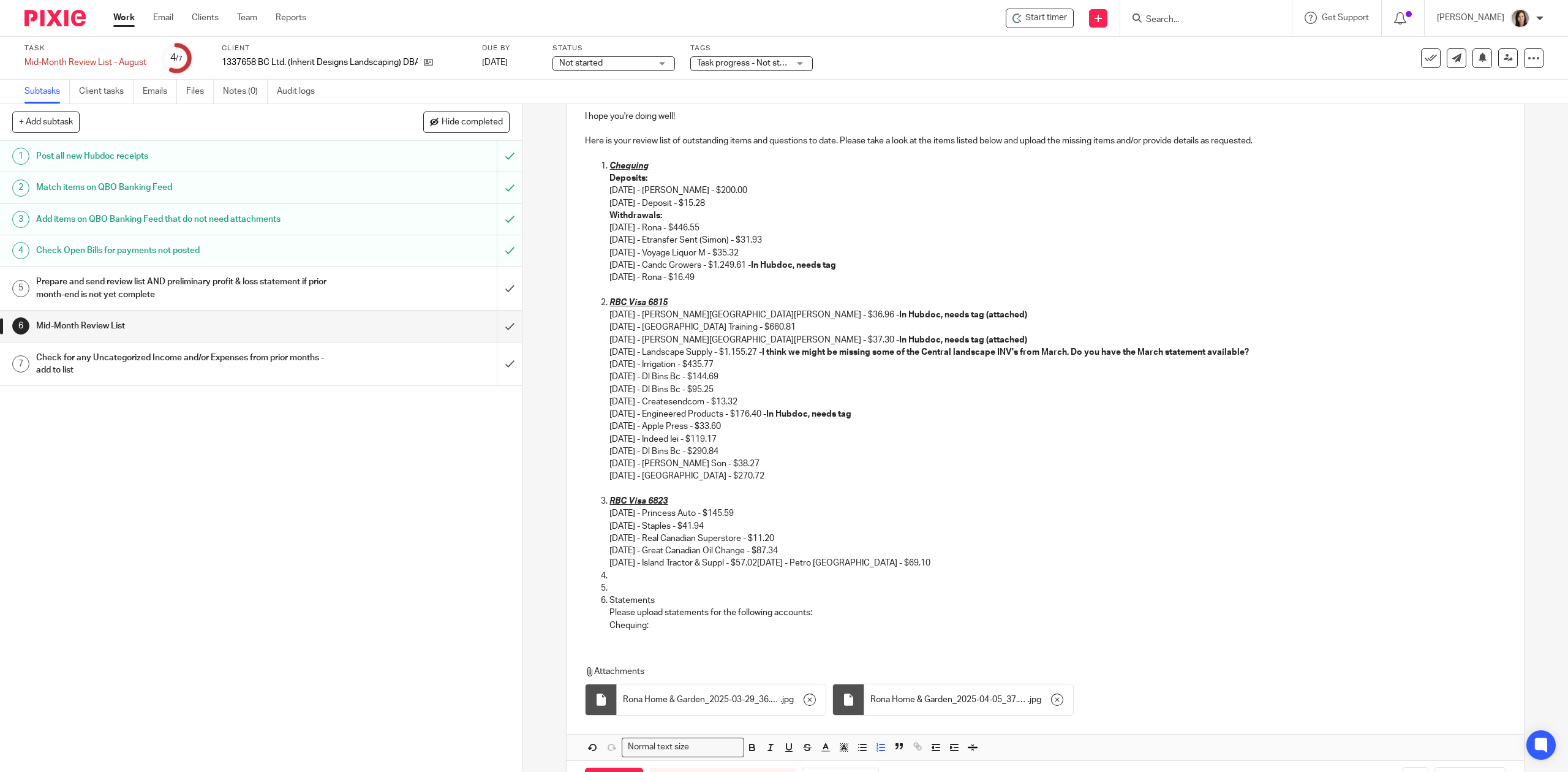
click at [691, 638] on div "Hi Joshua, I hope you're doing well! Here is your review list of outstanding it…" at bounding box center [1045, 357] width 957 height 568
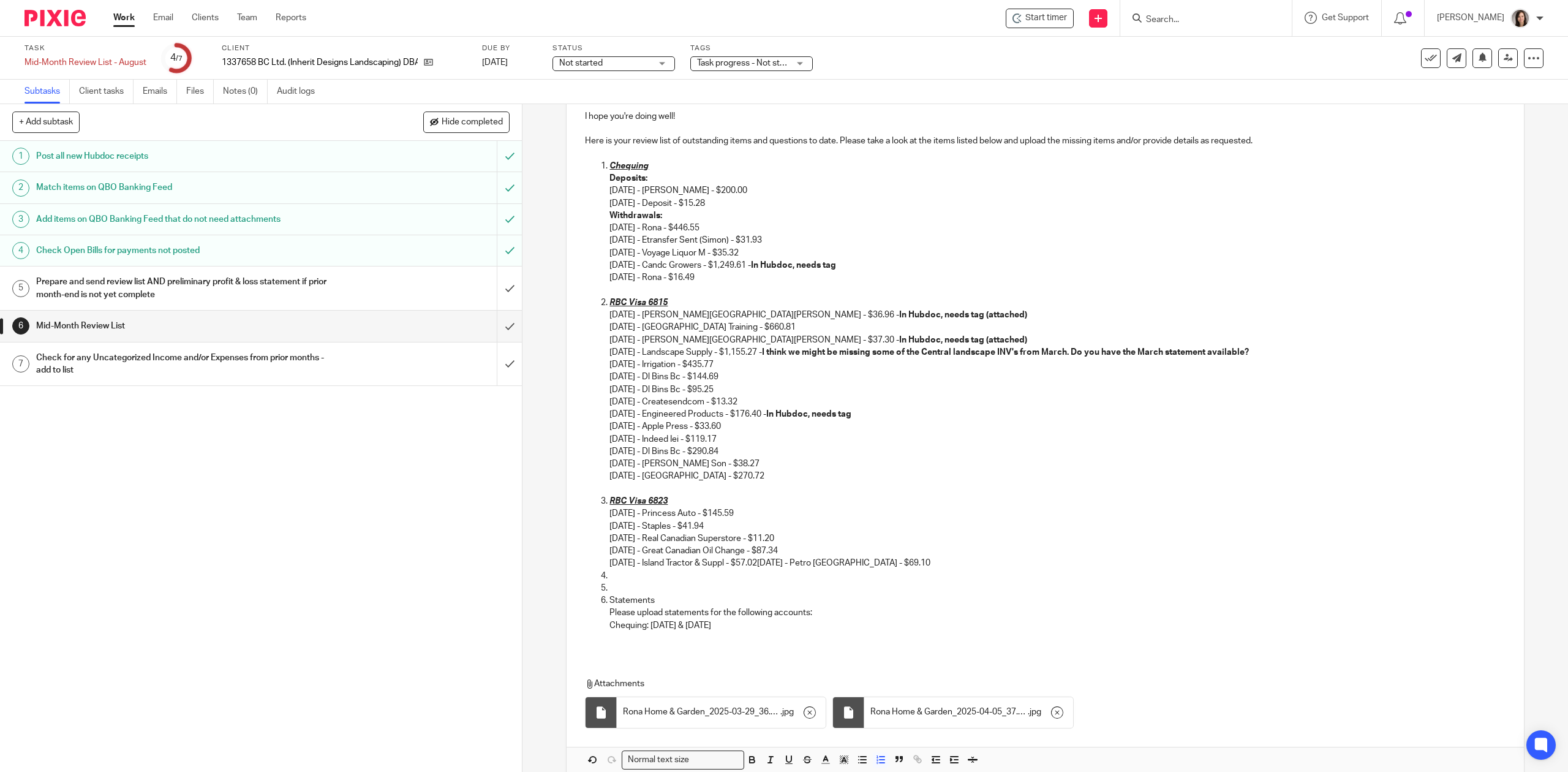
click at [725, 625] on p "Chequing: June & July 2025" at bounding box center [1057, 626] width 896 height 13
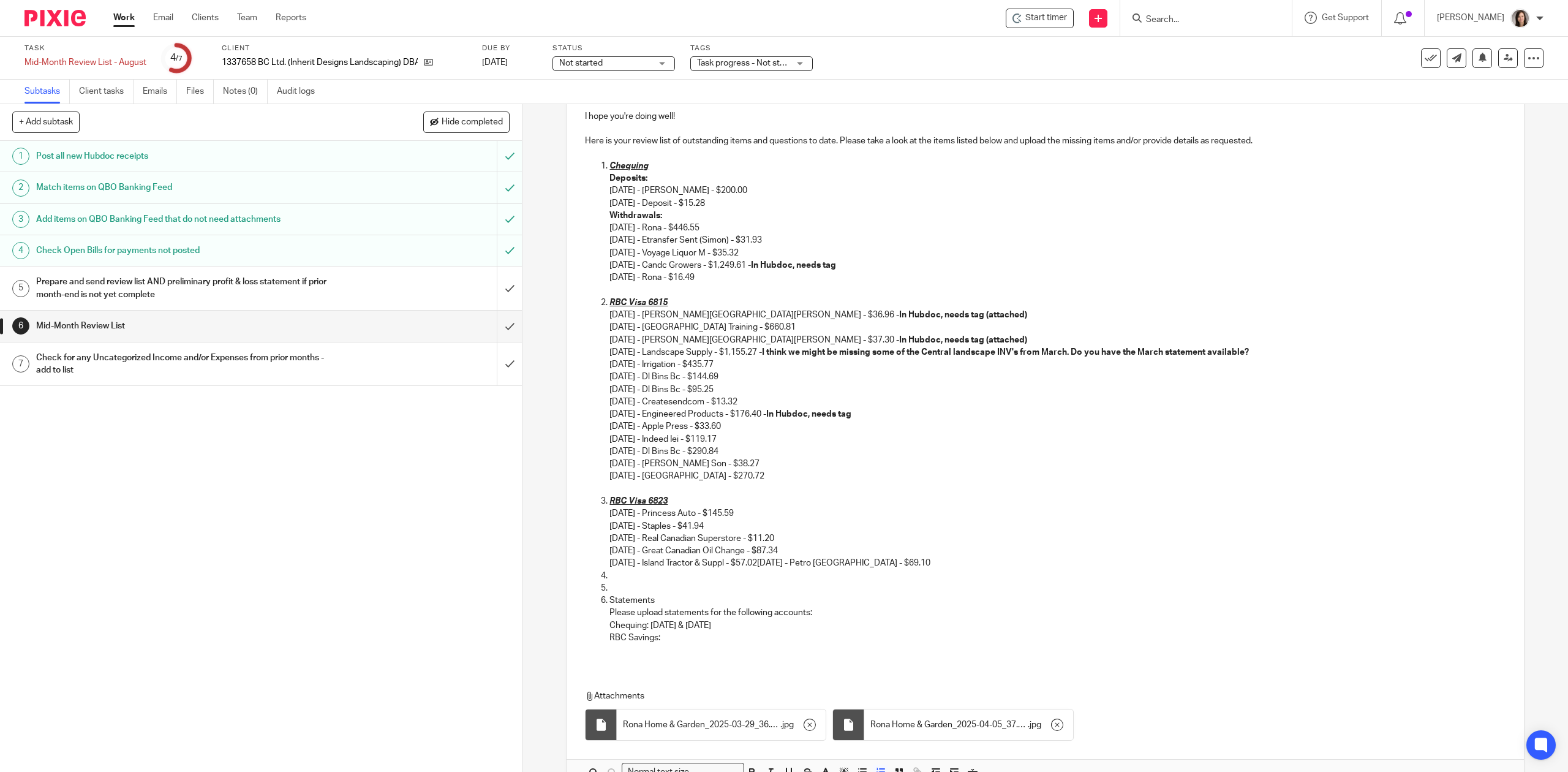
click at [603, 625] on ol "Chequing Deposits: 07/21/2025 - Carla Leuschen - $200.00 08/11/2025 - Deposit -…" at bounding box center [1045, 409] width 920 height 497
click at [690, 638] on p "RBC Savings:" at bounding box center [1057, 638] width 896 height 13
click at [628, 645] on p at bounding box center [1057, 650] width 896 height 13
click at [655, 653] on p "RBC Visa:" at bounding box center [1057, 650] width 896 height 13
click at [620, 667] on p at bounding box center [1057, 662] width 896 height 13
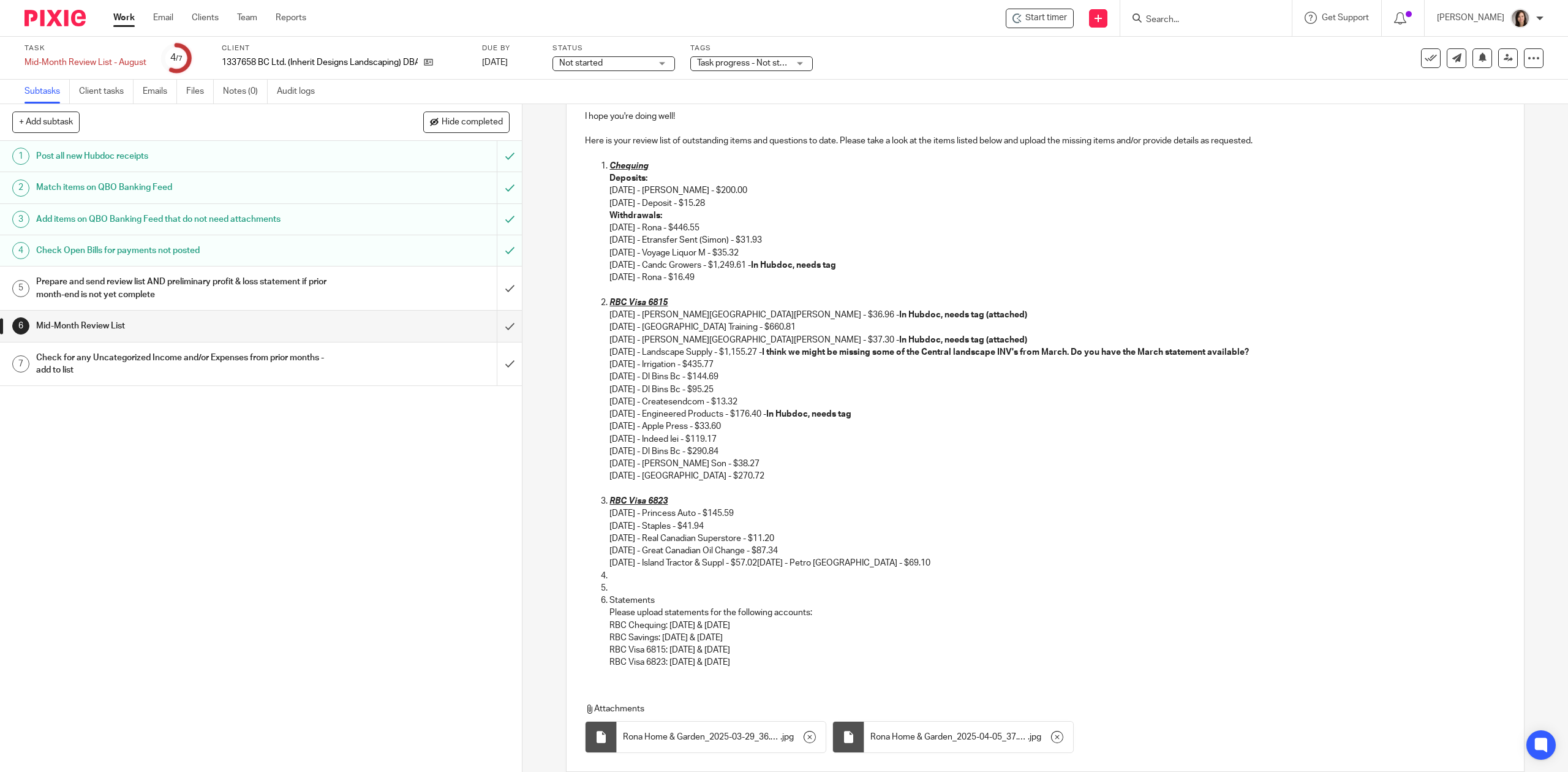
click at [755, 661] on p "RBC Visa 6823: June & July 2025" at bounding box center [1057, 662] width 896 height 13
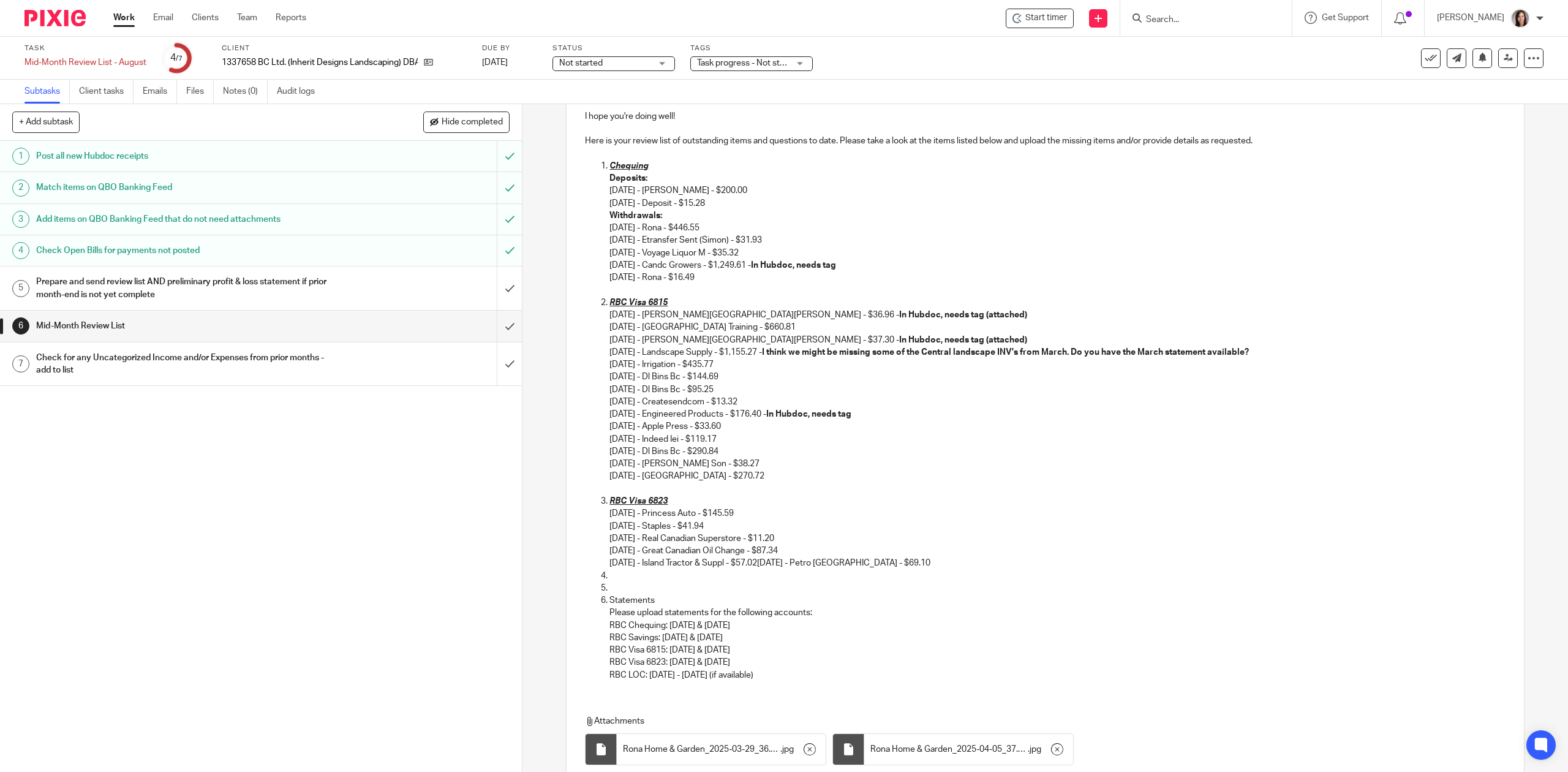
click at [610, 587] on li at bounding box center [1057, 588] width 896 height 13
click at [653, 569] on p "05/09/2025 - Princess Auto - $145.59 06/11/2025 - Staples - $41.94 07/04/2025 -…" at bounding box center [1057, 539] width 896 height 62
click at [643, 566] on p "05/09/2025 - Princess Auto - $145.59 06/11/2025 - Staples - $41.94 07/04/2025 -…" at bounding box center [1057, 539] width 896 height 62
click at [623, 578] on p at bounding box center [1057, 576] width 896 height 13
click at [614, 588] on p at bounding box center [1057, 588] width 896 height 13
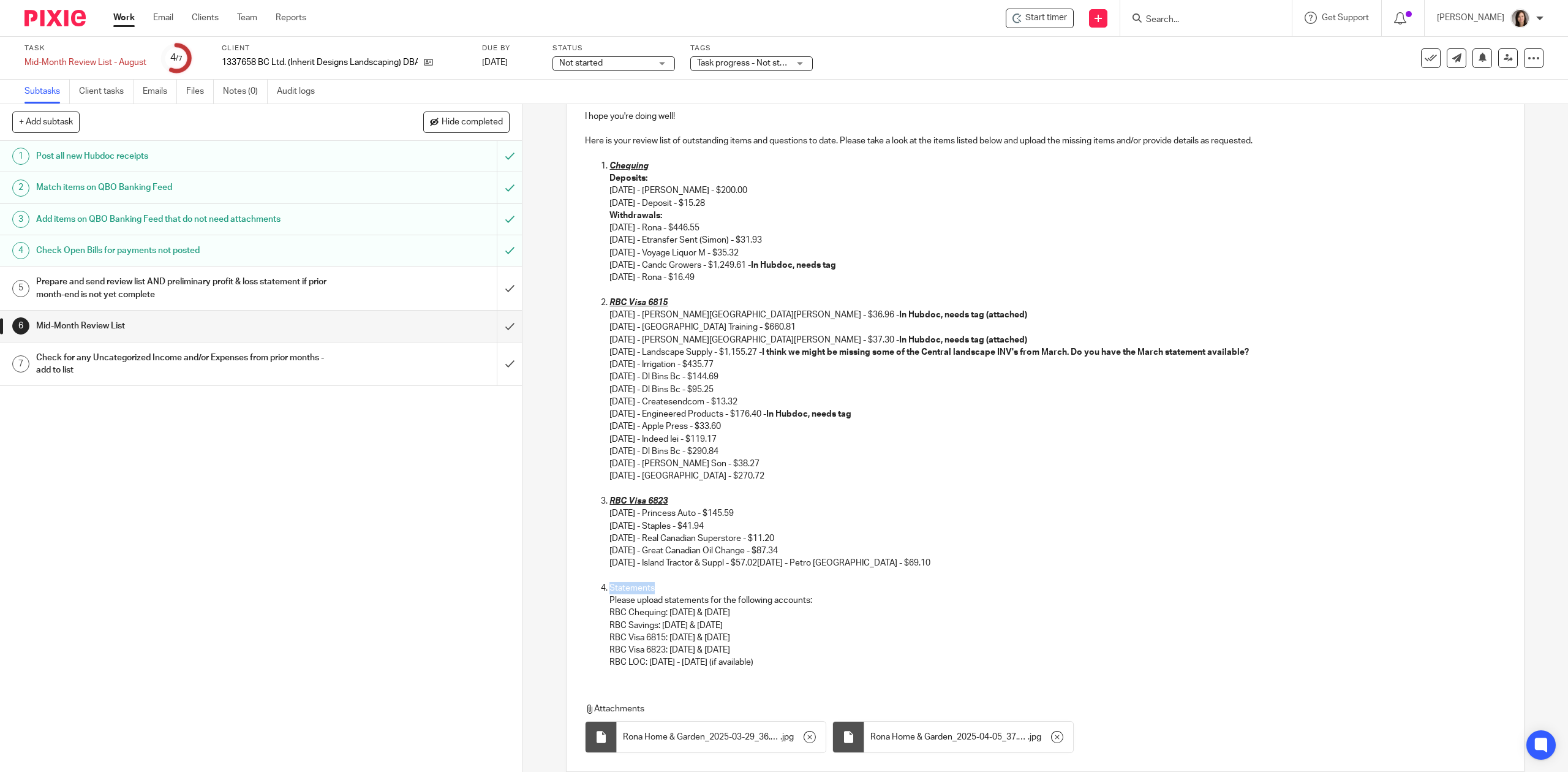
drag, startPoint x: 674, startPoint y: 591, endPoint x: 601, endPoint y: 591, distance: 73.0
click at [610, 591] on li "Statements Please upload statements for the following accounts: RBC Chequing: J…" at bounding box center [1057, 626] width 896 height 87
click at [807, 560] on p "05/09/2025 - Princess Auto - $145.59 06/11/2025 - Staples - $41.94 07/04/2025 -…" at bounding box center [1057, 539] width 896 height 62
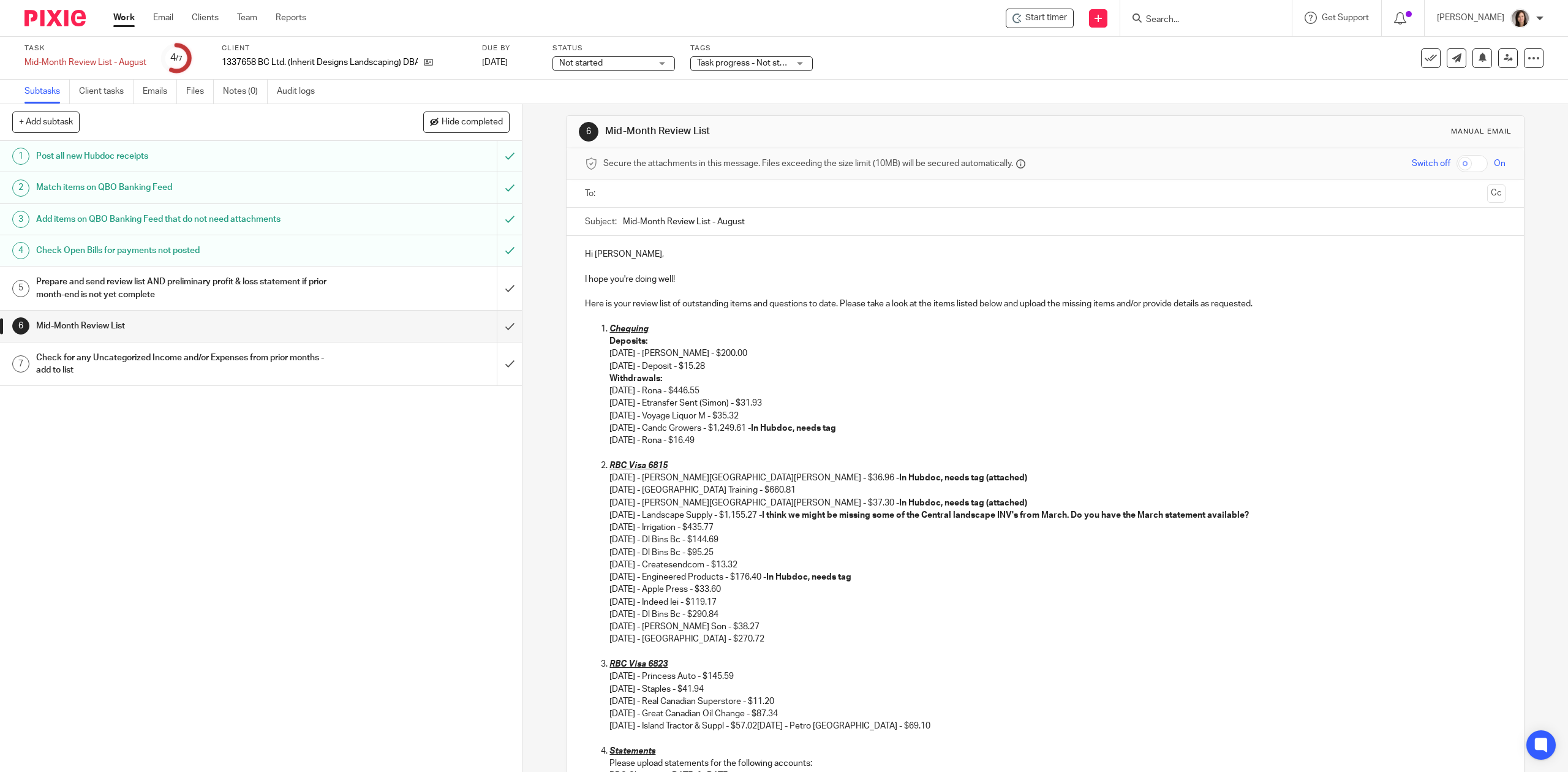
scroll to position [0, 0]
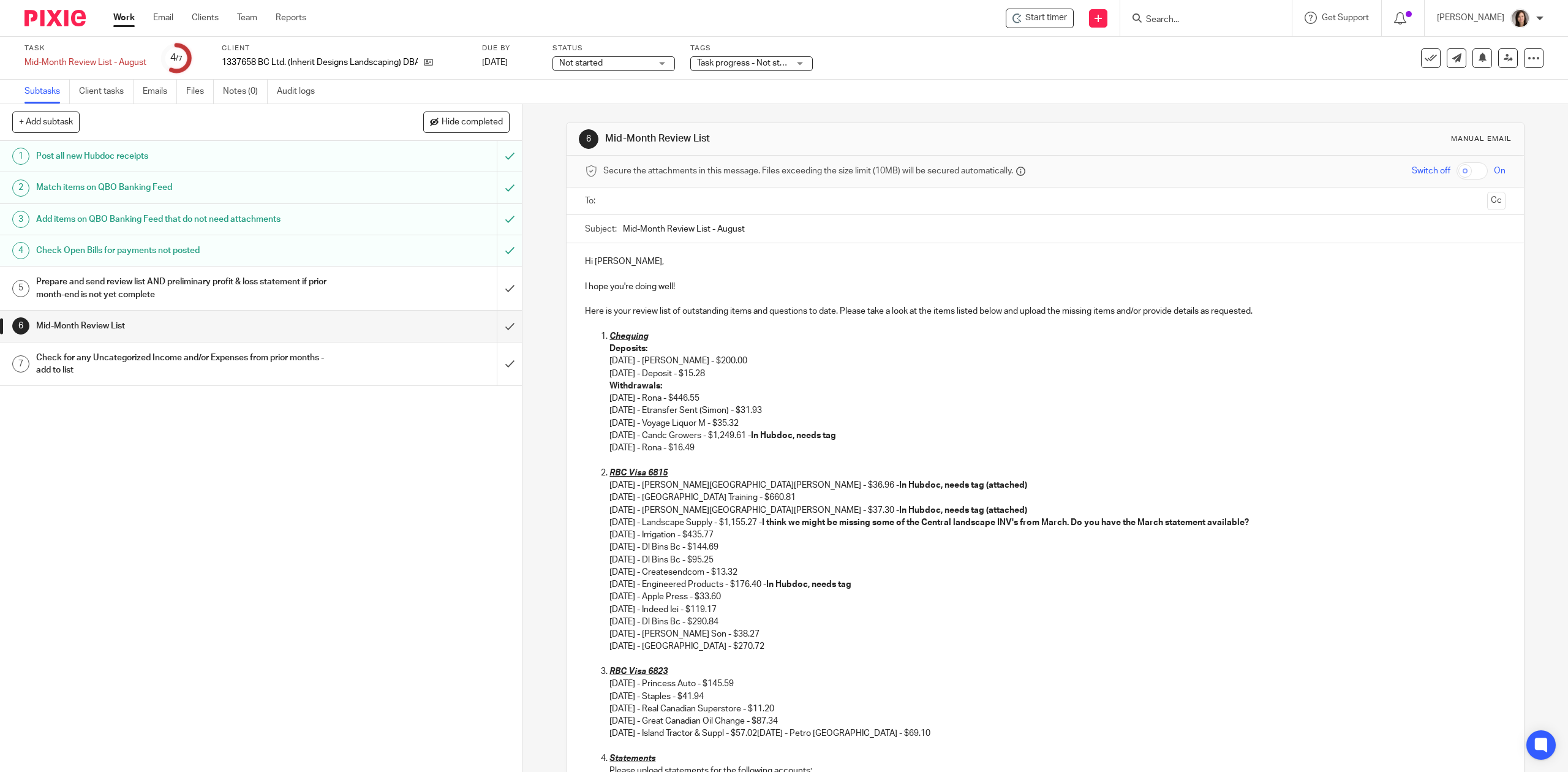
click at [576, 309] on div "Hi Joshua, I hope you're doing well! Here is your review list of outstanding it…" at bounding box center [1045, 545] width 957 height 605
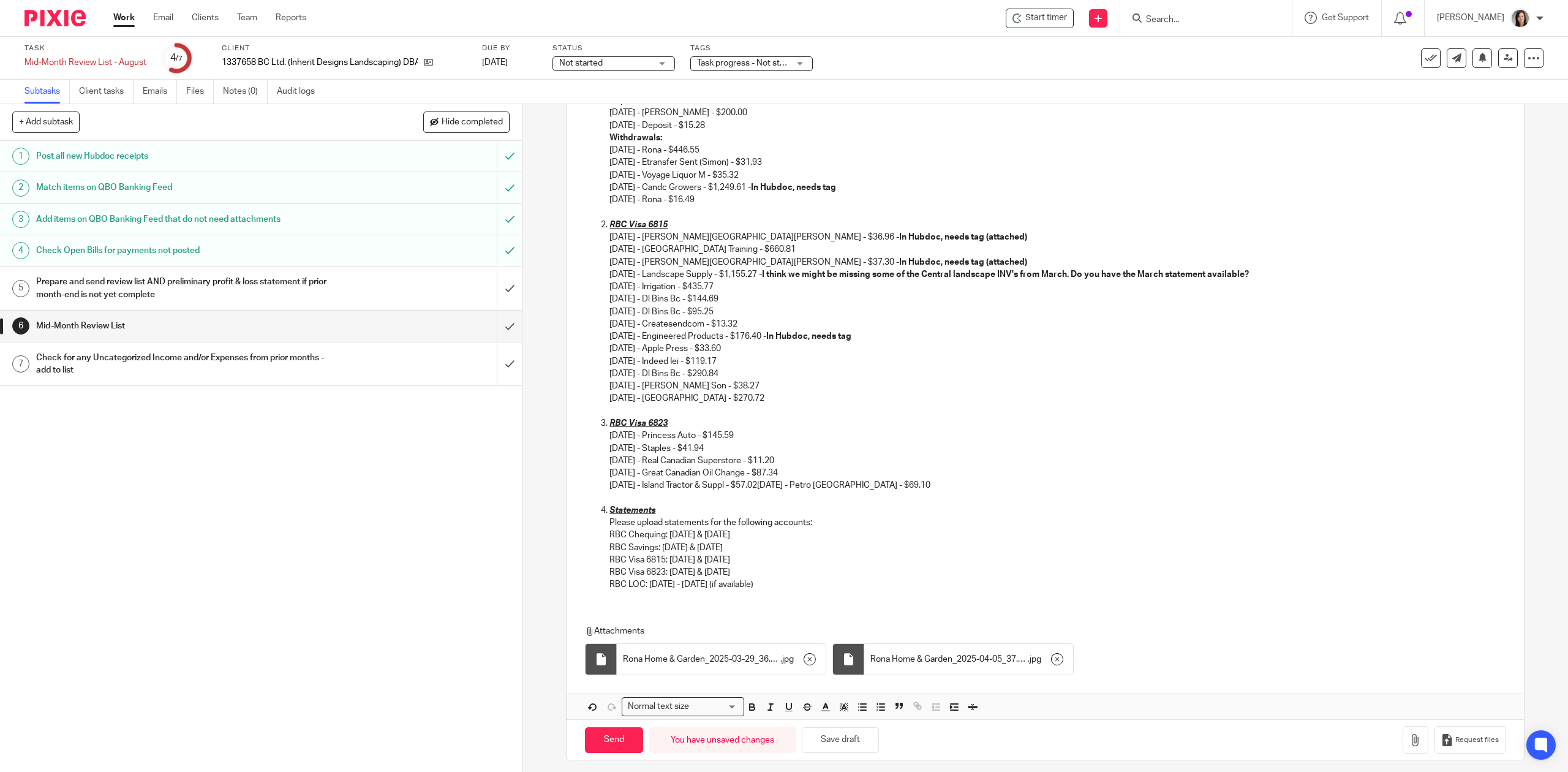
scroll to position [257, 0]
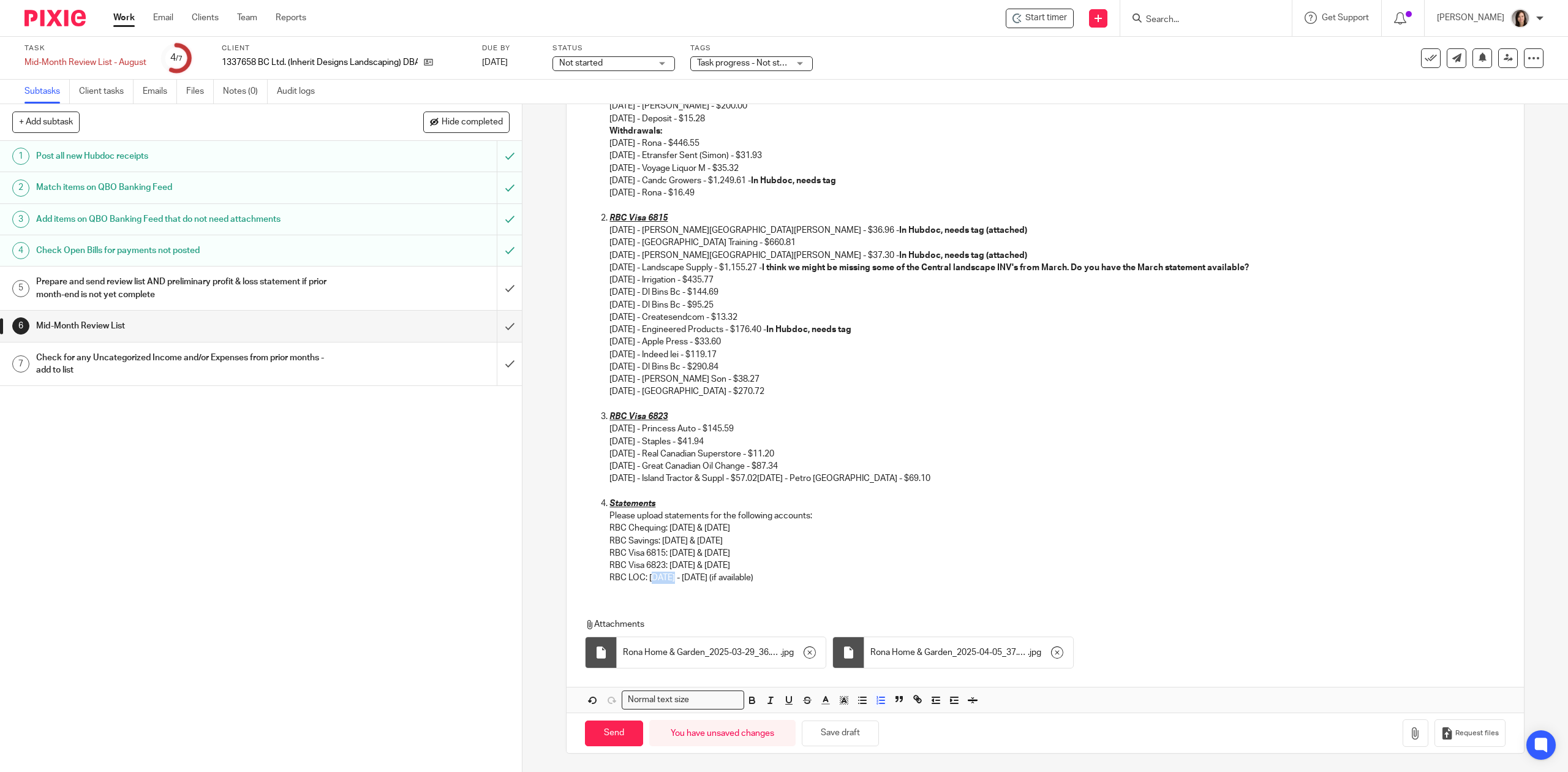
drag, startPoint x: 666, startPoint y: 575, endPoint x: 647, endPoint y: 576, distance: 19.0
click at [647, 576] on p "RBC LOC: Feb - July 2025 (if available)" at bounding box center [1057, 578] width 896 height 13
click at [843, 726] on button "Save draft" at bounding box center [840, 734] width 77 height 26
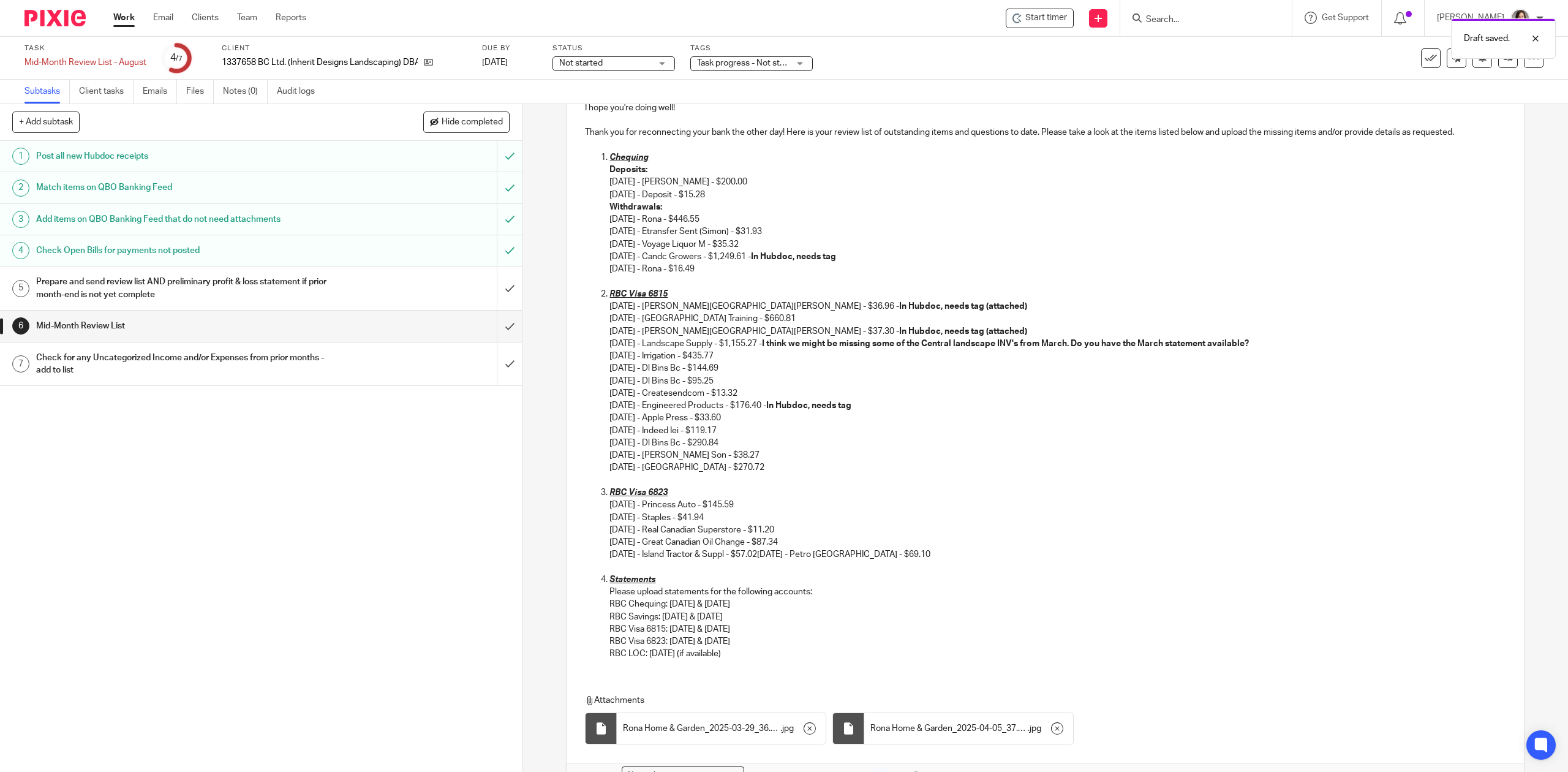
scroll to position [175, 0]
click at [861, 558] on p "05/09/2025 - Princess Auto - $145.59 06/11/2025 - Staples - $41.94 07/04/2025 -…" at bounding box center [1057, 533] width 896 height 62
click at [921, 564] on p "05/09/2025 - Princess Auto - $145.59 06/11/2025 - Staples - $41.94 07/04/2025 -…" at bounding box center [1057, 533] width 896 height 62
click at [624, 570] on p at bounding box center [1057, 571] width 896 height 13
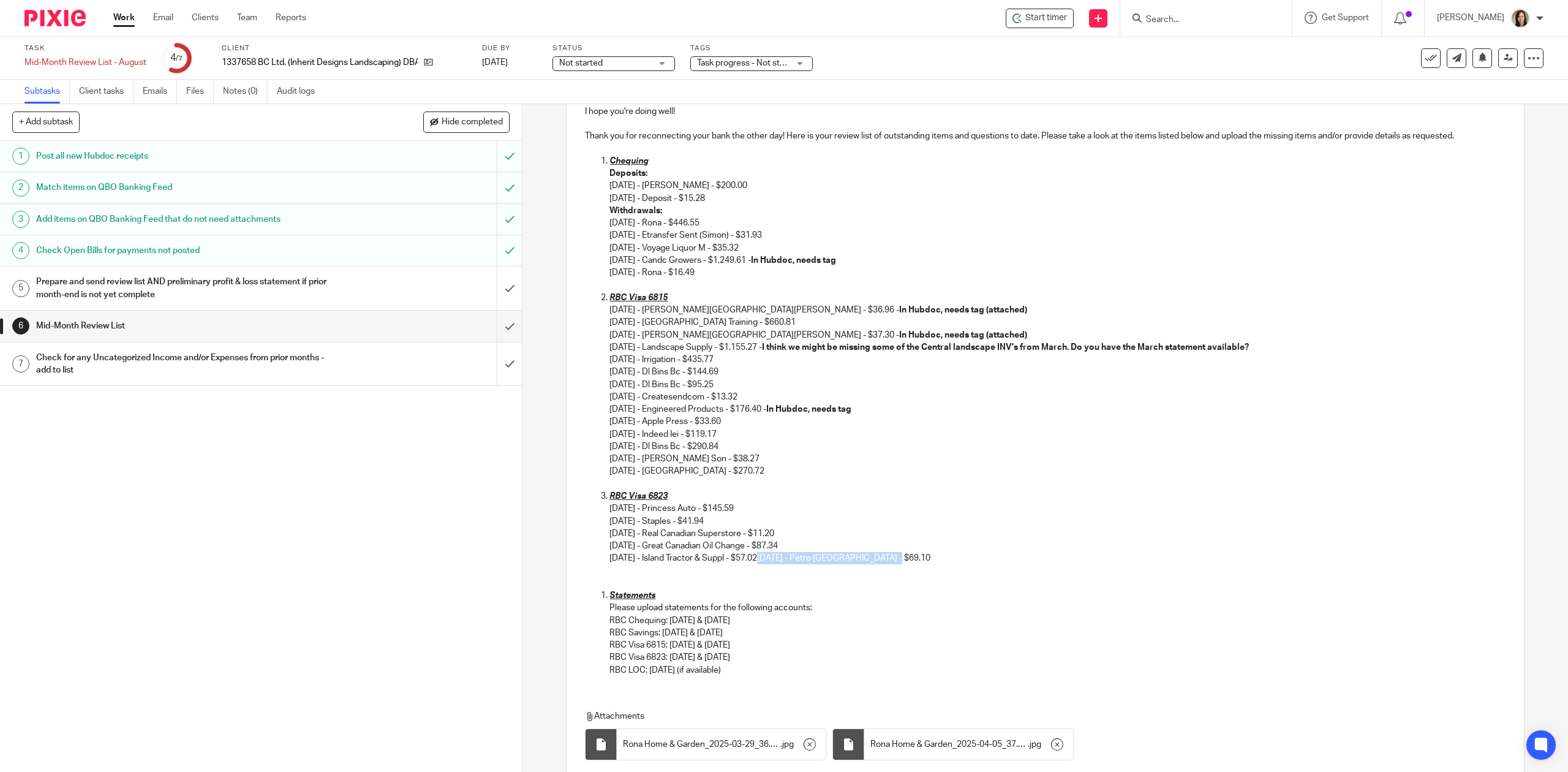
drag, startPoint x: 930, startPoint y: 560, endPoint x: 778, endPoint y: 560, distance: 152.0
click at [778, 560] on p "05/09/2025 - Princess Auto - $145.59 06/11/2025 - Staples - $41.94 07/04/2025 -…" at bounding box center [1057, 533] width 896 height 62
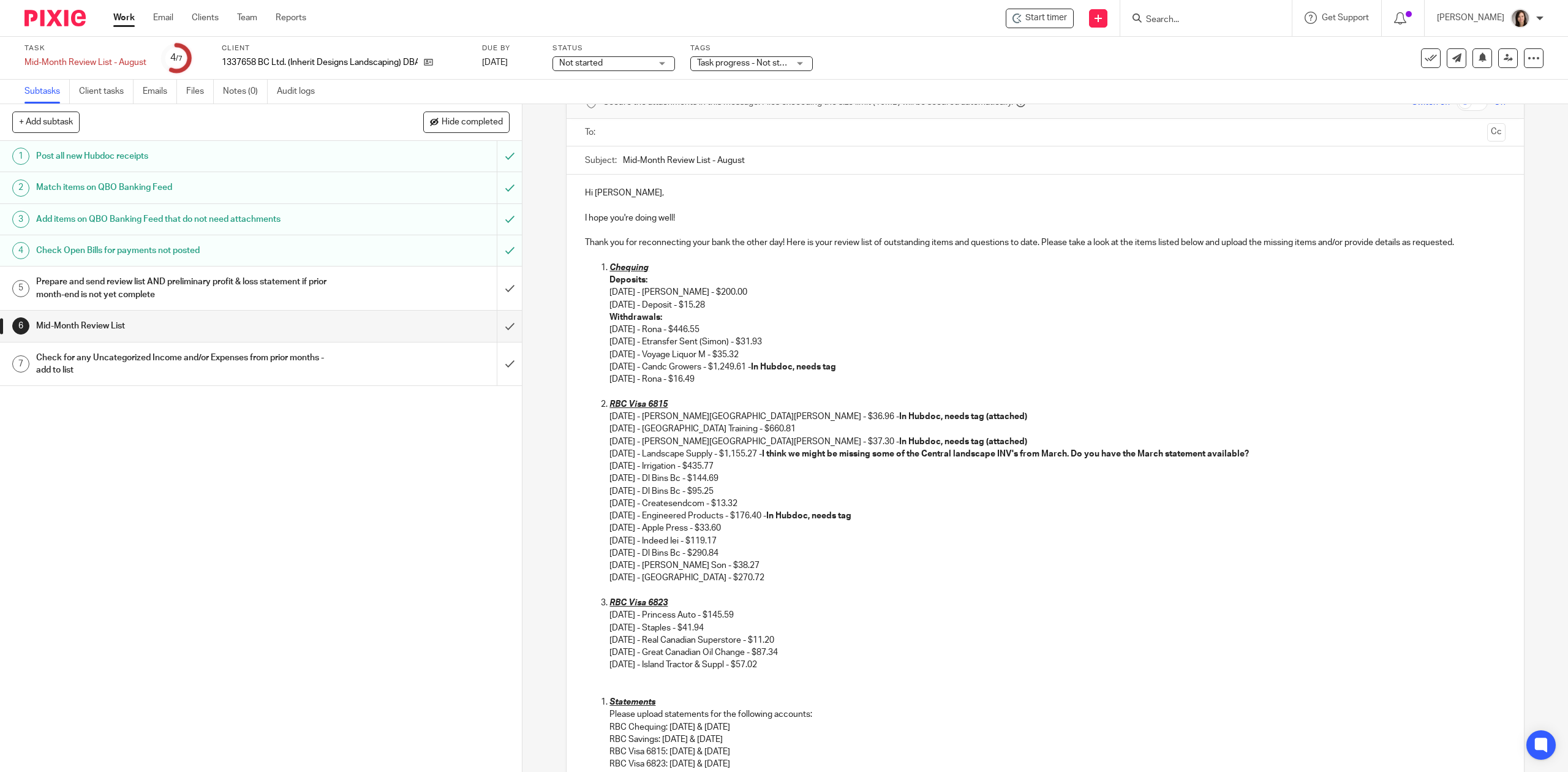
click at [629, 676] on p at bounding box center [1045, 678] width 920 height 13
click at [610, 677] on p "07/22/2025 - Petro Canada - $69.10" at bounding box center [1057, 678] width 896 height 13
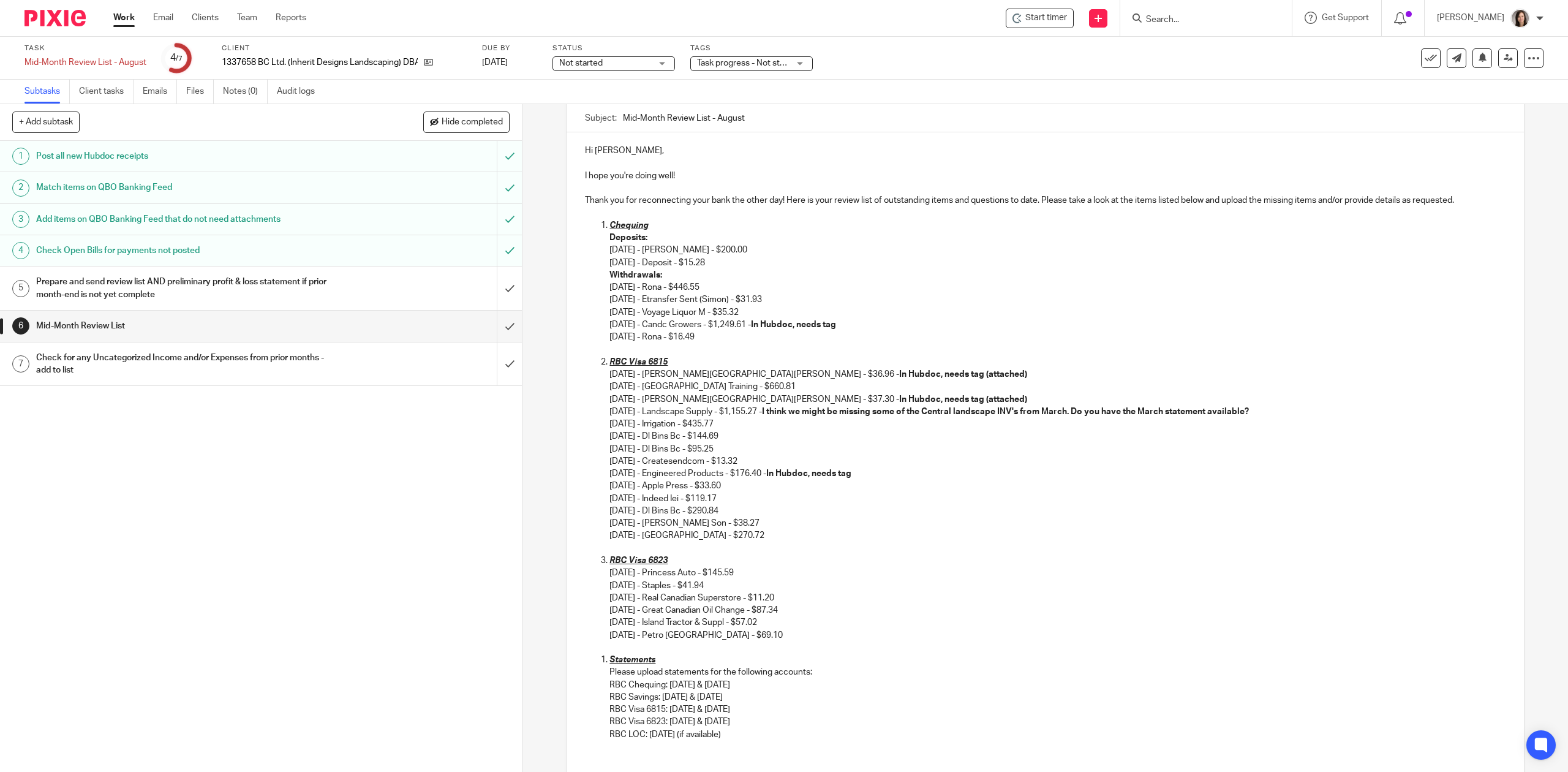
scroll to position [163, 0]
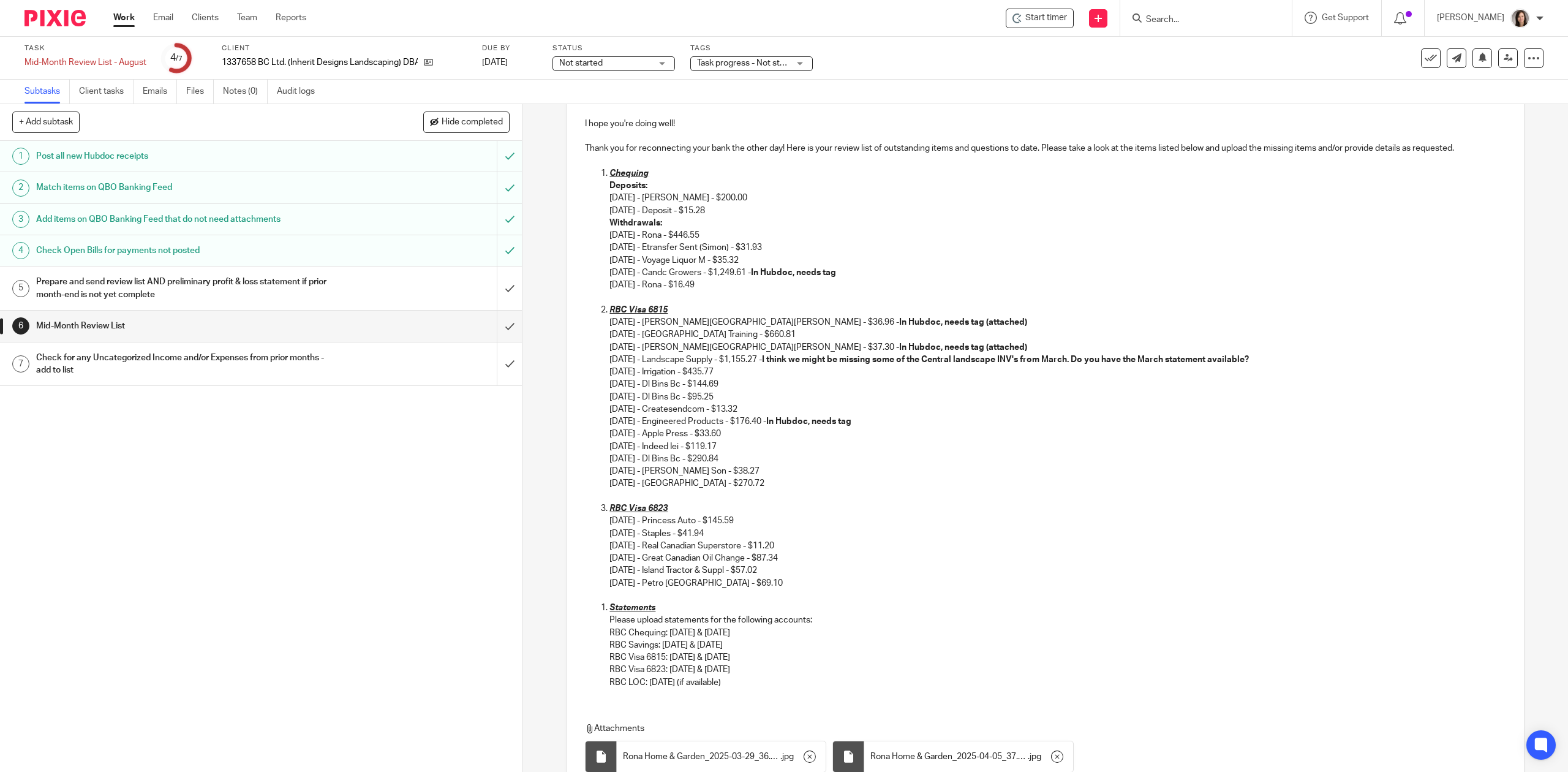
click at [610, 611] on li "Statements Please upload statements for the following accounts: RBC Chequing: J…" at bounding box center [1057, 645] width 896 height 87
click at [610, 624] on p "Please upload statements for the following accounts:" at bounding box center [1057, 620] width 896 height 13
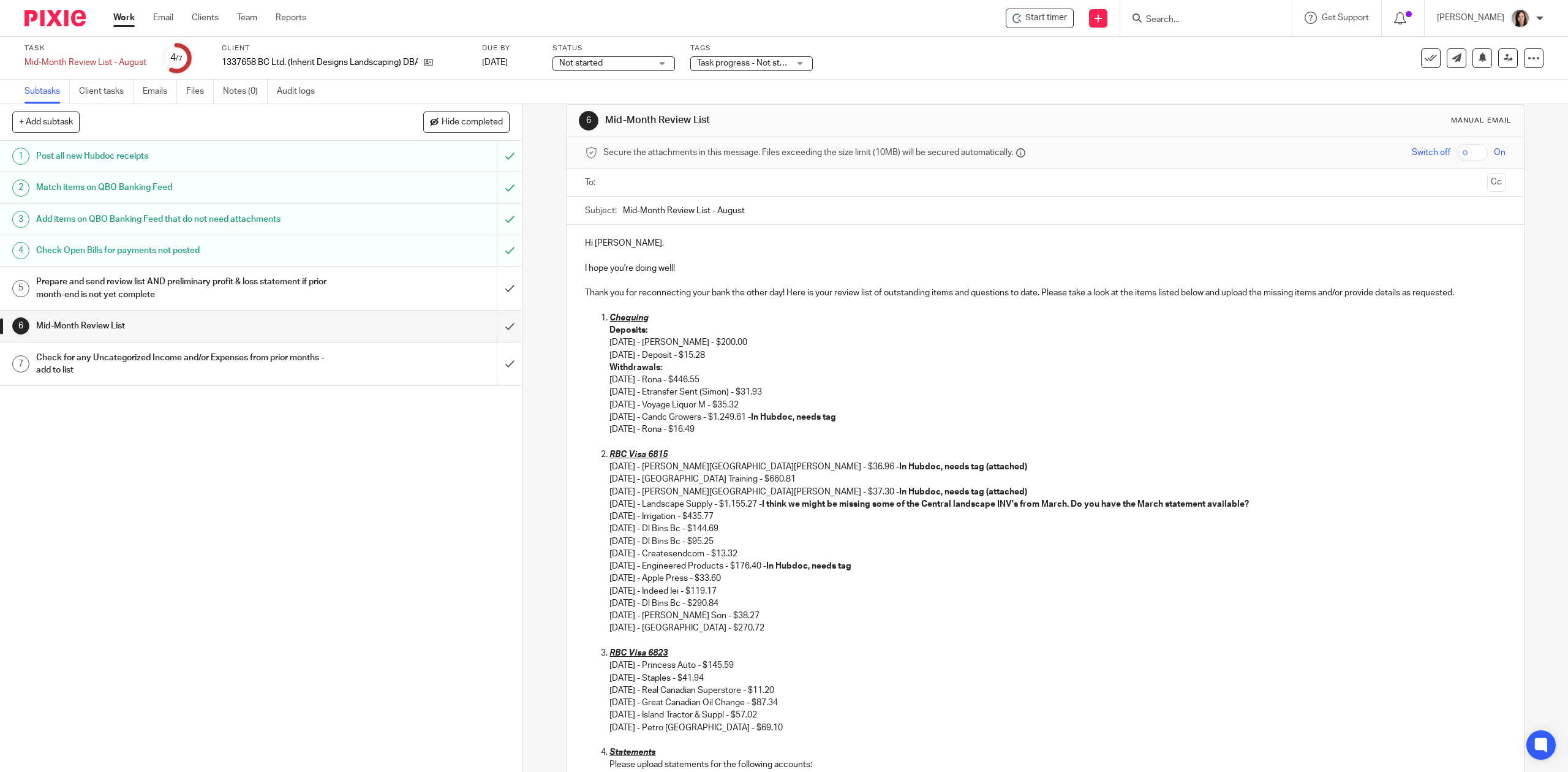
scroll to position [0, 0]
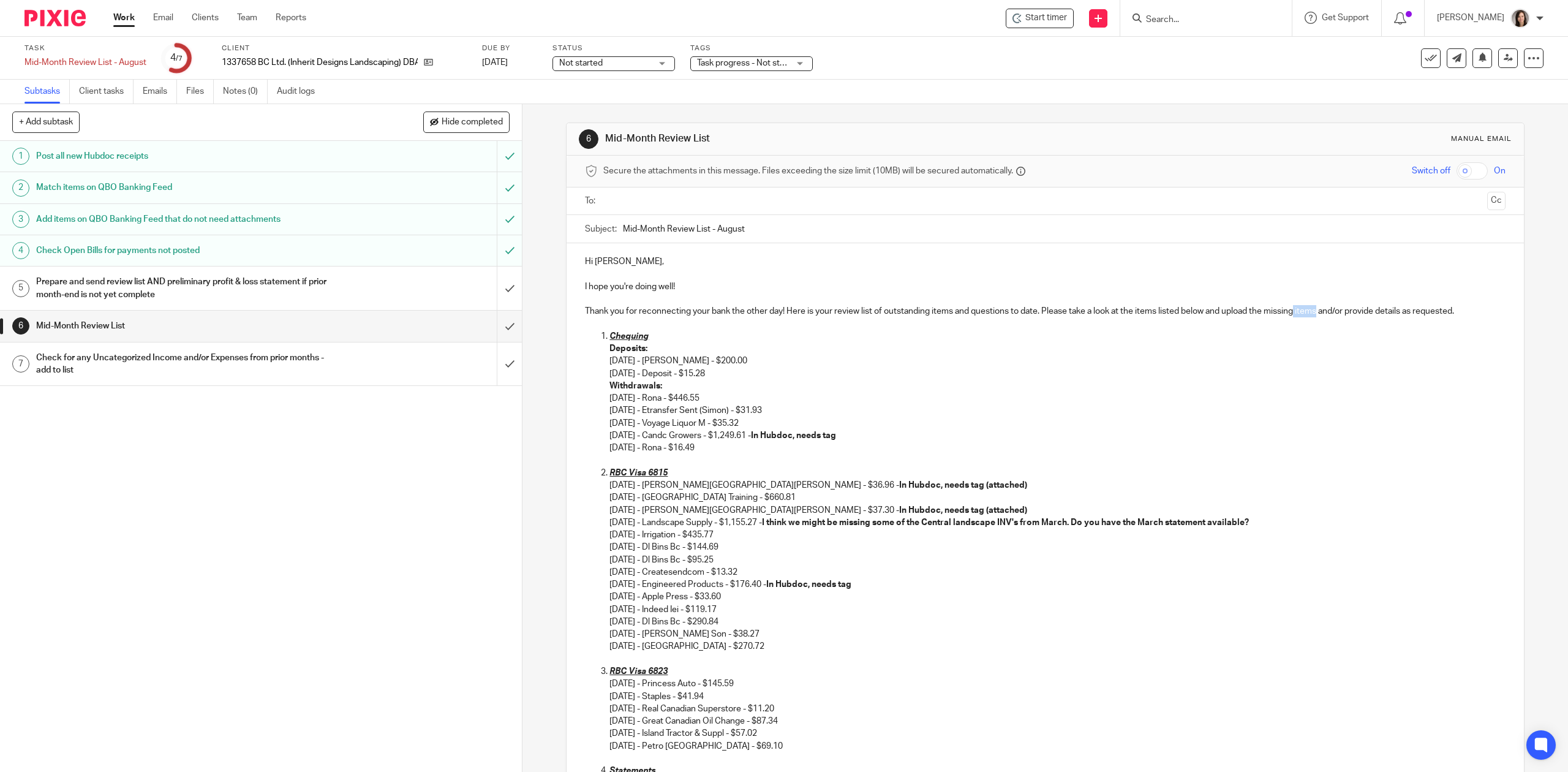
drag, startPoint x: 1319, startPoint y: 314, endPoint x: 1294, endPoint y: 310, distance: 25.3
click at [1294, 310] on p "Thank you for reconnecting your bank the other day! Here is your review list of…" at bounding box center [1045, 311] width 920 height 13
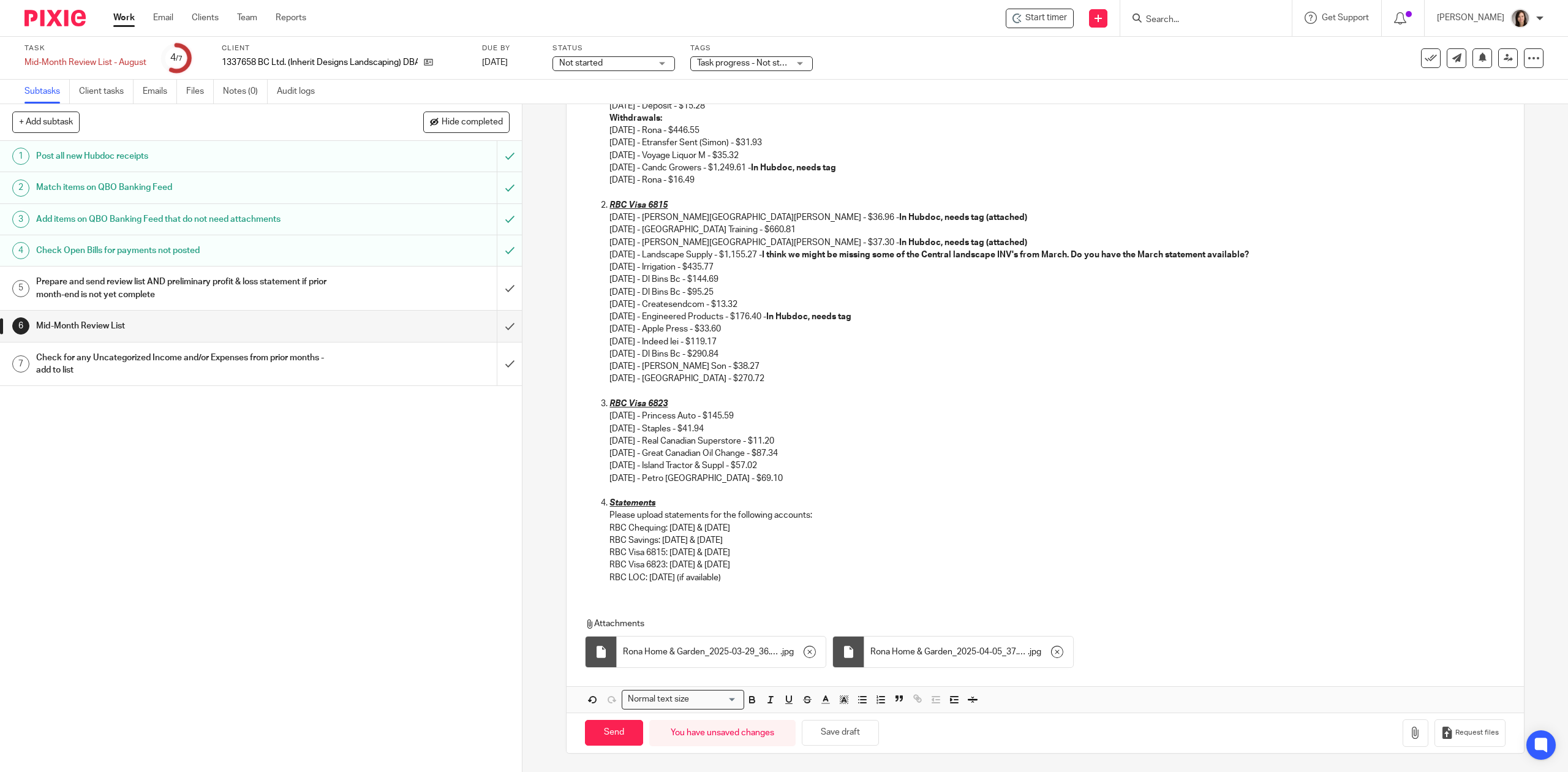
scroll to position [282, 0]
click at [616, 599] on div "Hi Joshua, I hope you're doing well! Thank you for reconnecting your bank the o…" at bounding box center [1045, 344] width 957 height 737
click at [616, 589] on div "Hi Joshua, I hope you're doing well! Thank you for reconnecting your bank the o…" at bounding box center [1045, 284] width 957 height 618
click at [613, 595] on div "Hi Joshua, I hope you're doing well! Thank you for reconnecting your bank the o…" at bounding box center [1045, 344] width 957 height 737
click at [697, 589] on div "Hi Joshua, I hope you're doing well! Thank you for reconnecting your bank the o…" at bounding box center [1045, 284] width 957 height 618
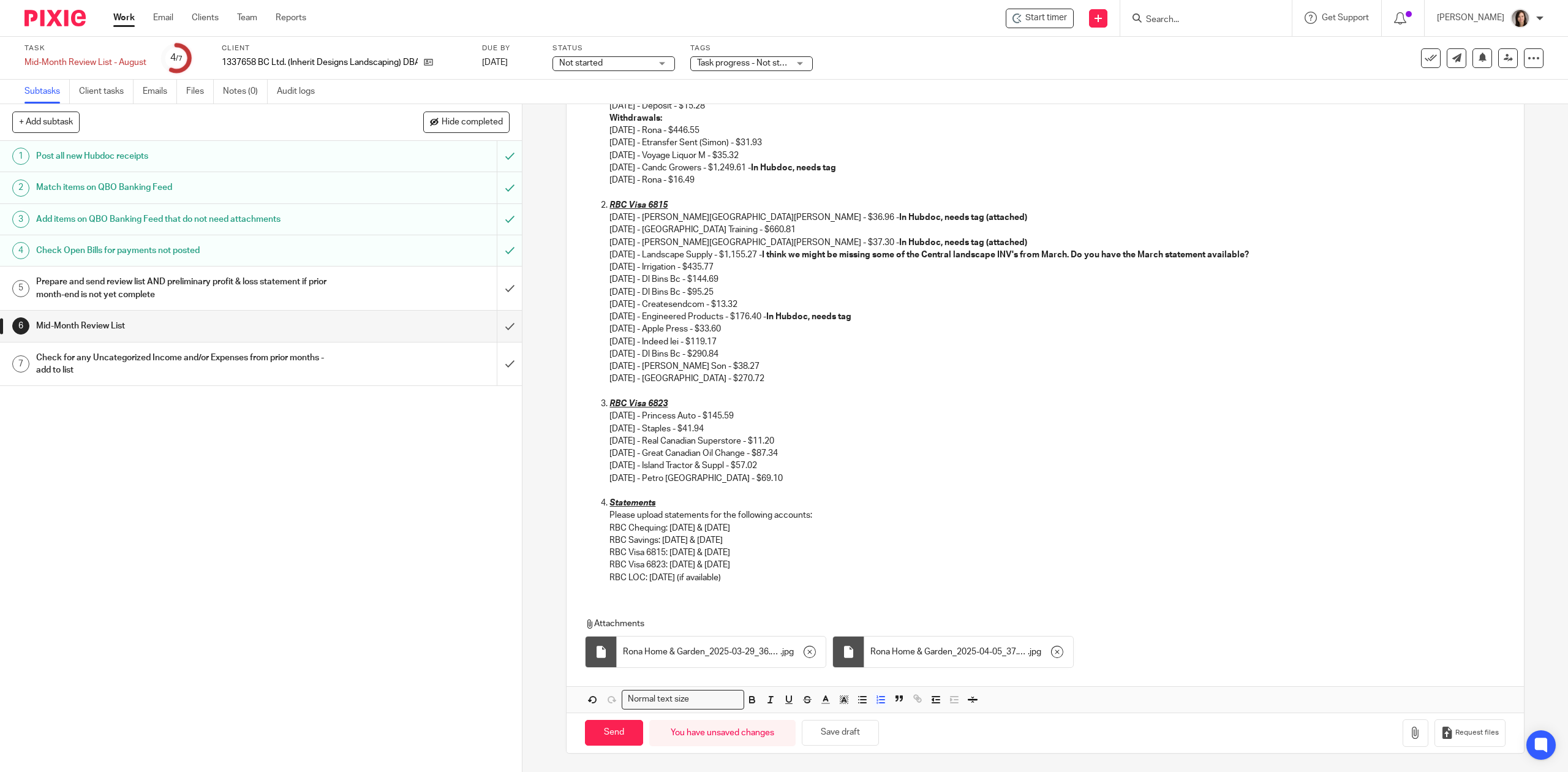
click at [765, 588] on div "Hi Joshua, I hope you're doing well! Thank you for reconnecting your bank the o…" at bounding box center [1045, 284] width 957 height 618
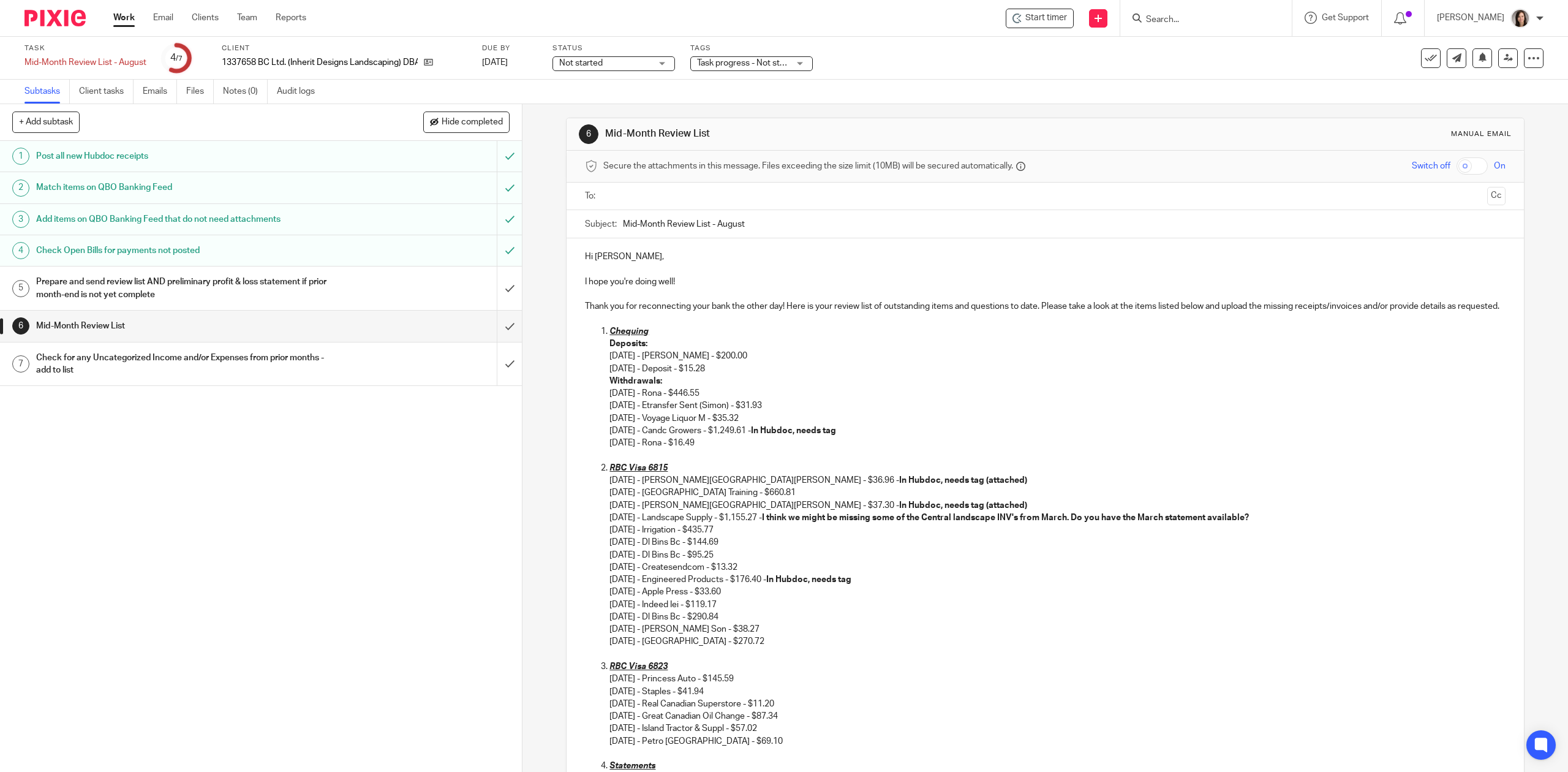
scroll to position [0, 0]
click at [624, 206] on input "text" at bounding box center [1045, 201] width 874 height 14
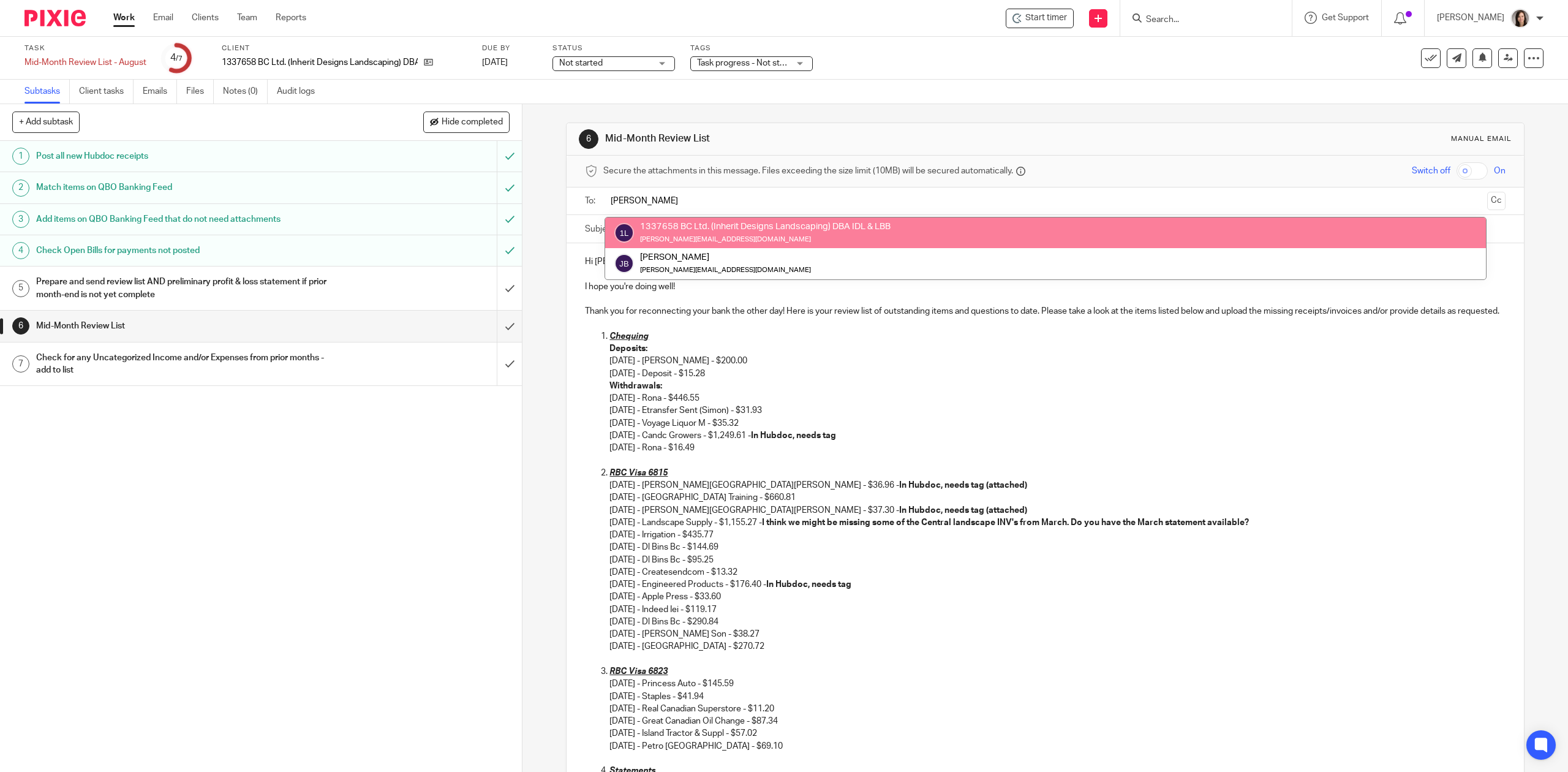
type input "josh"
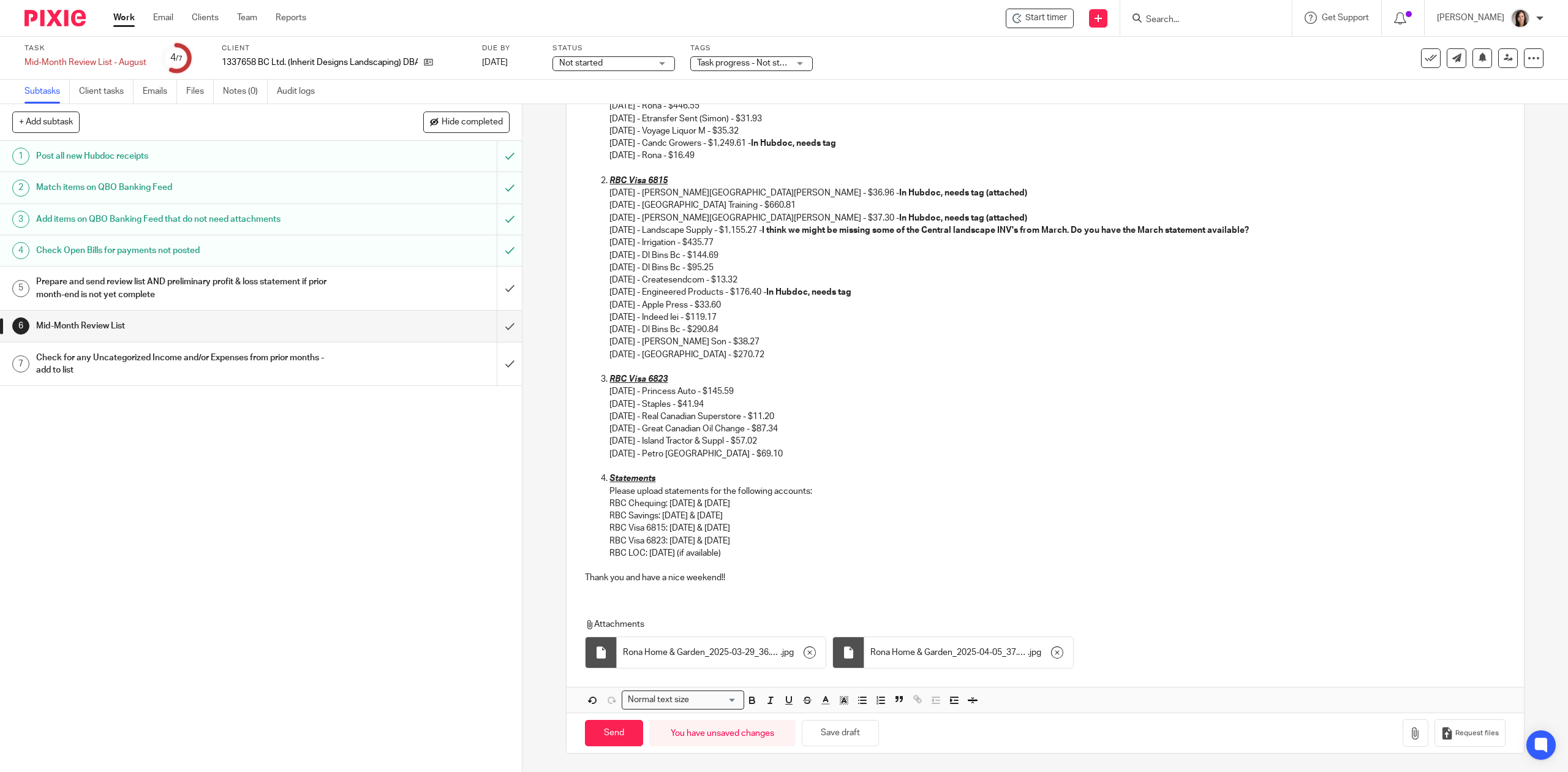
scroll to position [310, 0]
click at [611, 735] on input "Send" at bounding box center [614, 733] width 58 height 26
type input "Sent"
click at [496, 278] on input "submit" at bounding box center [261, 288] width 522 height 44
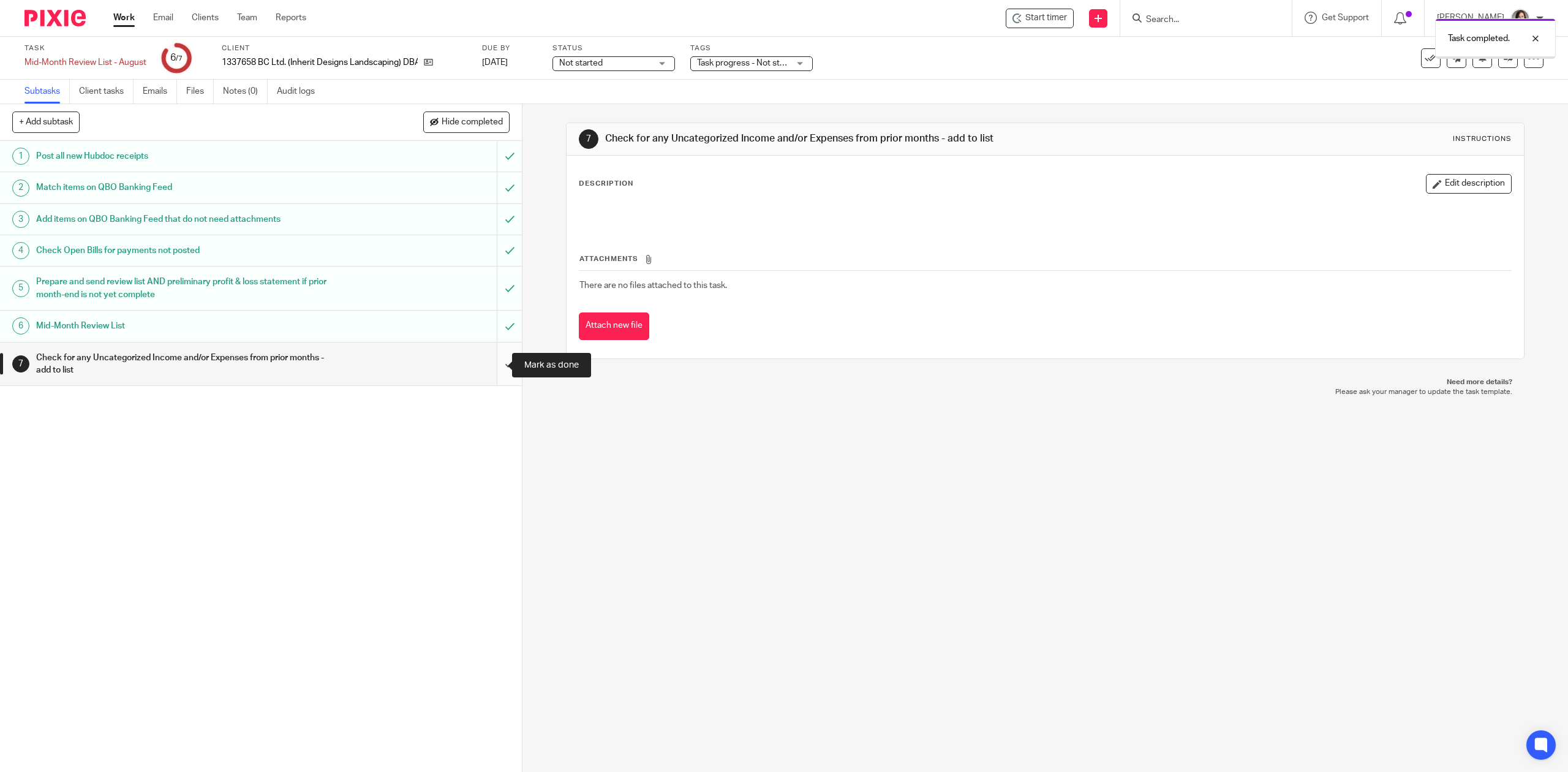
click at [500, 371] on input "submit" at bounding box center [261, 365] width 522 height 44
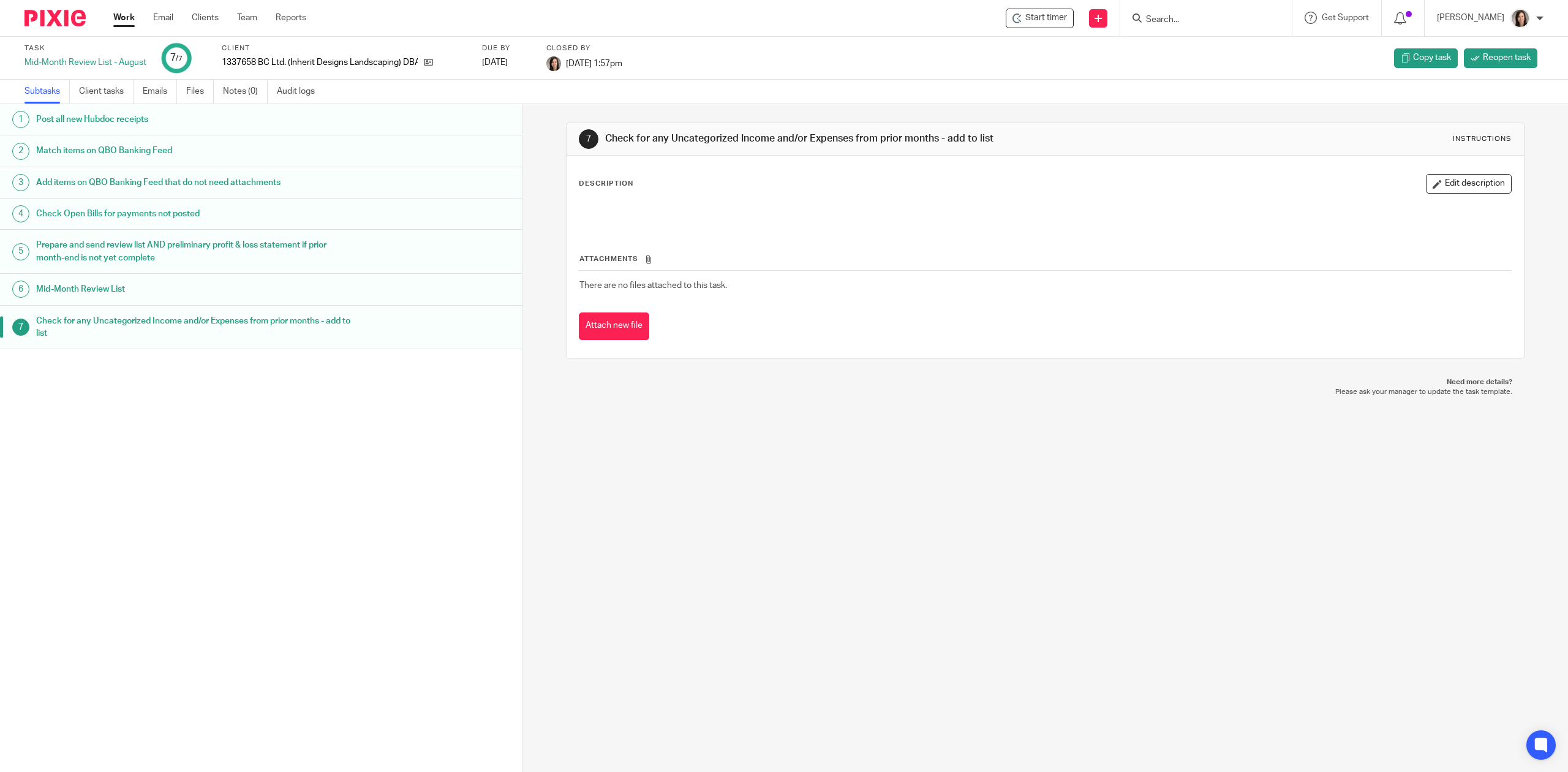
click at [117, 13] on link "Work" at bounding box center [124, 18] width 22 height 13
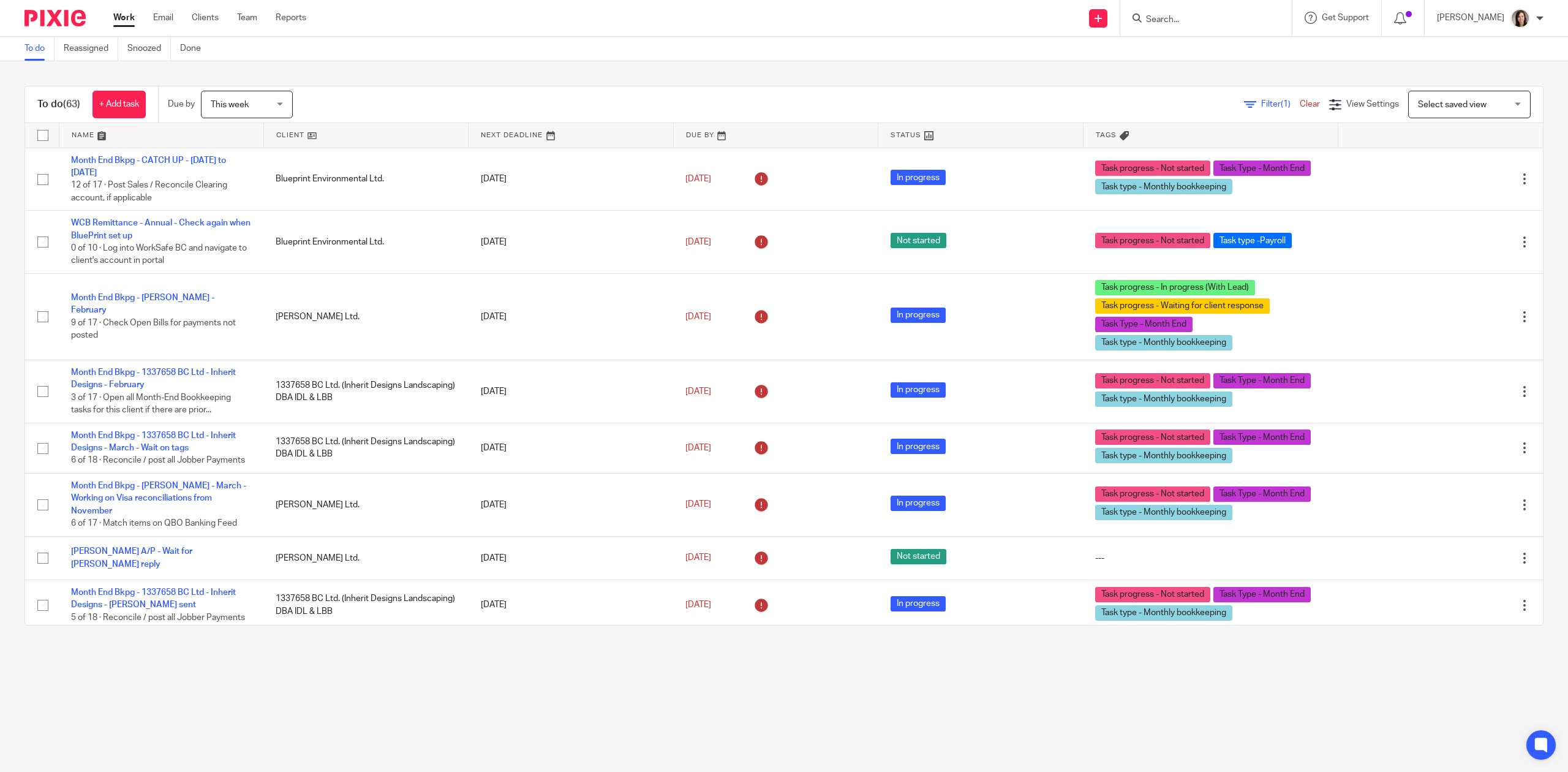
click at [1197, 20] on input "Search" at bounding box center [1200, 20] width 110 height 11
type input "synlawn"
click at [1217, 67] on link at bounding box center [1273, 58] width 263 height 38
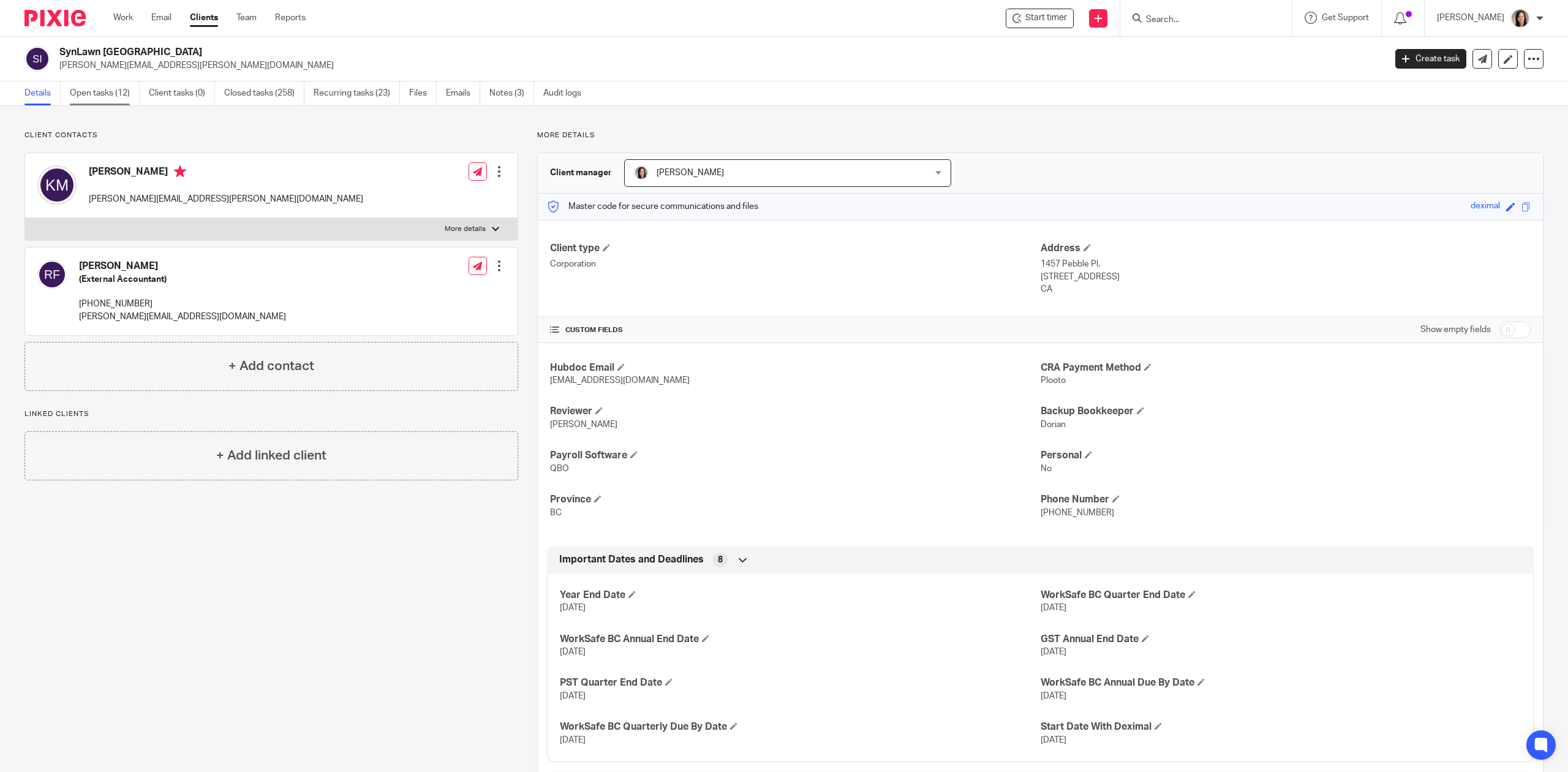
click at [100, 101] on link "Open tasks (12)" at bounding box center [105, 94] width 70 height 24
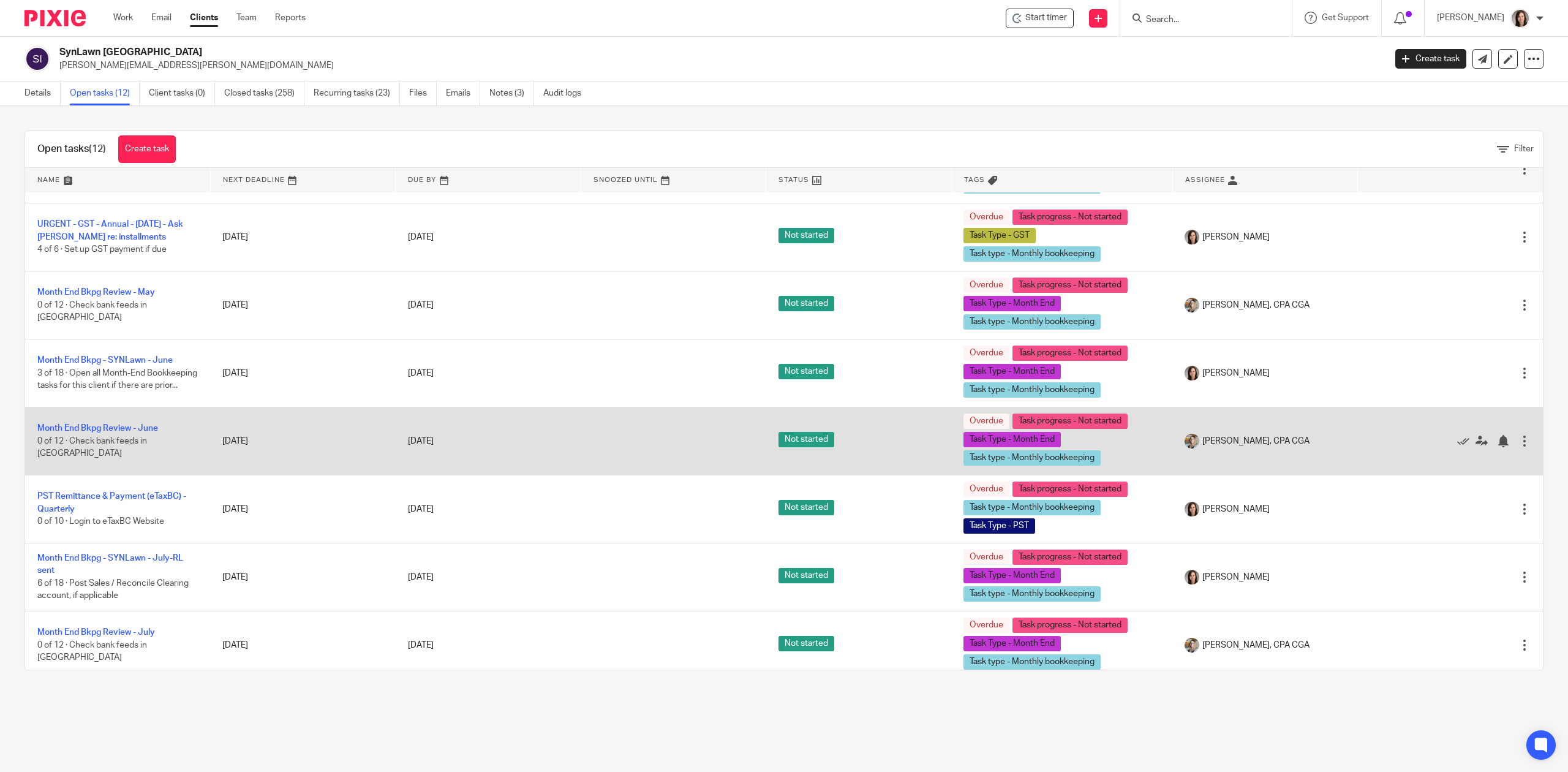
scroll to position [305, 0]
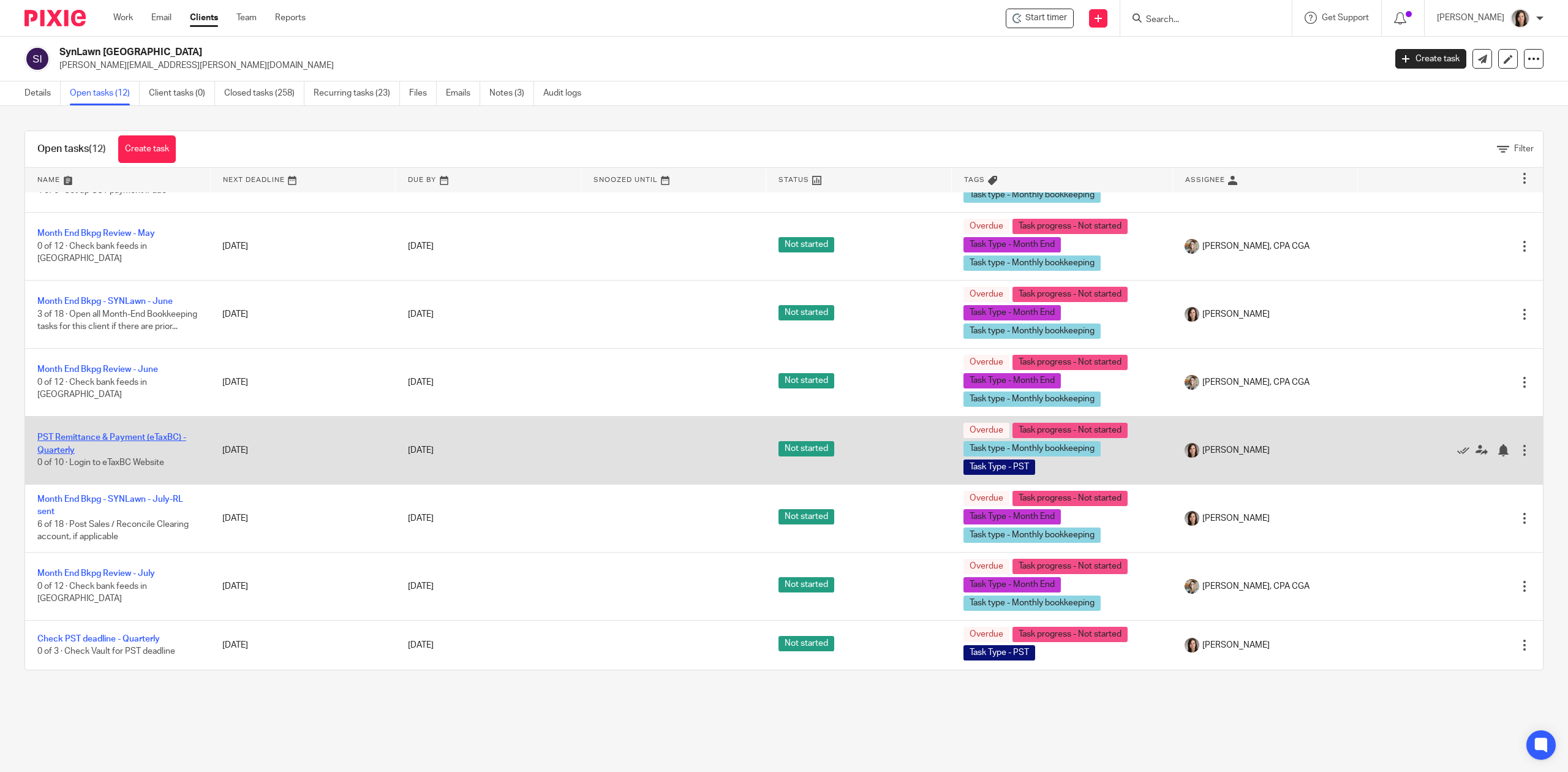
click at [148, 438] on link "PST Remittance & Payment (eTaxBC) - Quarterly" at bounding box center [112, 444] width 149 height 21
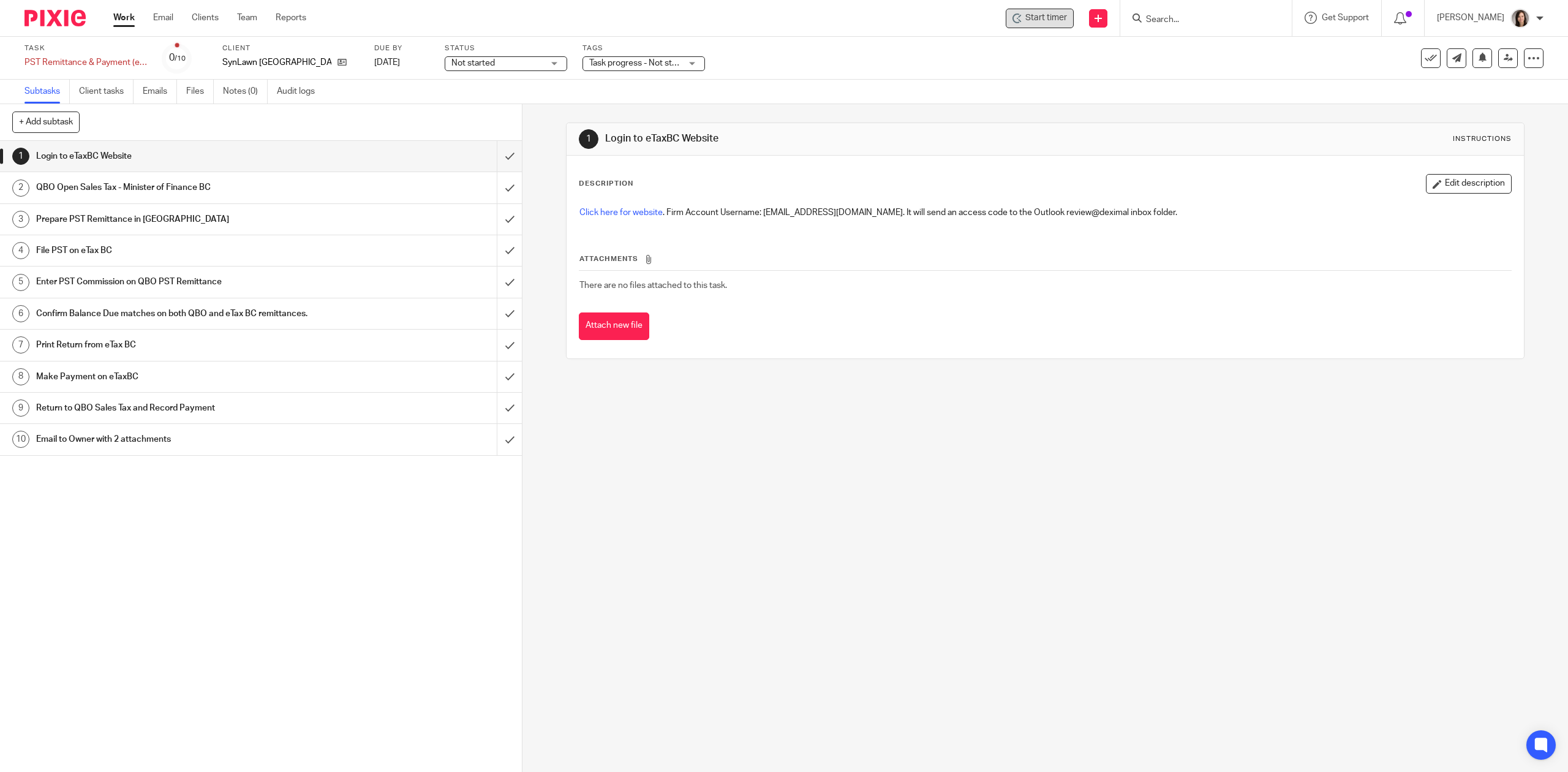
click at [1050, 20] on span "Start timer" at bounding box center [1046, 18] width 42 height 13
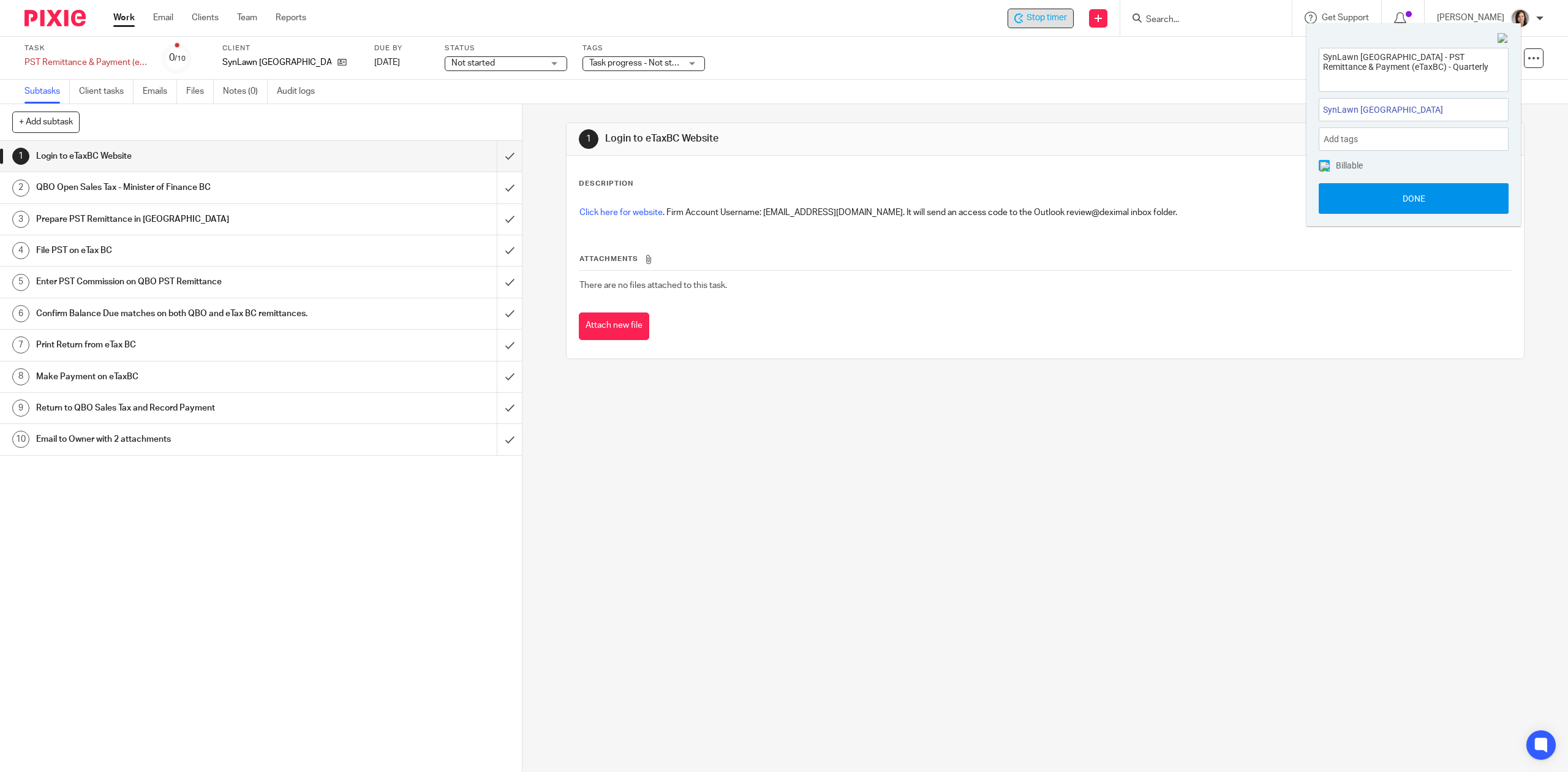
click at [1431, 198] on button "Done" at bounding box center [1414, 198] width 190 height 30
